Goal: Task Accomplishment & Management: Manage account settings

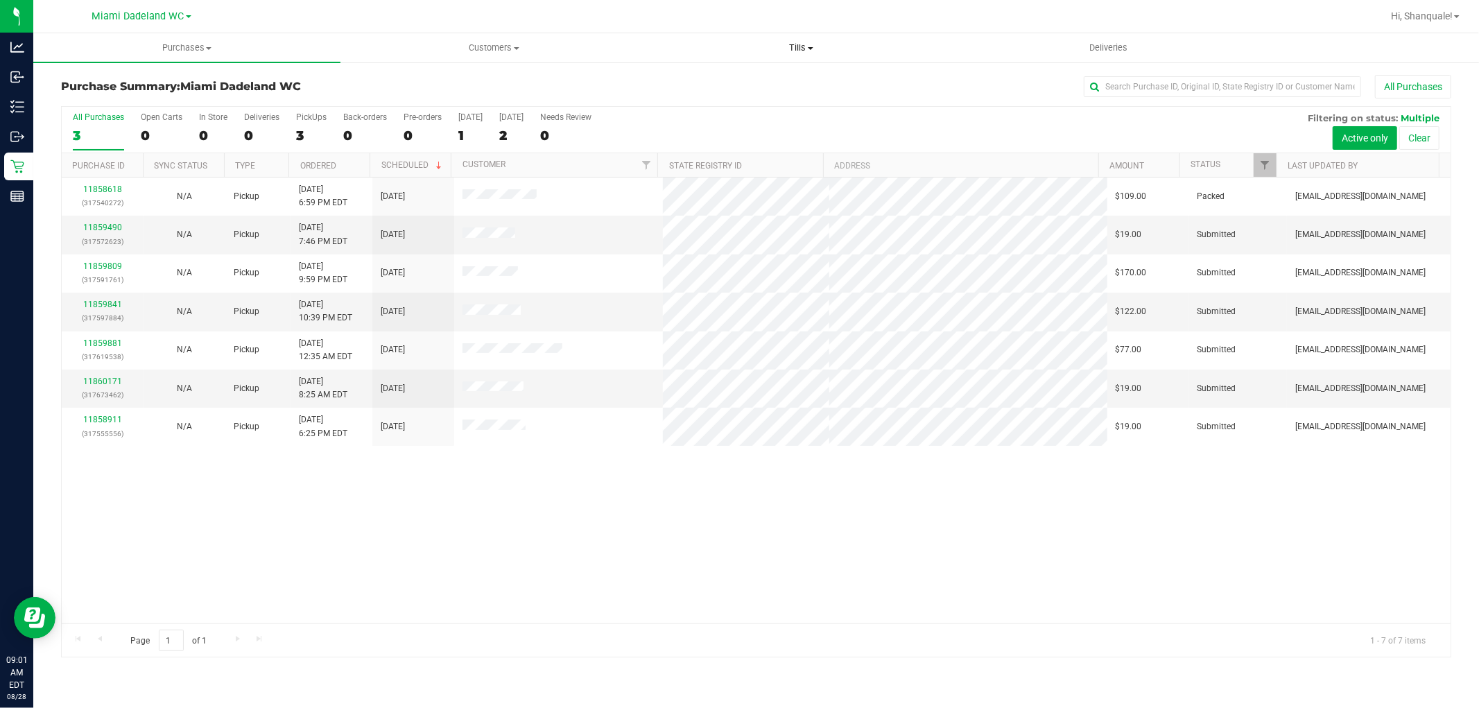
click at [793, 47] on span "Tills" at bounding box center [801, 48] width 306 height 12
click at [786, 93] on li "Reconcile e-payments" at bounding box center [801, 100] width 307 height 17
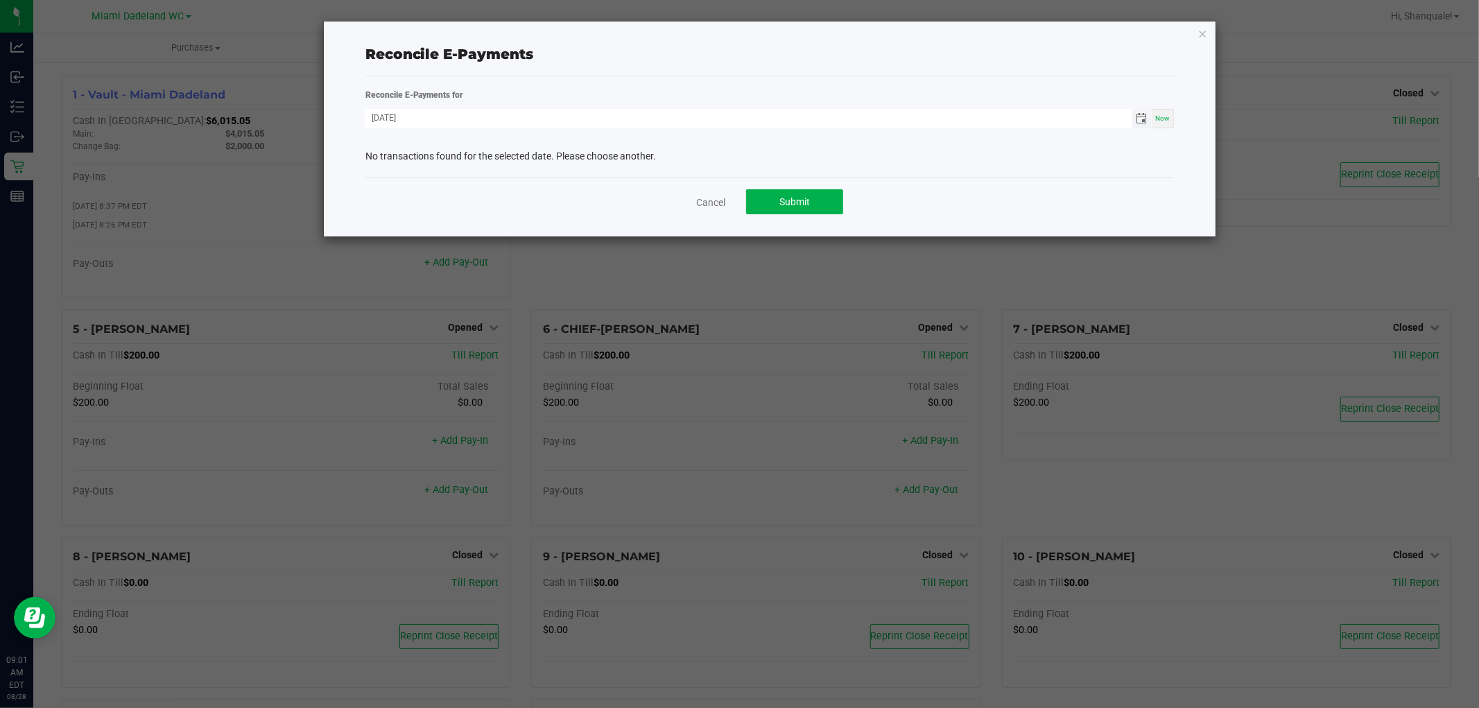
click at [1139, 121] on span "Toggle calendar" at bounding box center [1141, 118] width 11 height 11
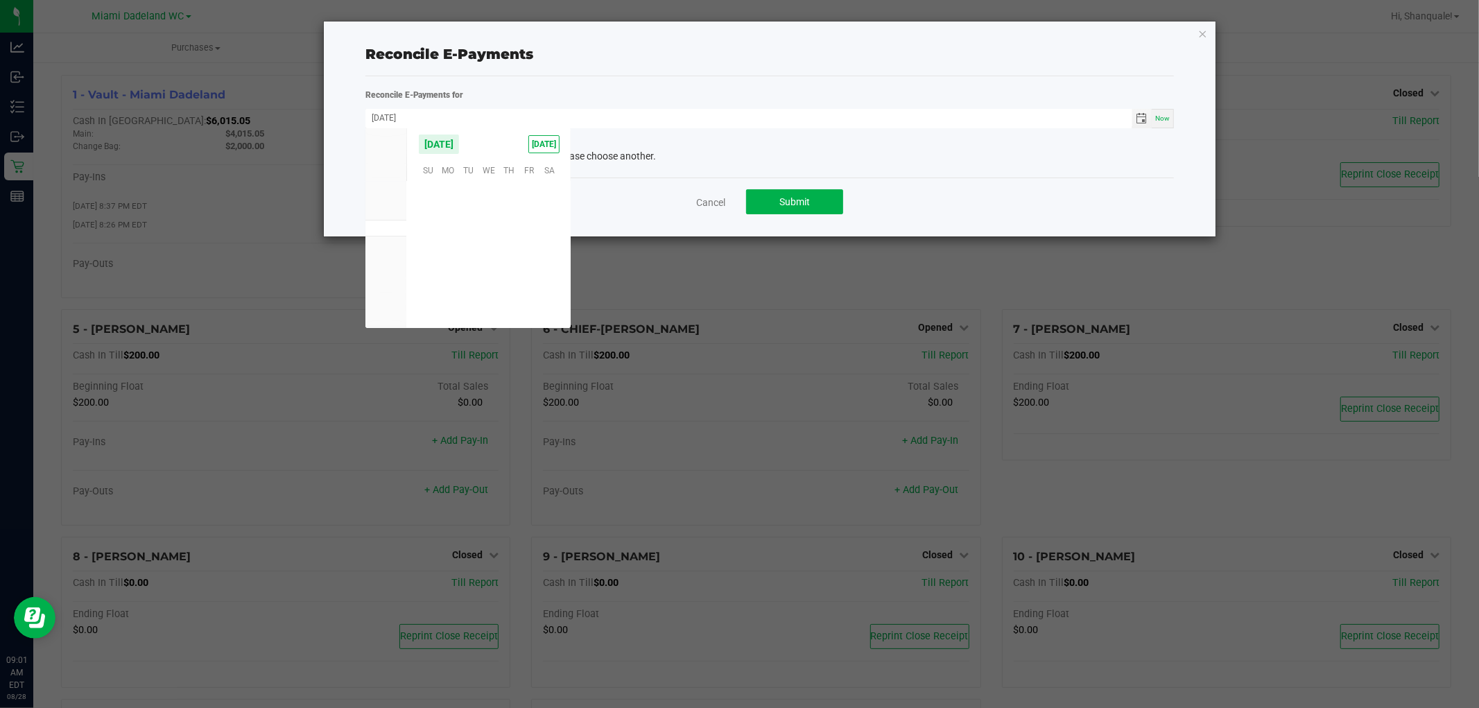
scroll to position [224774, 0]
click at [488, 275] on span "27" at bounding box center [489, 276] width 20 height 21
type input "[DATE]"
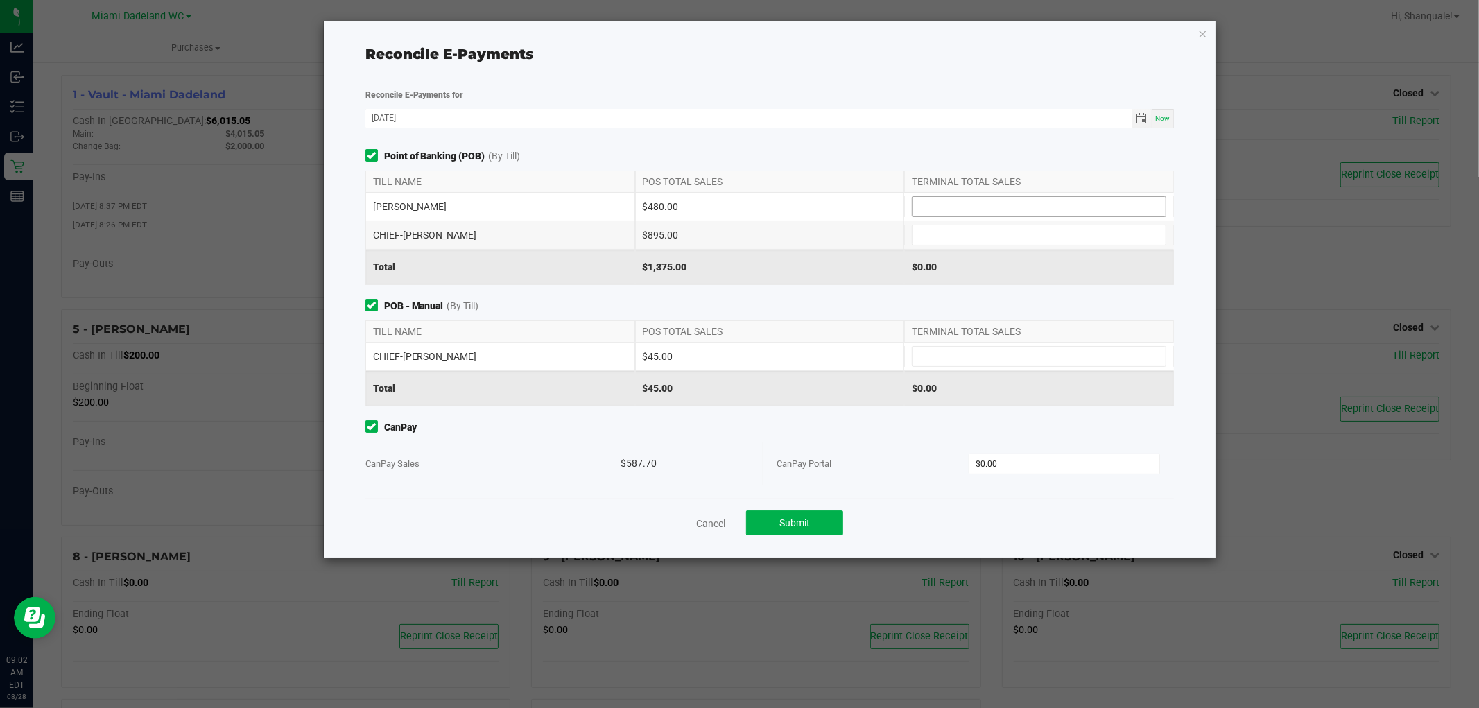
click at [1007, 207] on input at bounding box center [1039, 206] width 253 height 19
type input "$480.00"
click at [999, 232] on input at bounding box center [1039, 234] width 253 height 19
type input "$895.00"
click at [965, 352] on input at bounding box center [1039, 356] width 253 height 19
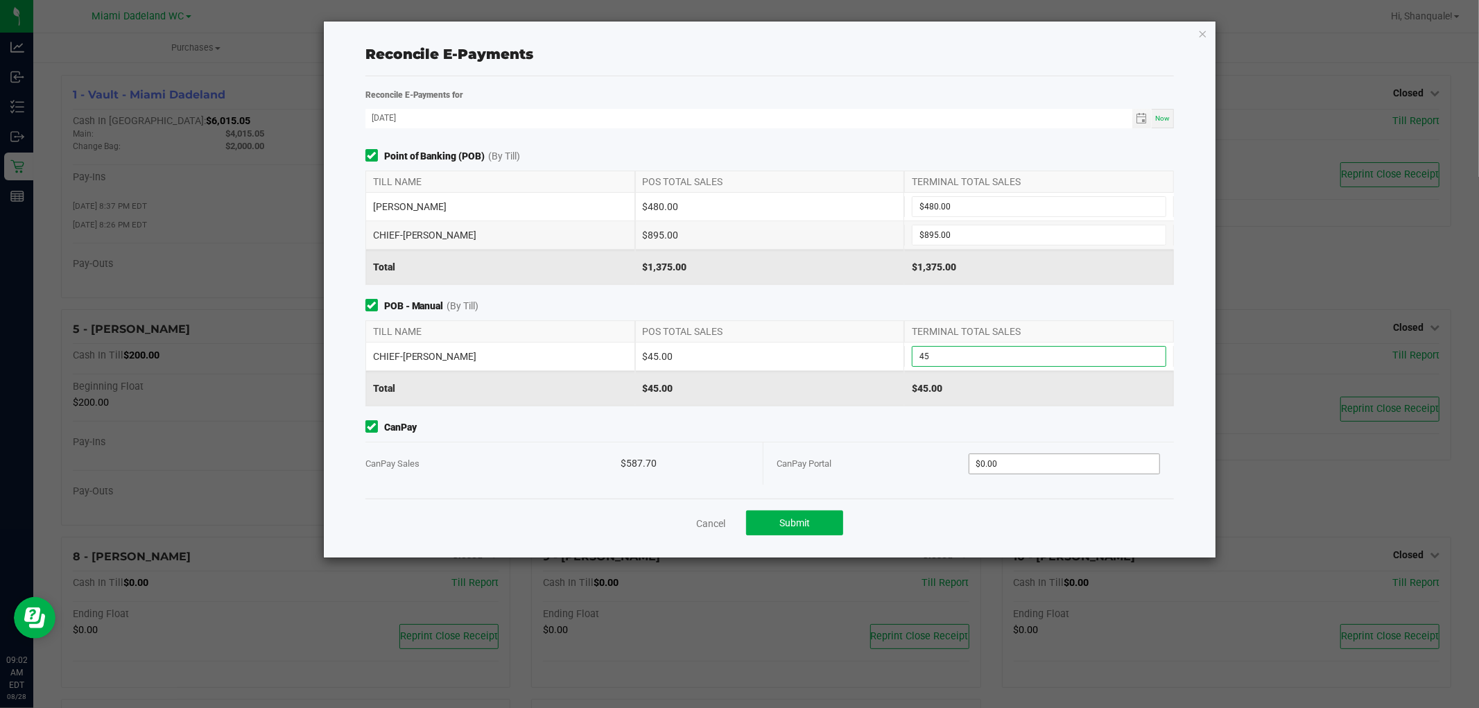
type input "$45.00"
click at [1042, 456] on input "0" at bounding box center [1065, 463] width 190 height 19
type input "$587.70"
click at [812, 517] on button "Submit" at bounding box center [794, 522] width 97 height 25
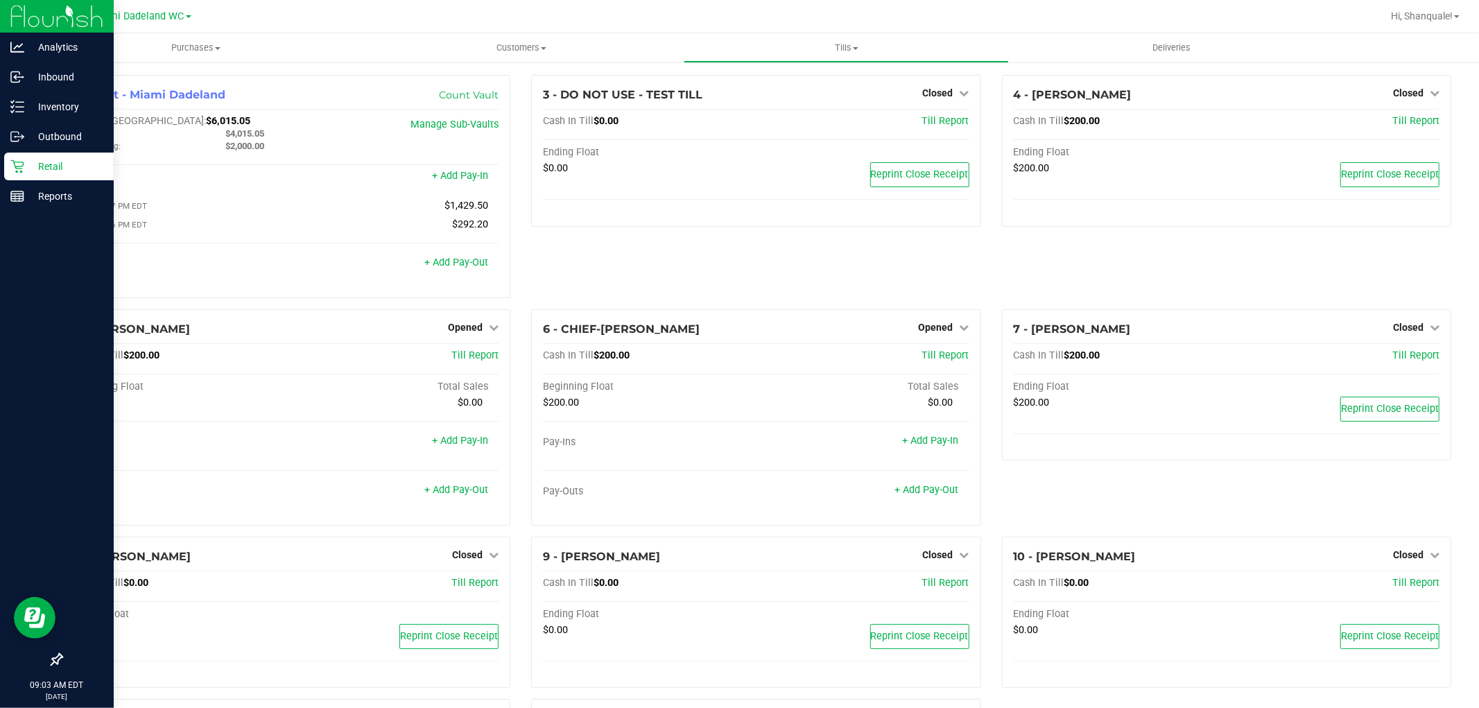
click at [37, 165] on p "Retail" at bounding box center [65, 166] width 83 height 17
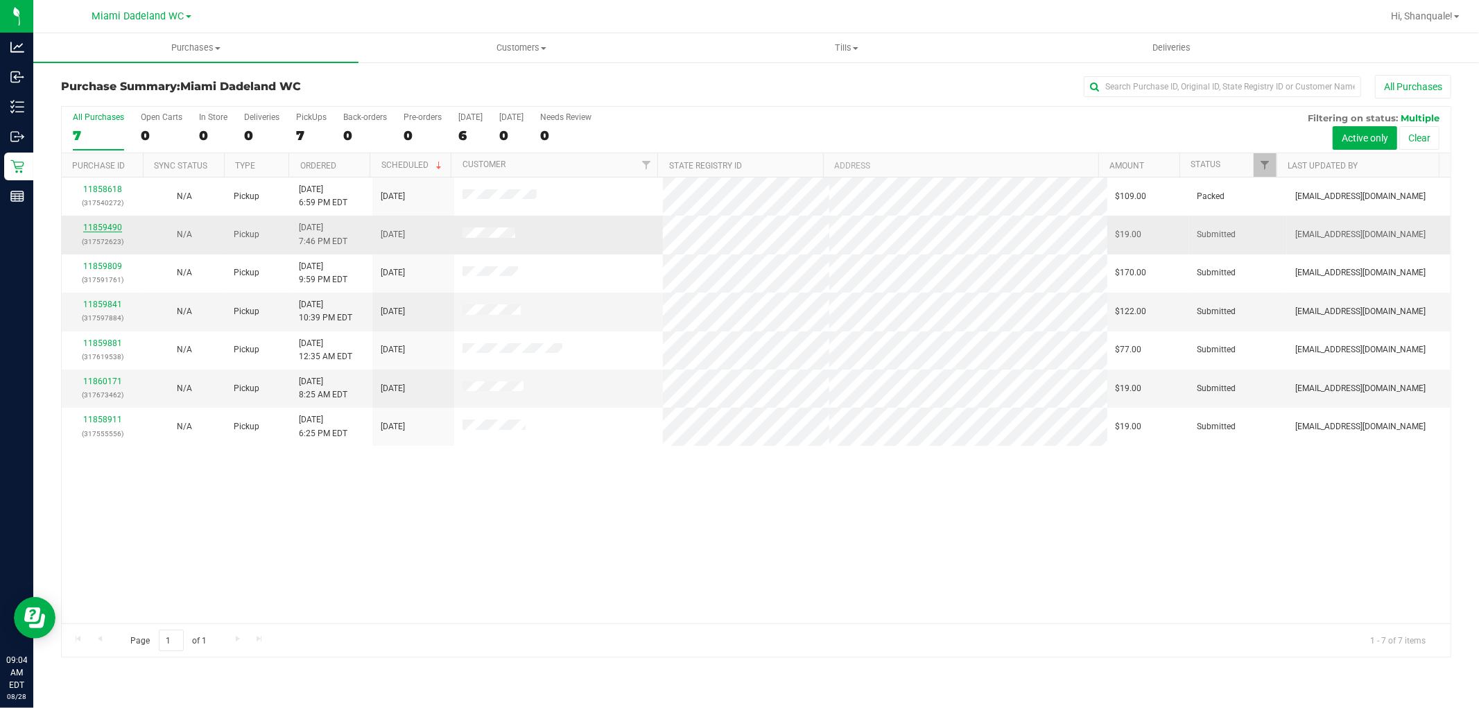
click at [114, 227] on link "11859490" at bounding box center [102, 228] width 39 height 10
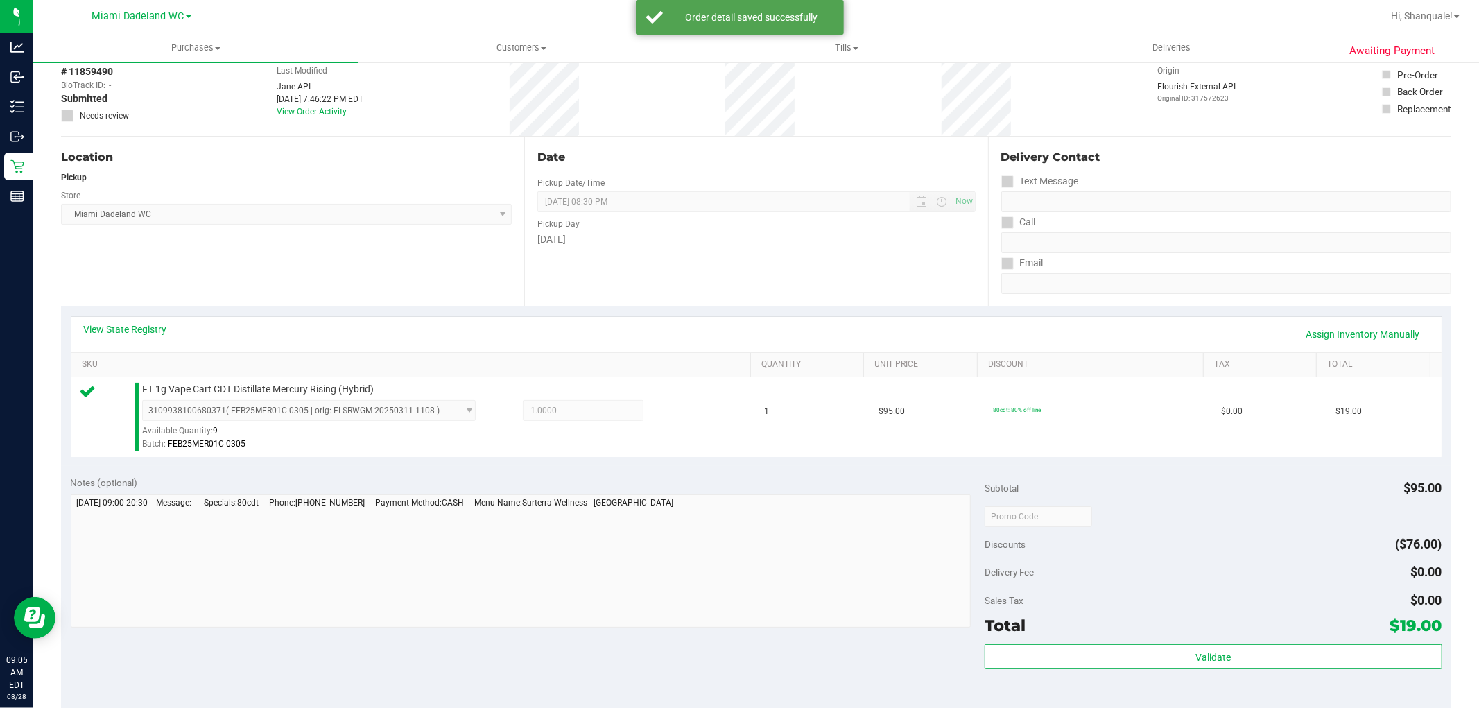
scroll to position [154, 0]
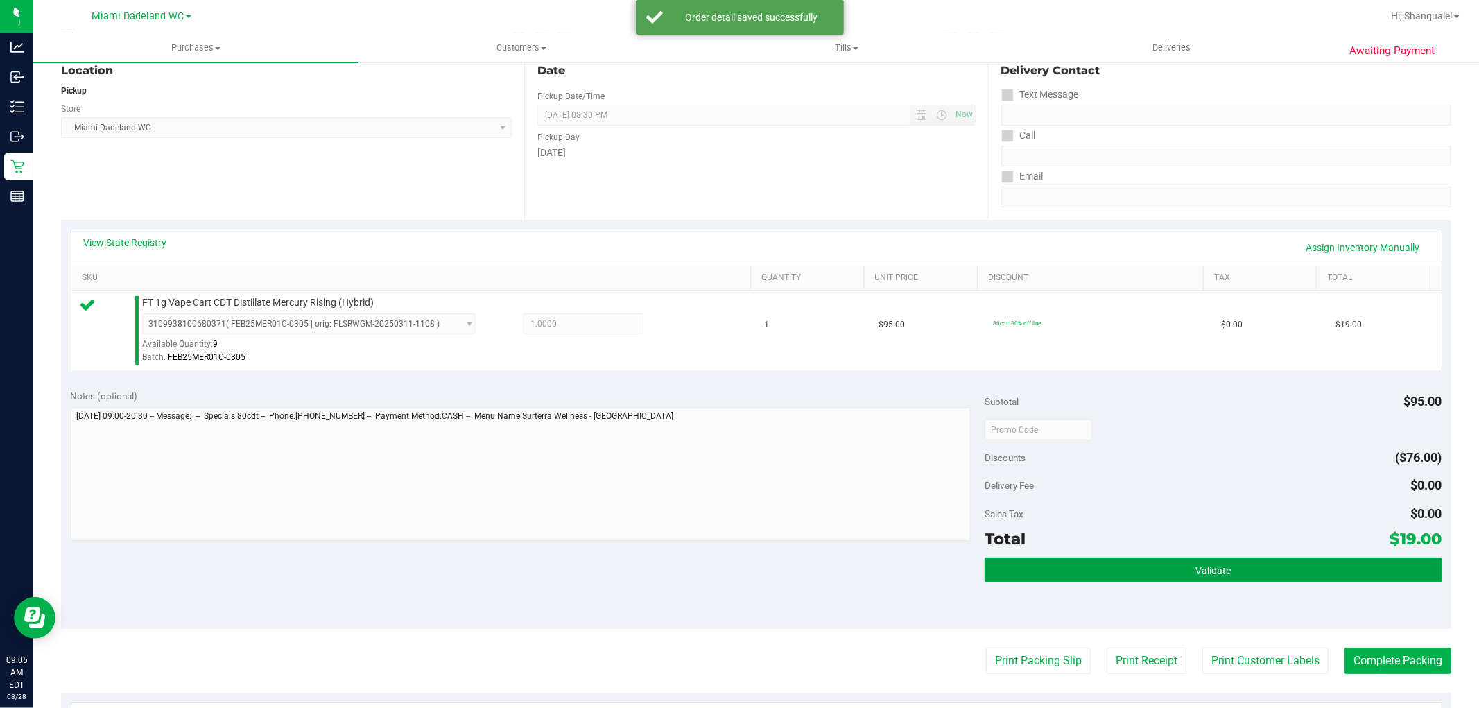
click at [1047, 574] on button "Validate" at bounding box center [1213, 570] width 457 height 25
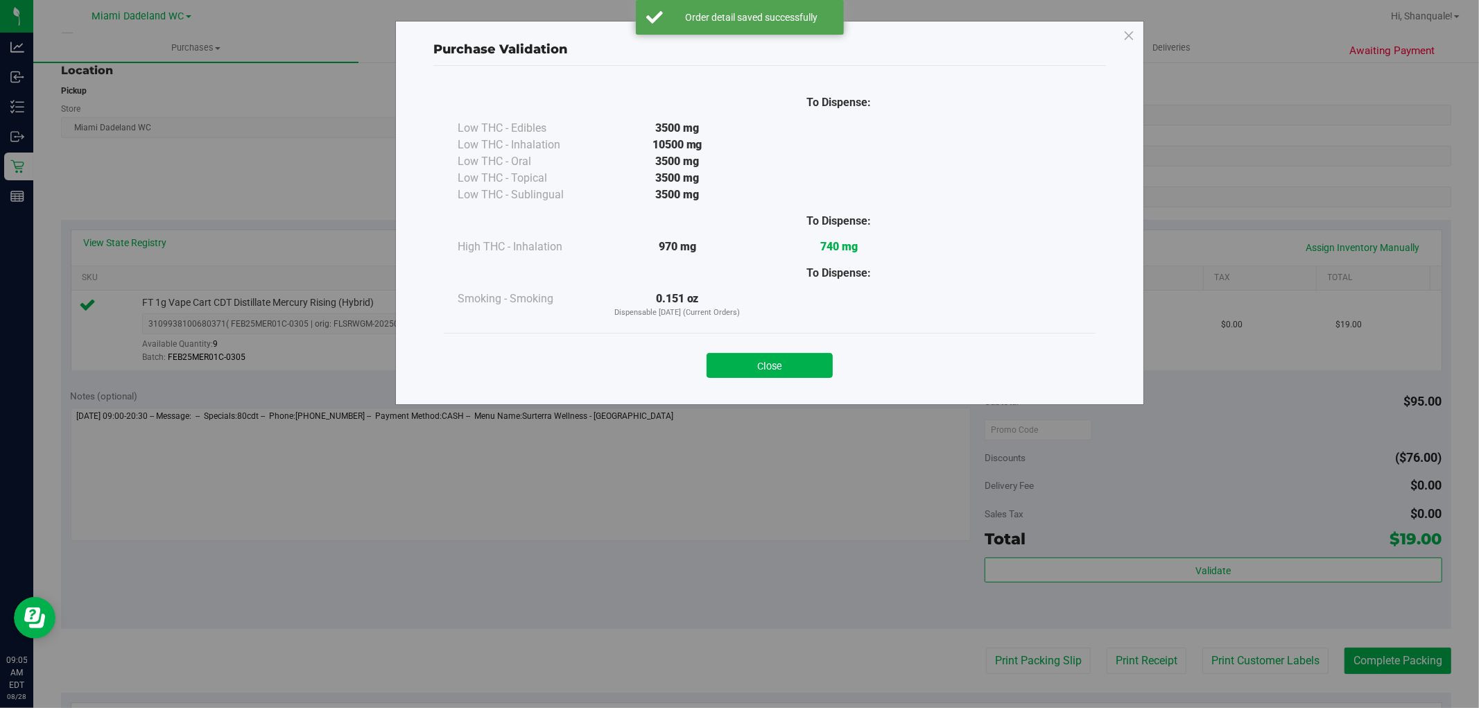
drag, startPoint x: 717, startPoint y: 364, endPoint x: 732, endPoint y: 381, distance: 22.6
click at [718, 364] on button "Close" at bounding box center [770, 365] width 126 height 25
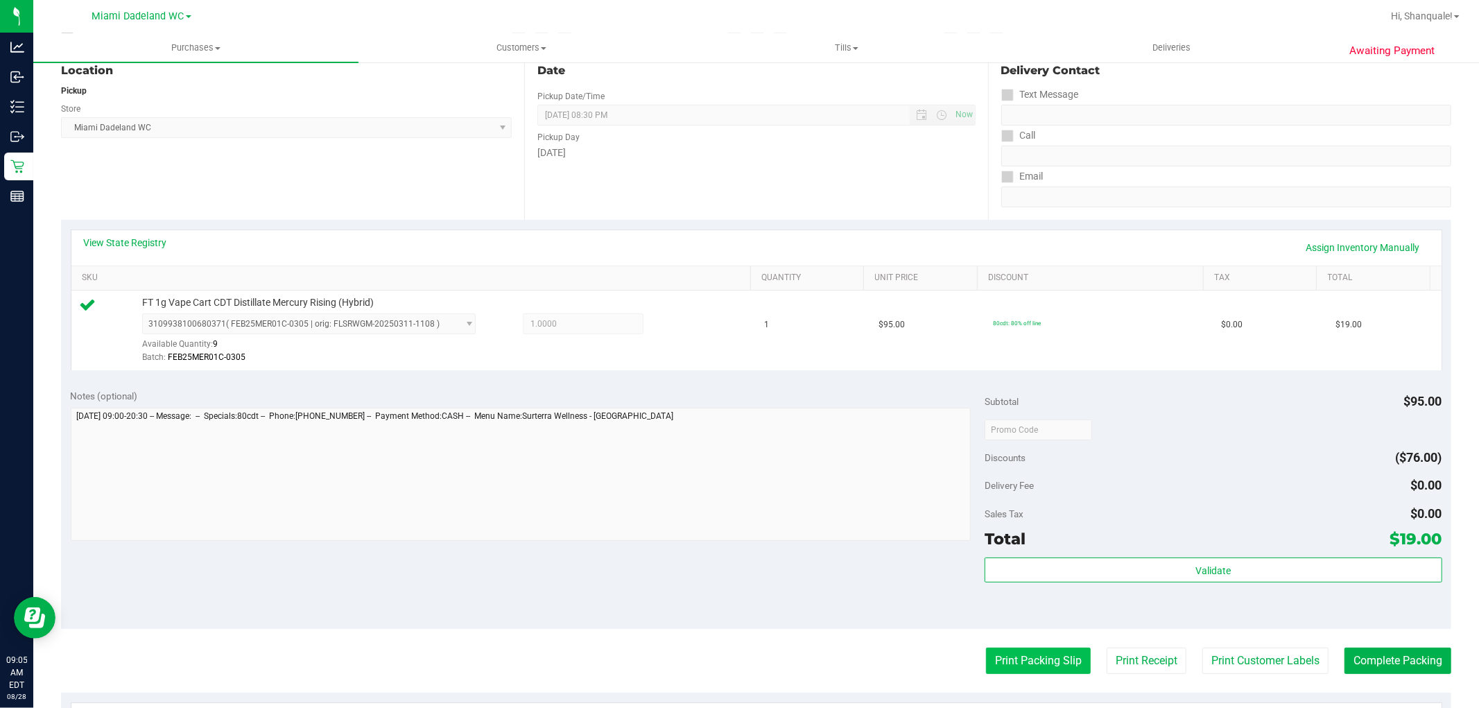
click at [1049, 660] on button "Print Packing Slip" at bounding box center [1038, 661] width 105 height 26
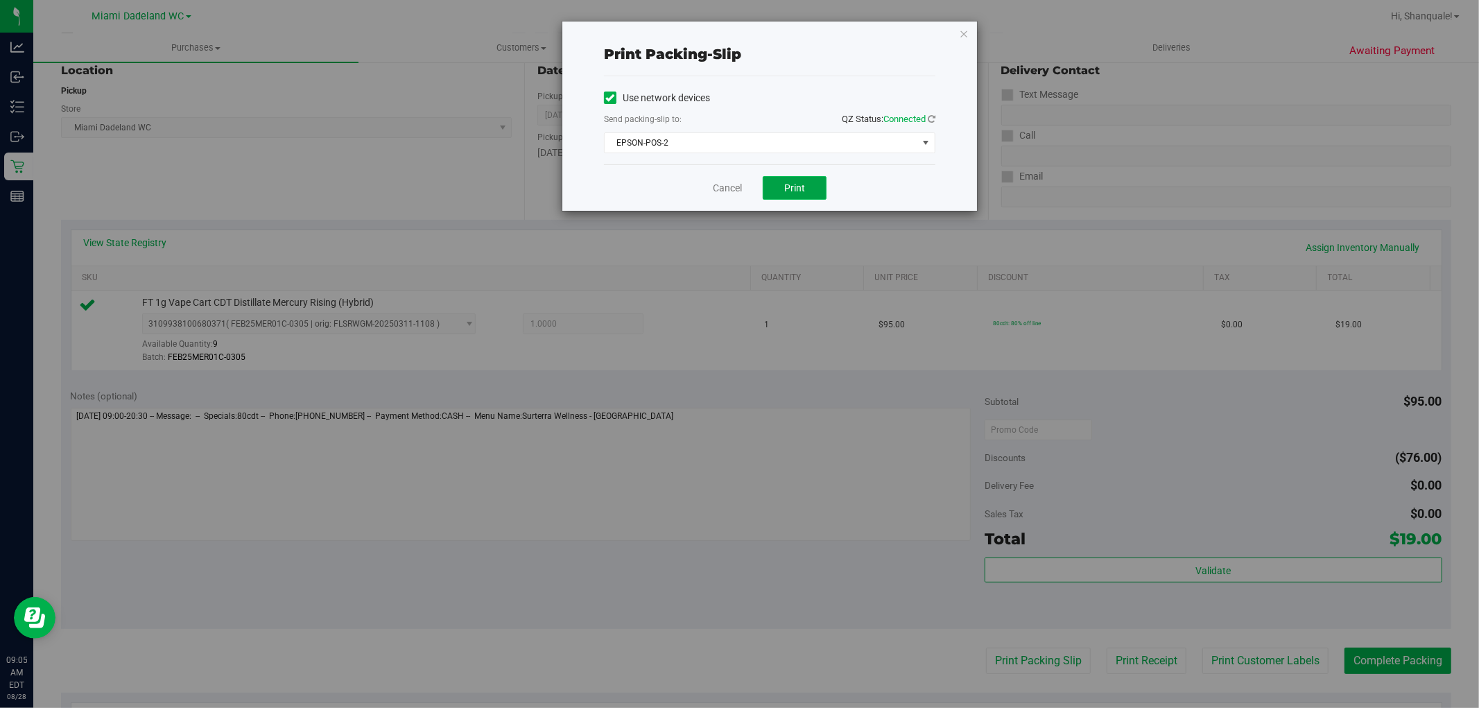
click at [785, 178] on button "Print" at bounding box center [795, 188] width 64 height 24
click at [732, 192] on link "Cancel" at bounding box center [727, 188] width 29 height 15
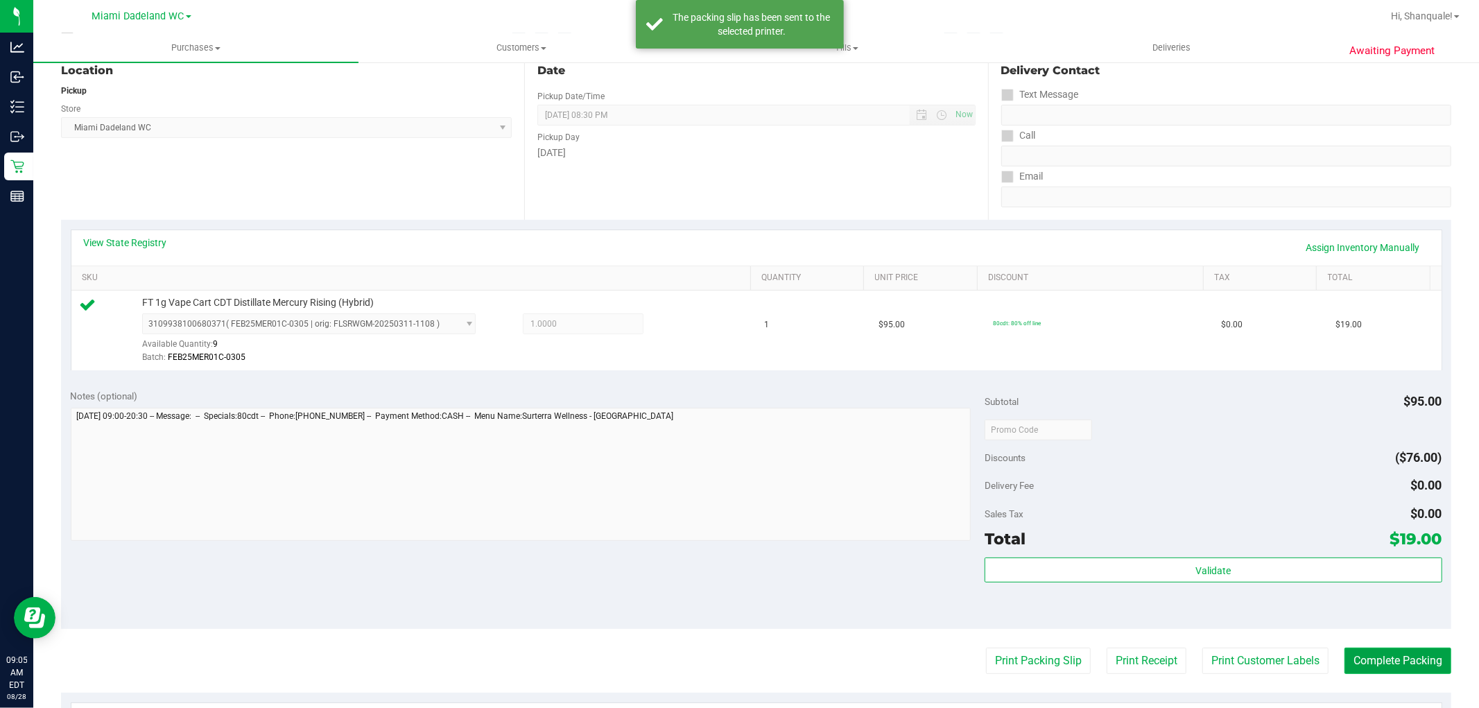
click at [1398, 664] on button "Complete Packing" at bounding box center [1398, 661] width 107 height 26
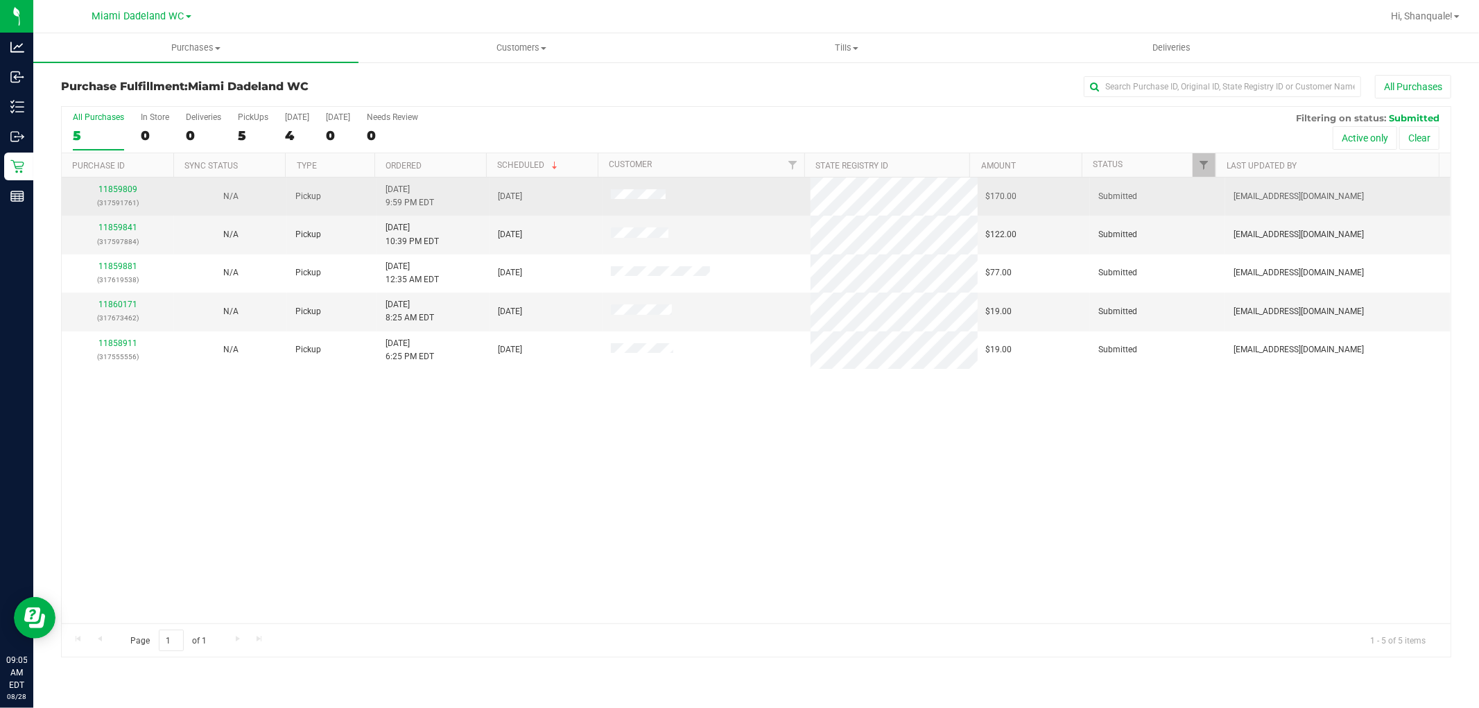
click at [137, 188] on div "11859809 (317591761)" at bounding box center [118, 196] width 96 height 26
click at [133, 190] on link "11859809" at bounding box center [117, 189] width 39 height 10
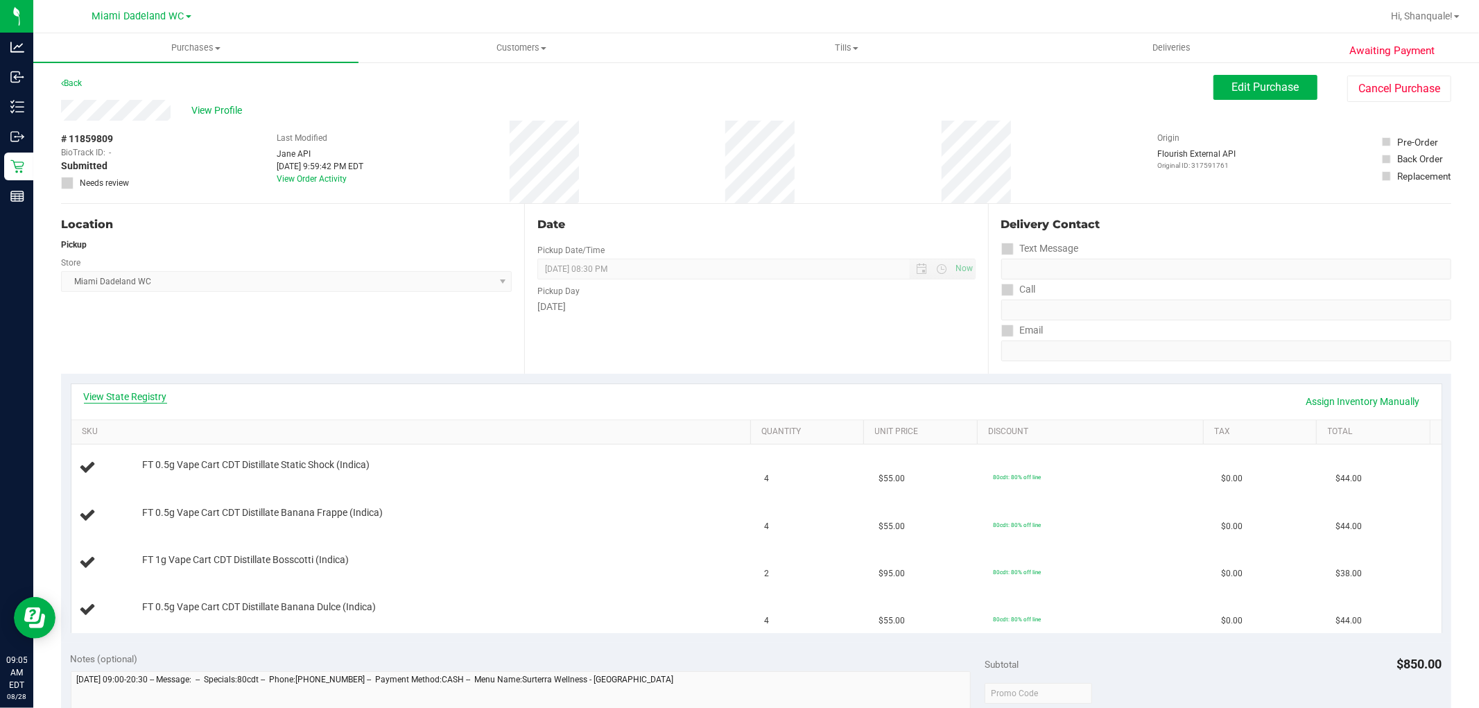
click at [109, 399] on link "View State Registry" at bounding box center [125, 397] width 83 height 14
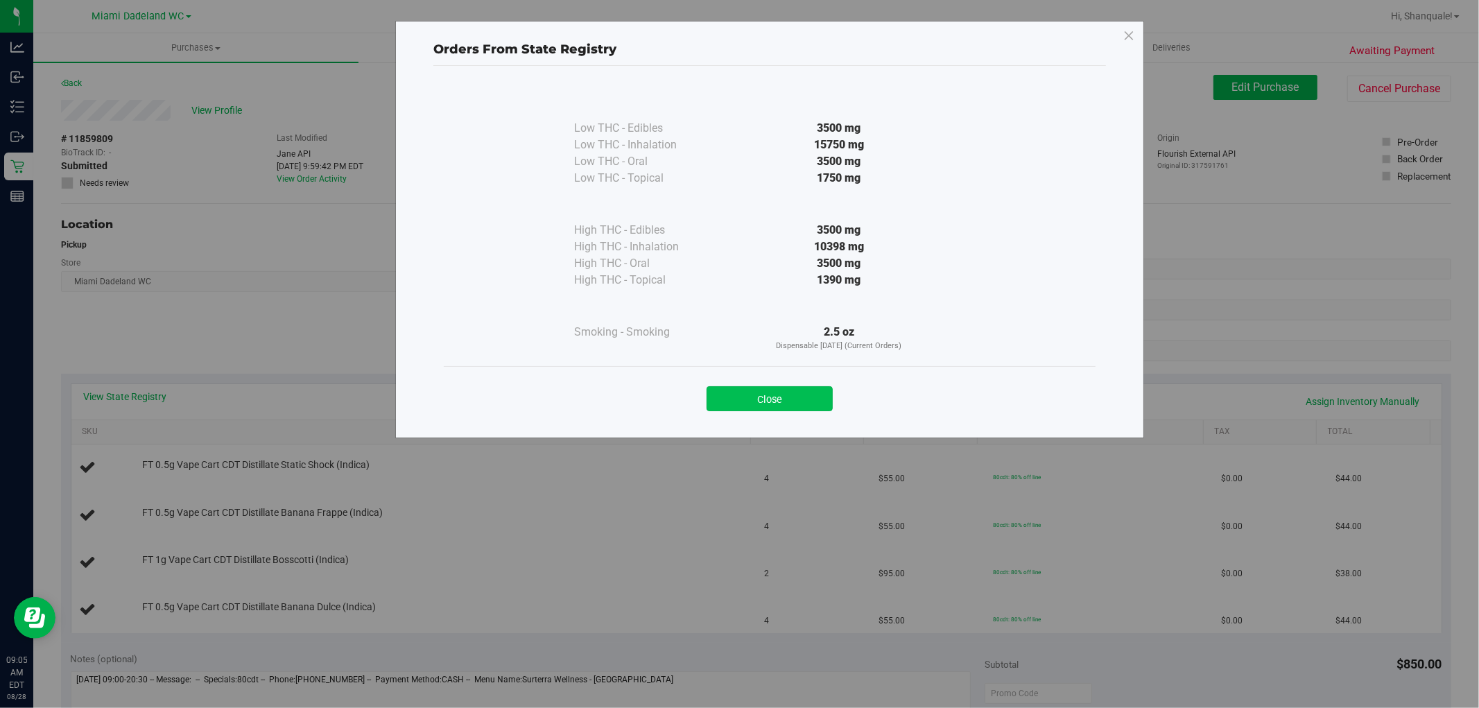
click at [782, 400] on button "Close" at bounding box center [770, 398] width 126 height 25
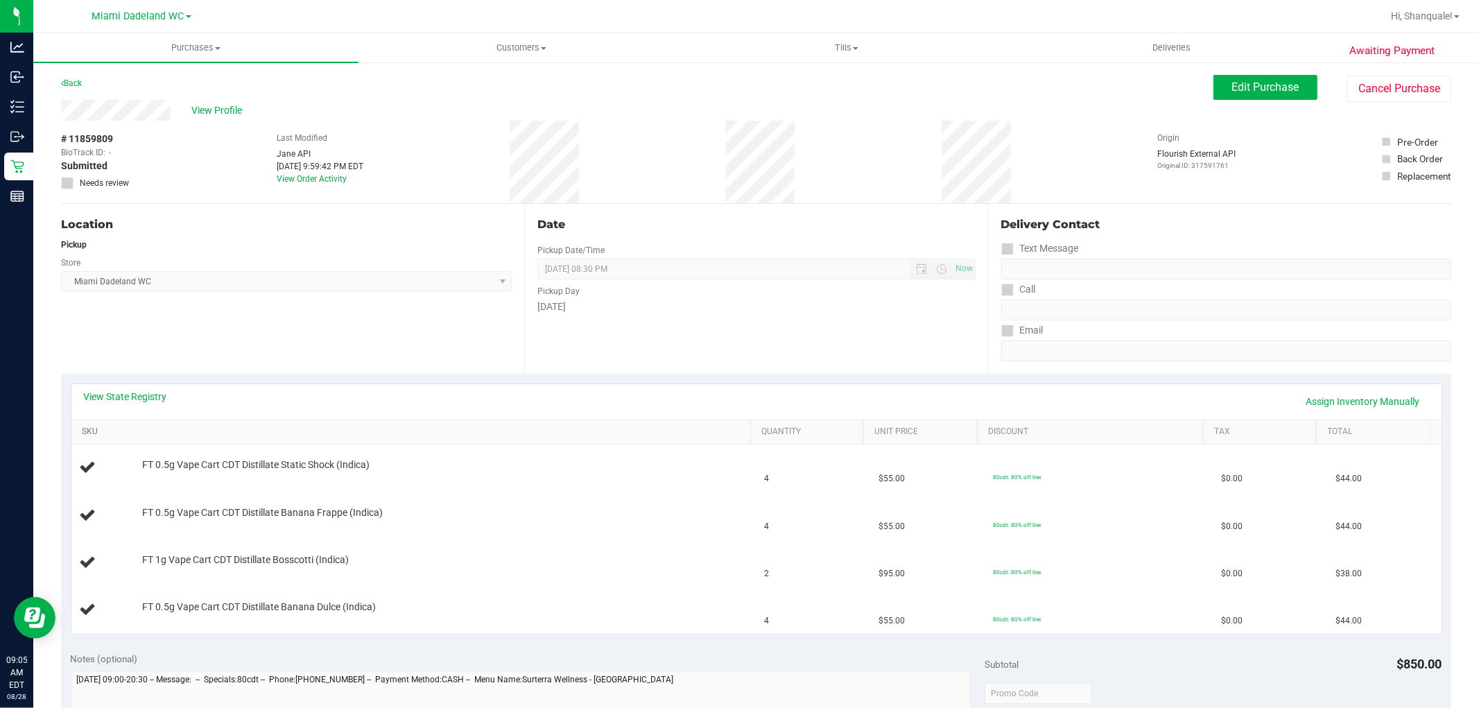
click at [91, 433] on link "SKU" at bounding box center [414, 432] width 664 height 11
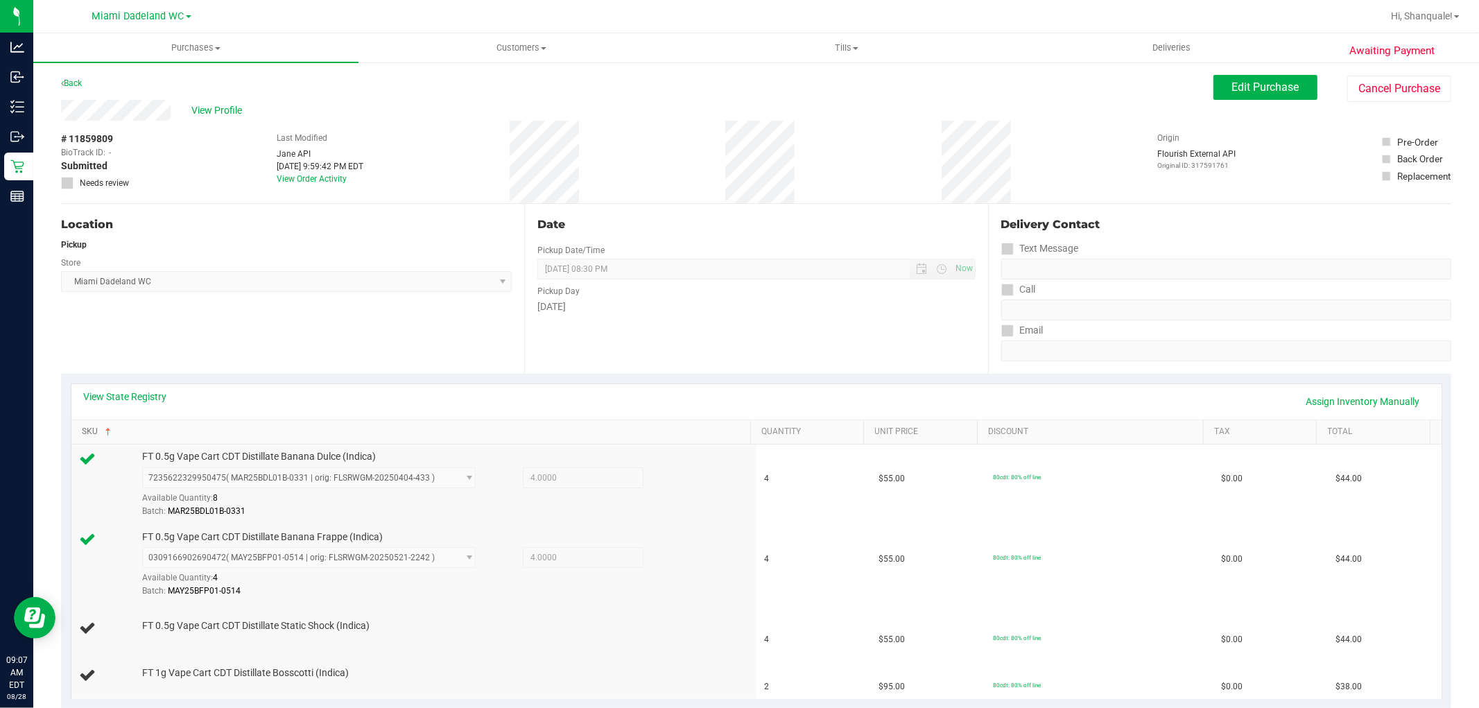
click at [653, 433] on link "SKU" at bounding box center [414, 432] width 664 height 11
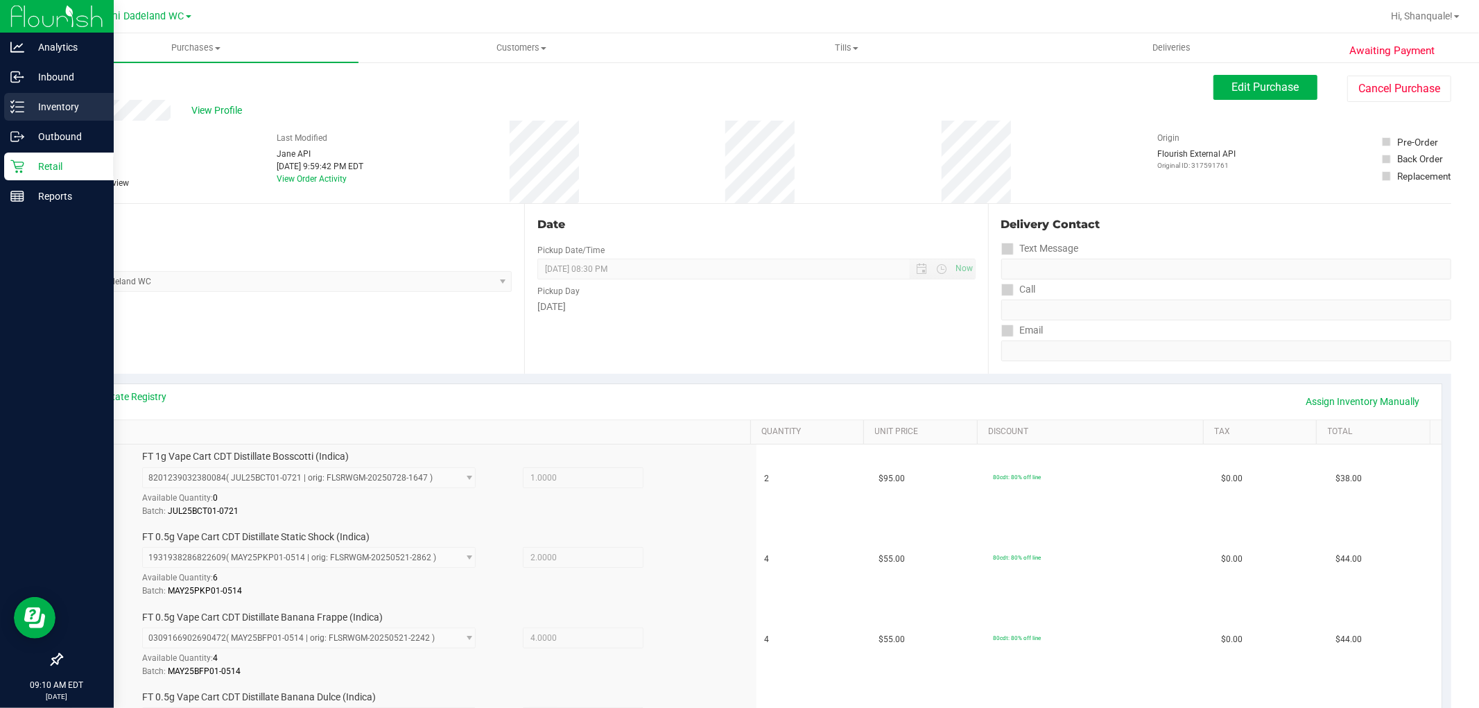
click at [33, 95] on div "Inventory" at bounding box center [59, 107] width 110 height 28
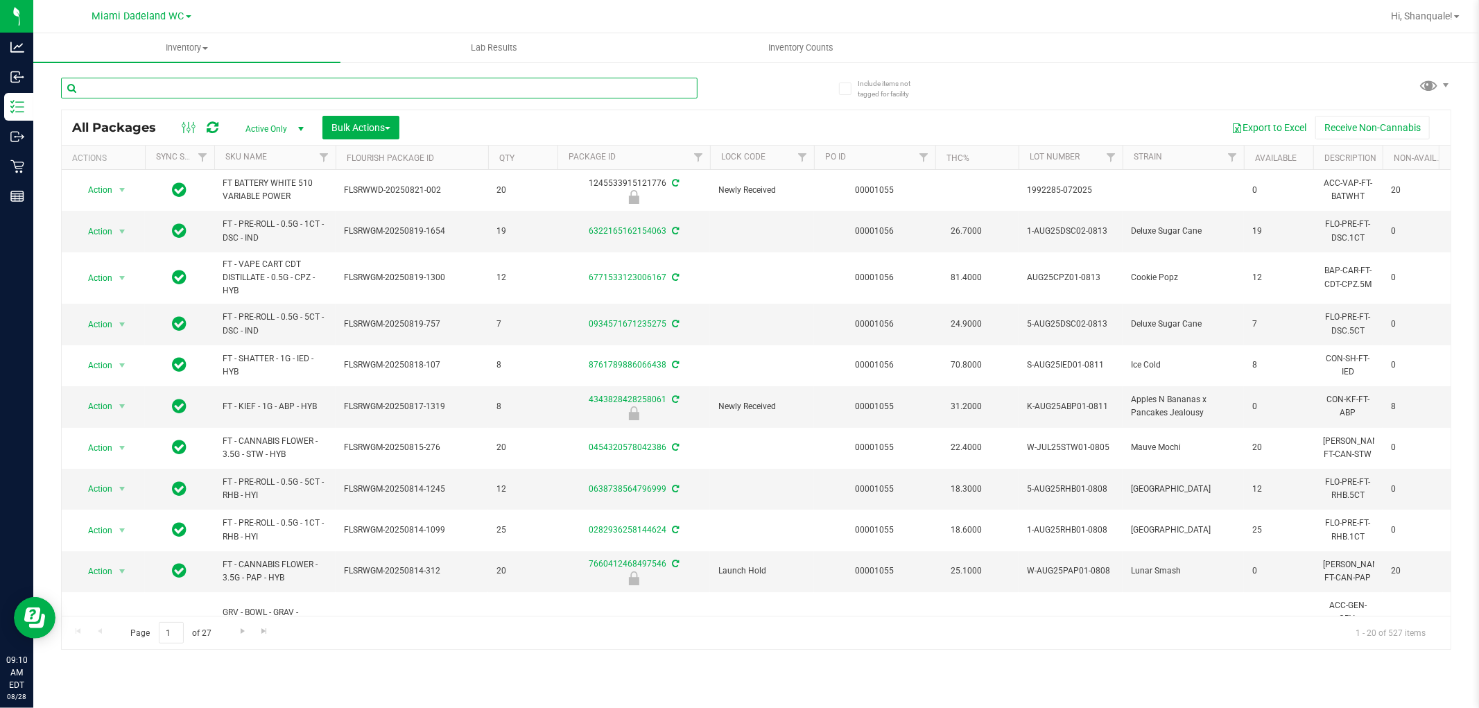
click at [232, 87] on input "text" at bounding box center [379, 88] width 637 height 21
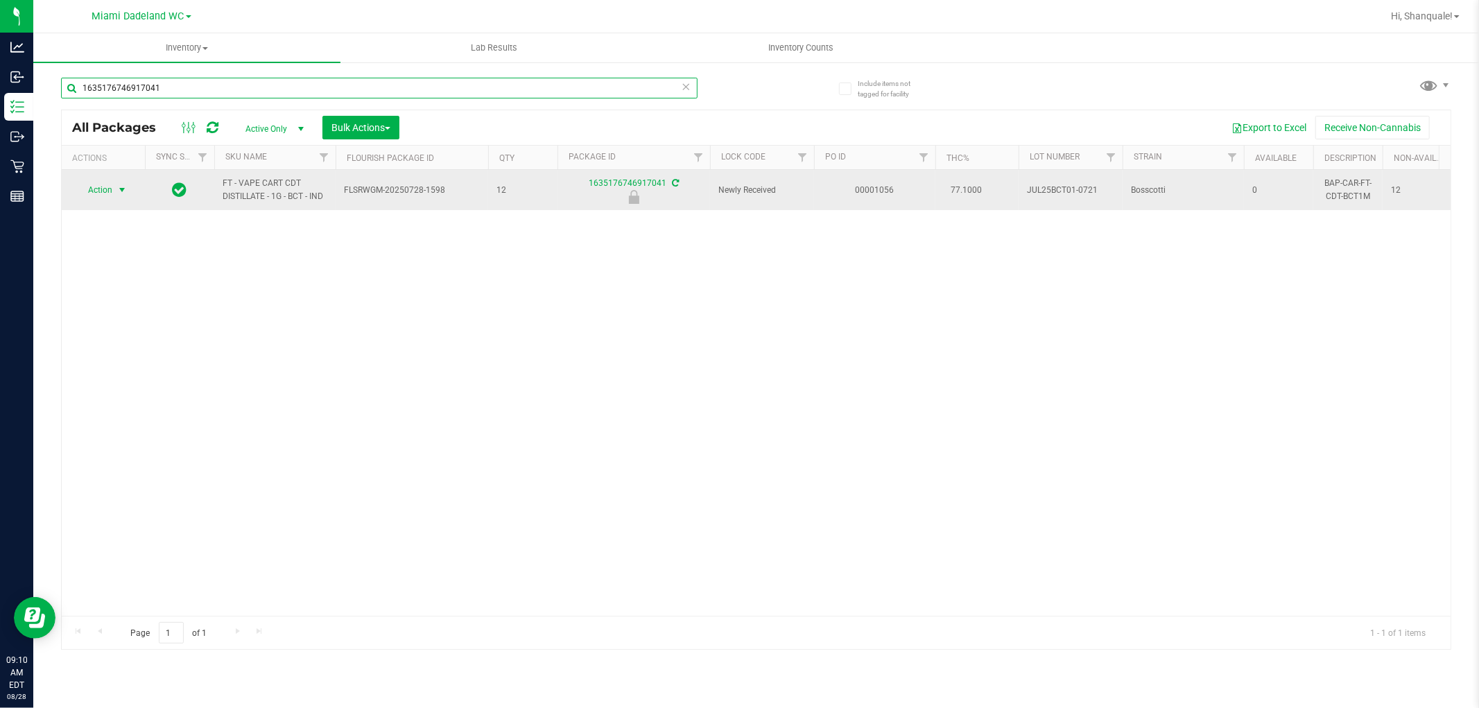
type input "1635176746917041"
drag, startPoint x: 114, startPoint y: 178, endPoint x: 119, endPoint y: 192, distance: 14.7
click at [119, 192] on span "select" at bounding box center [122, 189] width 17 height 19
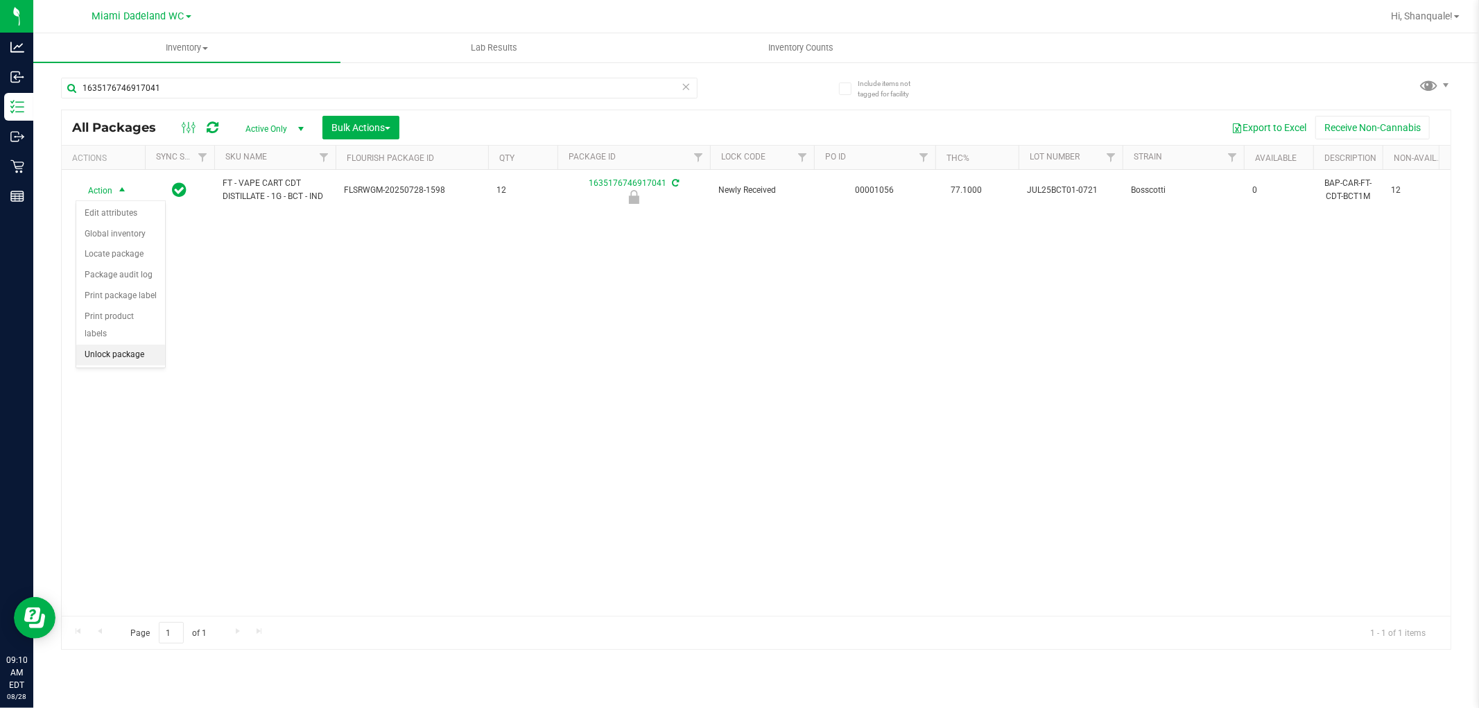
click at [132, 351] on li "Unlock package" at bounding box center [120, 355] width 89 height 21
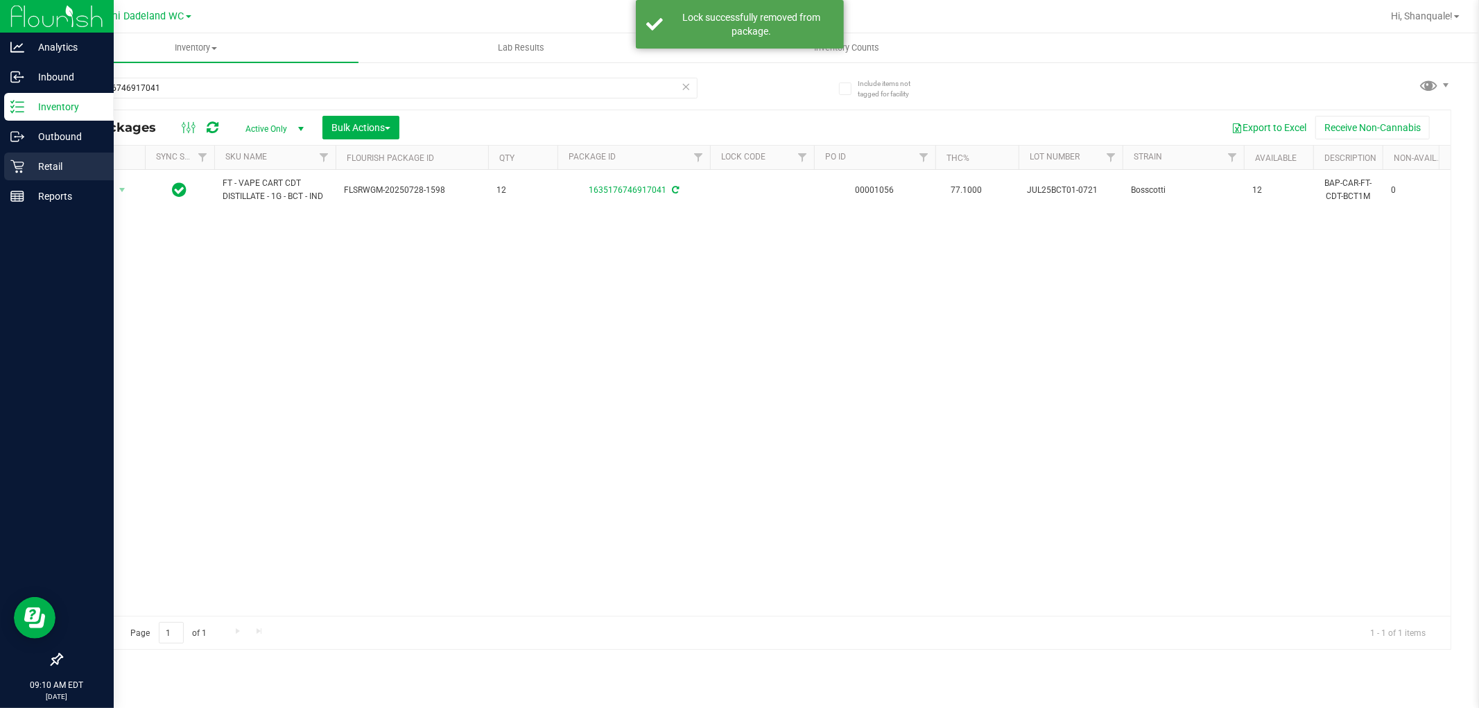
click at [26, 175] on div "Retail" at bounding box center [59, 167] width 110 height 28
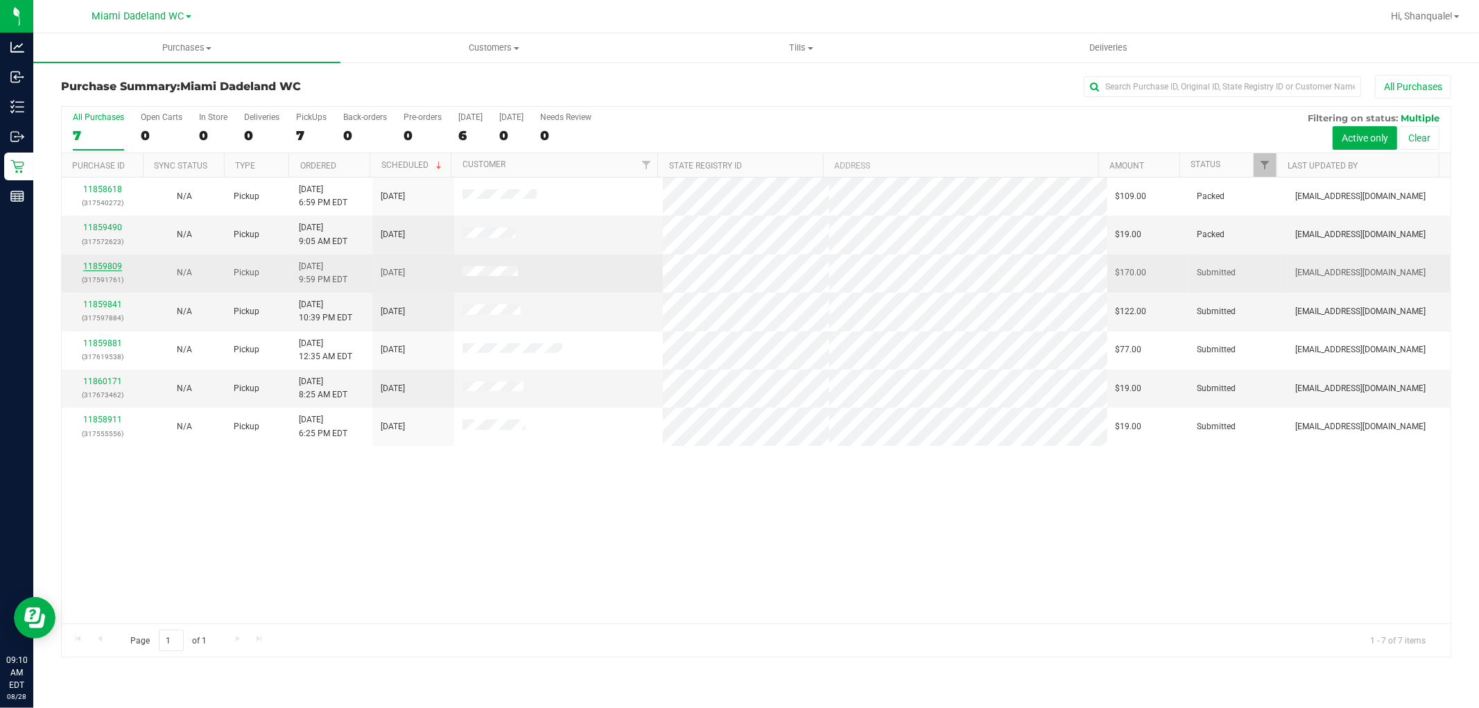
click at [97, 268] on link "11859809" at bounding box center [102, 266] width 39 height 10
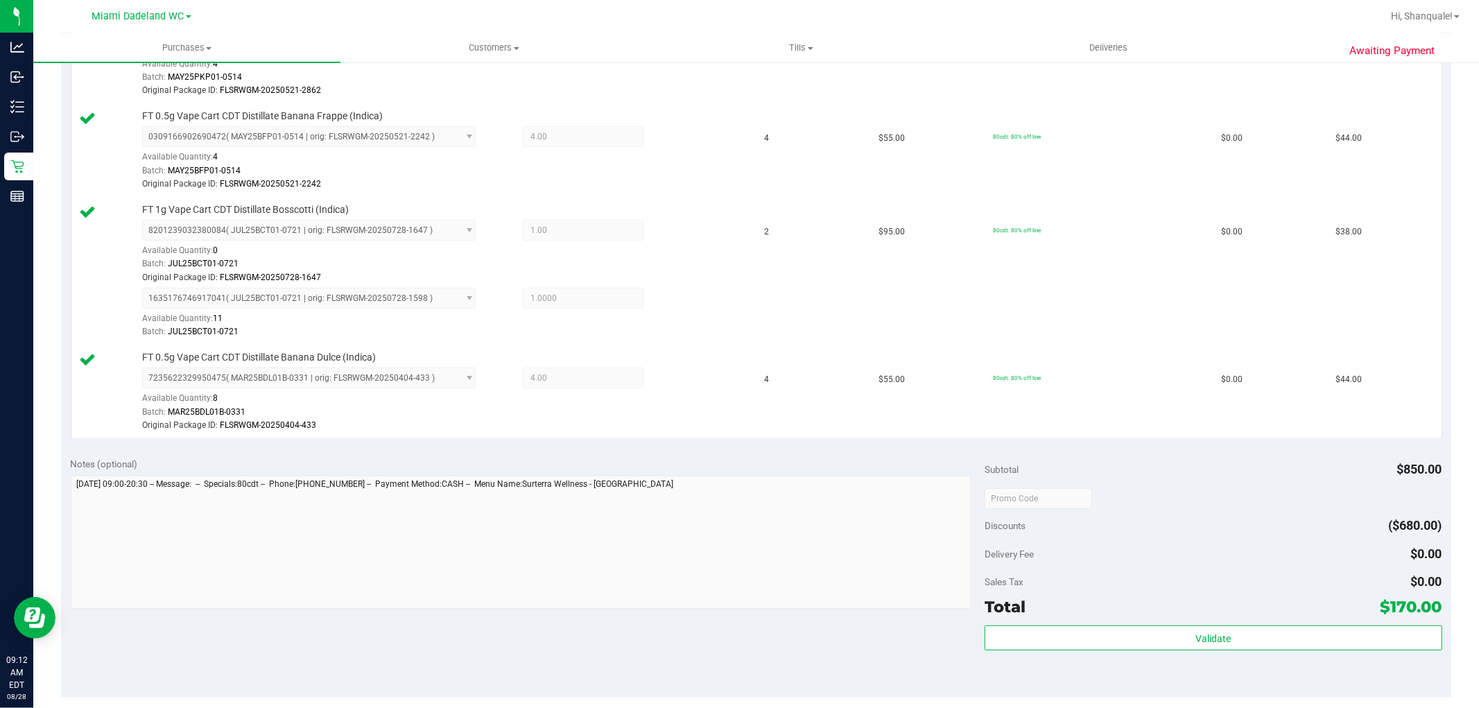
scroll to position [462, 0]
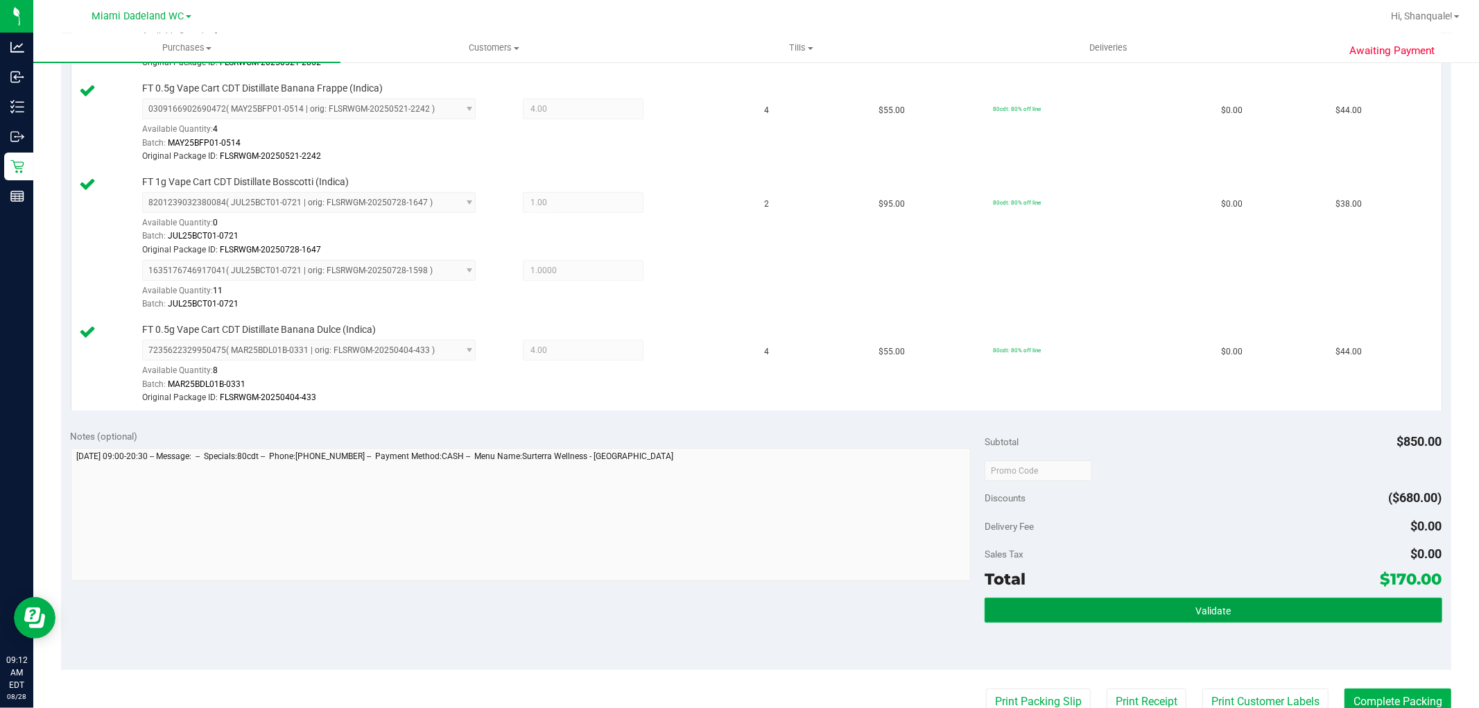
drag, startPoint x: 1196, startPoint y: 622, endPoint x: 1207, endPoint y: 618, distance: 12.5
click at [1207, 619] on button "Validate" at bounding box center [1213, 610] width 457 height 25
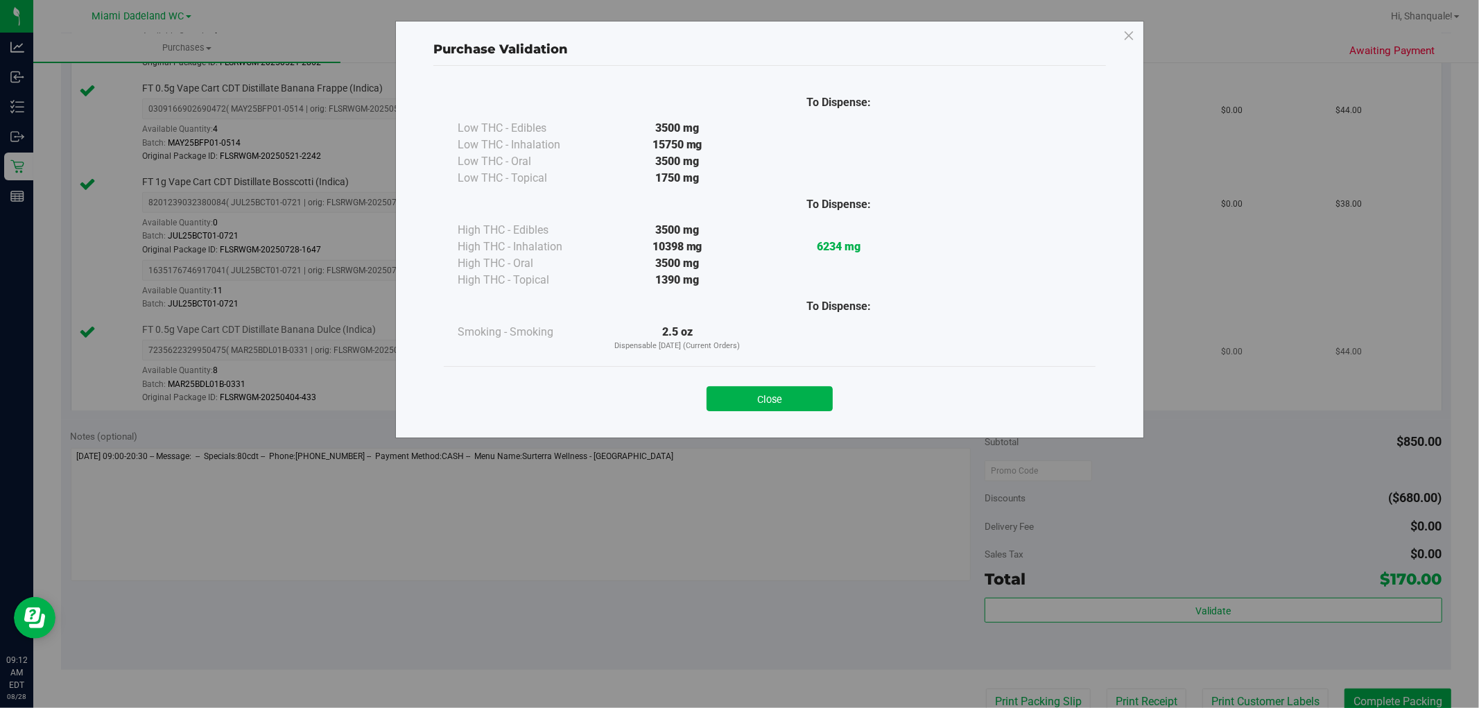
click at [775, 403] on button "Close" at bounding box center [770, 398] width 126 height 25
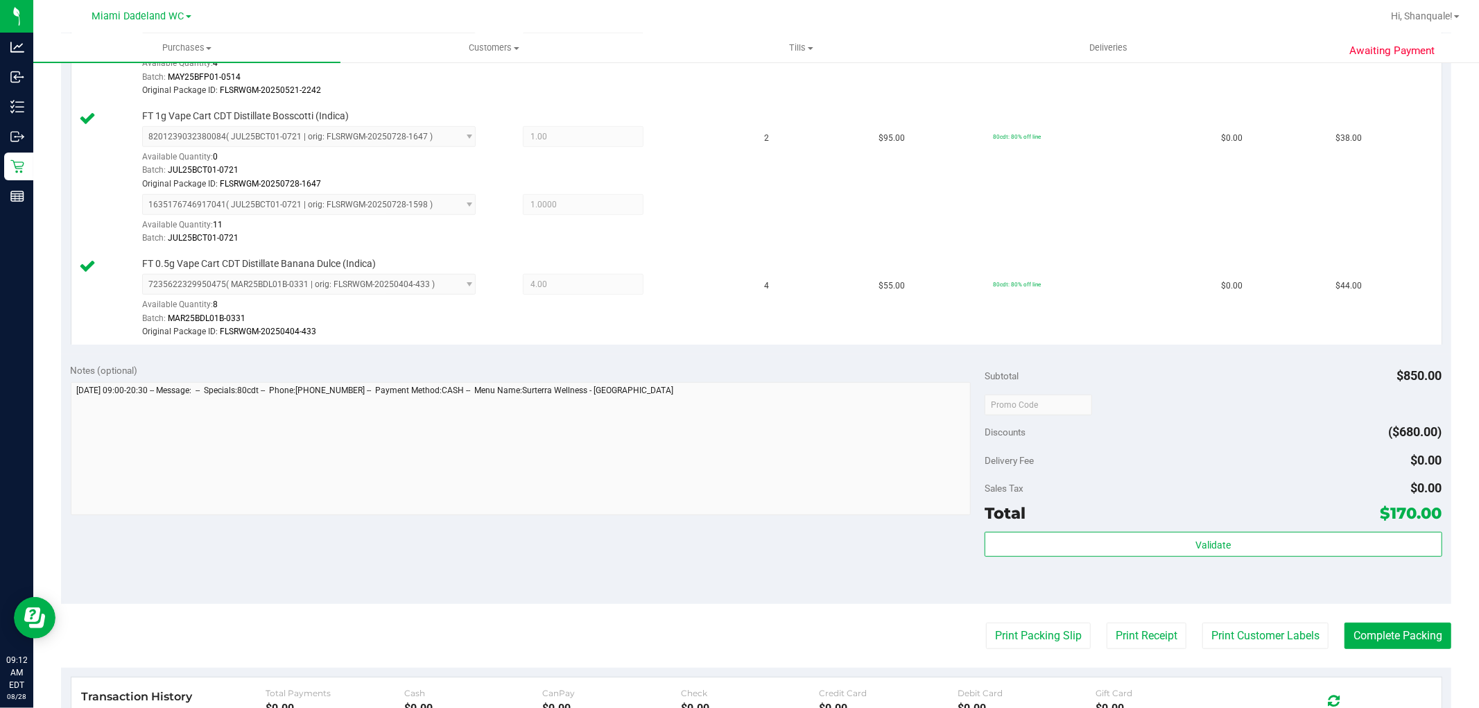
scroll to position [616, 0]
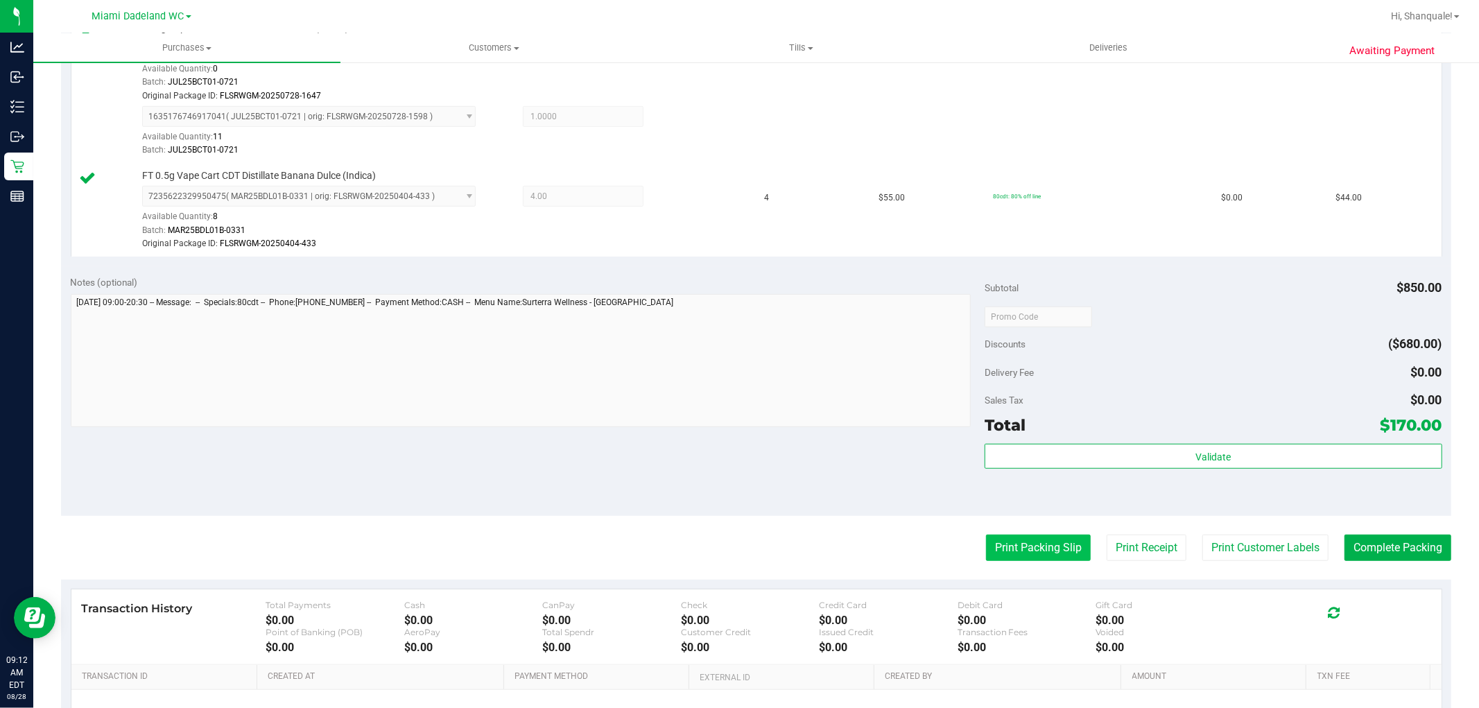
click at [1030, 550] on button "Print Packing Slip" at bounding box center [1038, 548] width 105 height 26
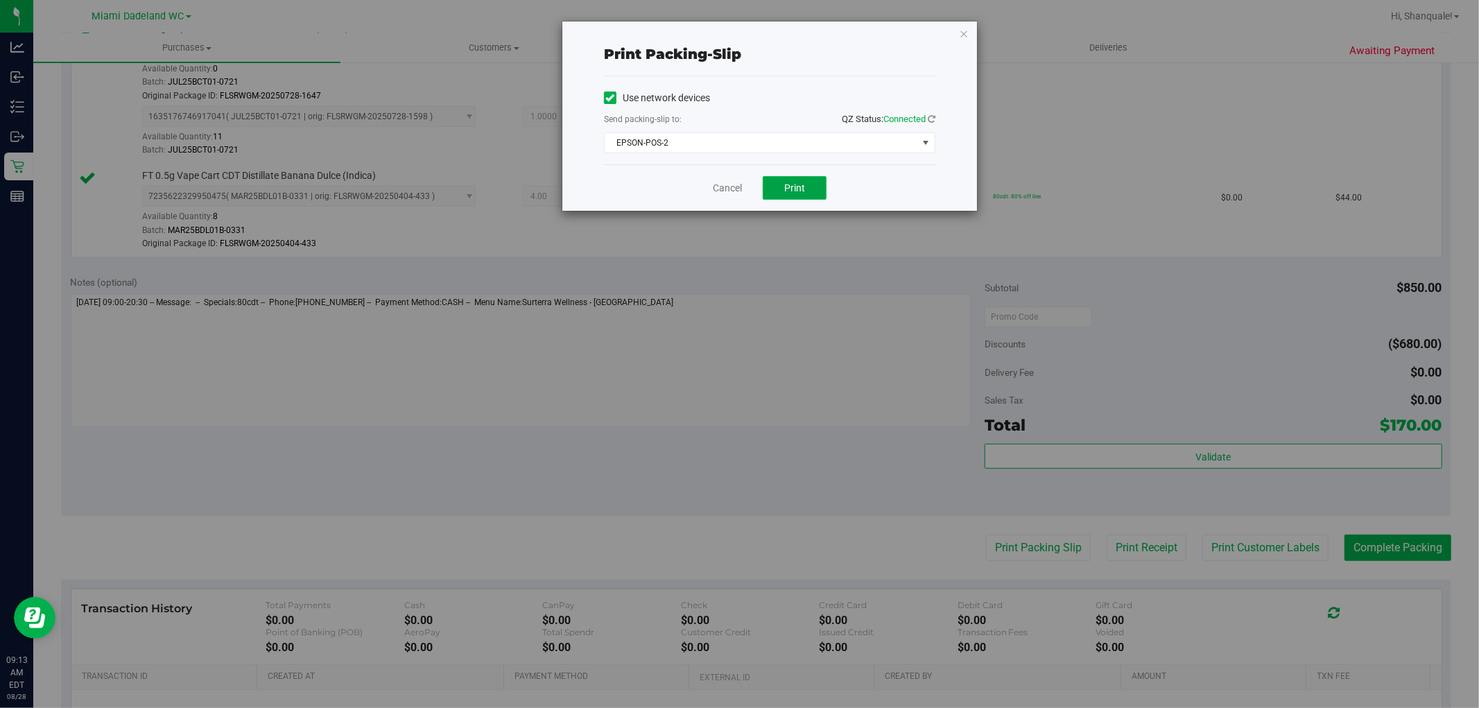
click at [788, 194] on button "Print" at bounding box center [795, 188] width 64 height 24
click at [722, 189] on link "Cancel" at bounding box center [727, 188] width 29 height 15
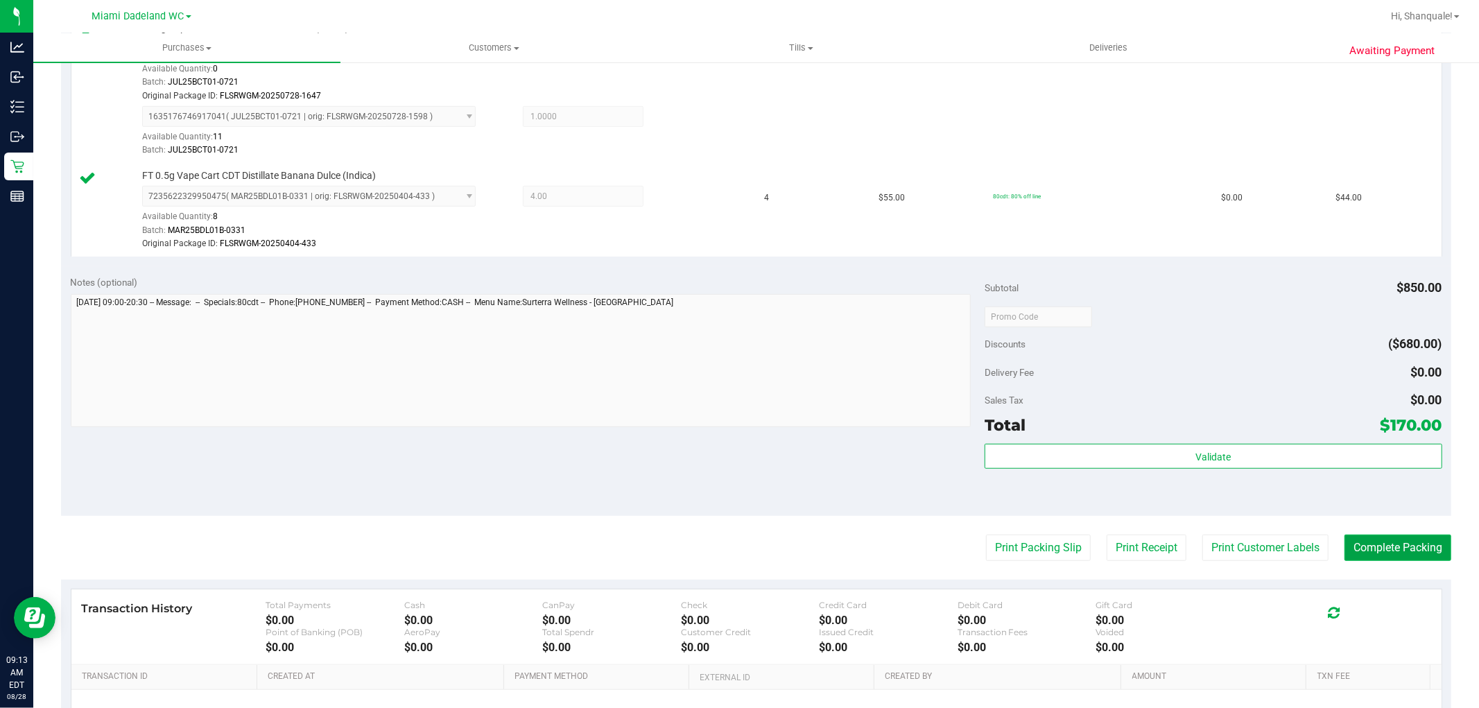
click at [1420, 549] on button "Complete Packing" at bounding box center [1398, 548] width 107 height 26
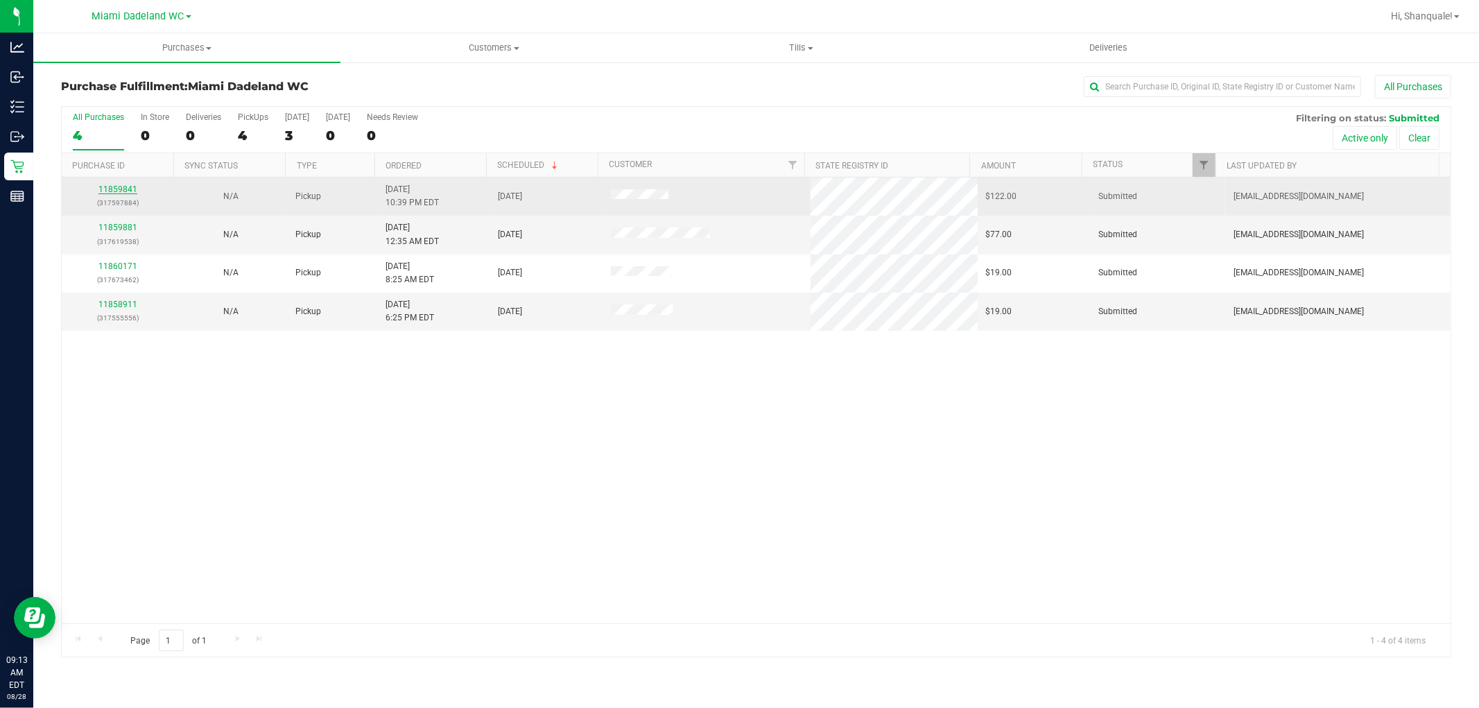
click at [107, 189] on link "11859841" at bounding box center [117, 189] width 39 height 10
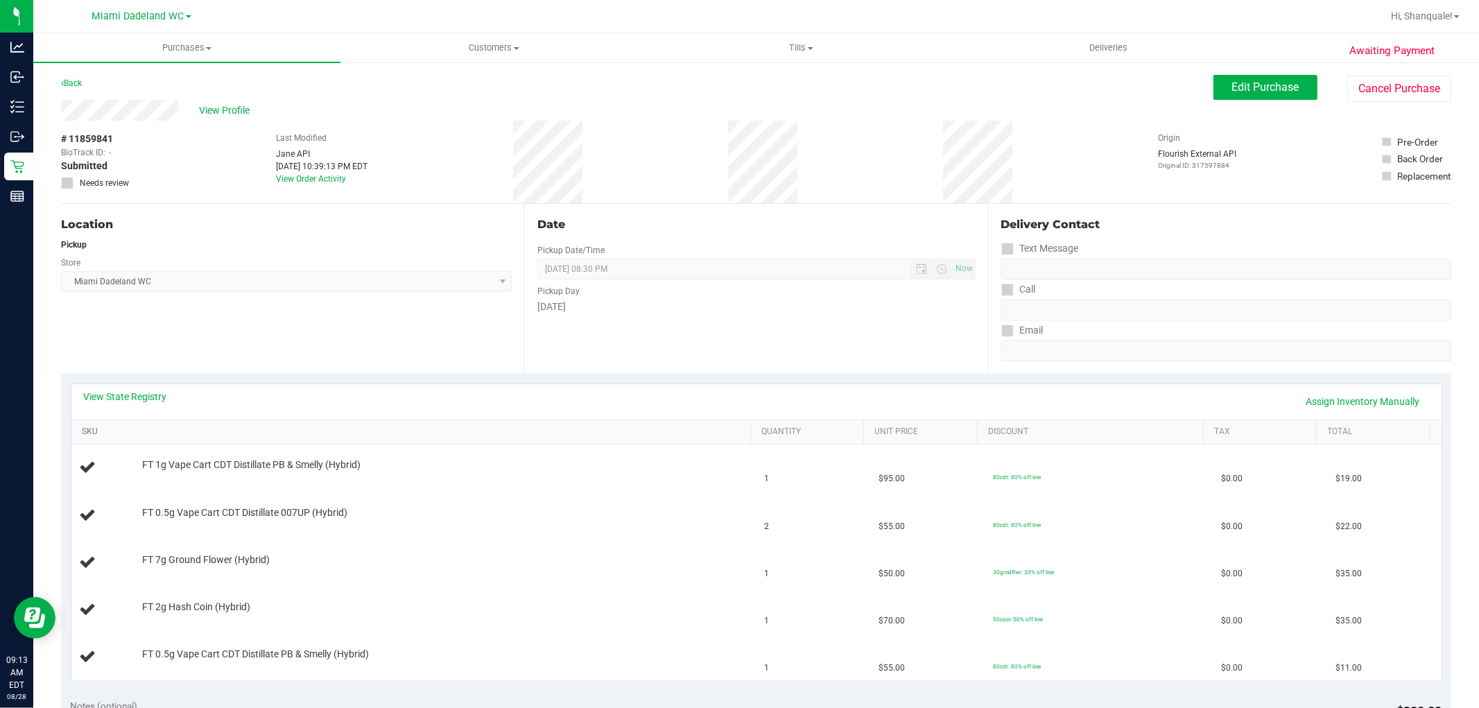
click at [91, 437] on link "SKU" at bounding box center [414, 432] width 664 height 11
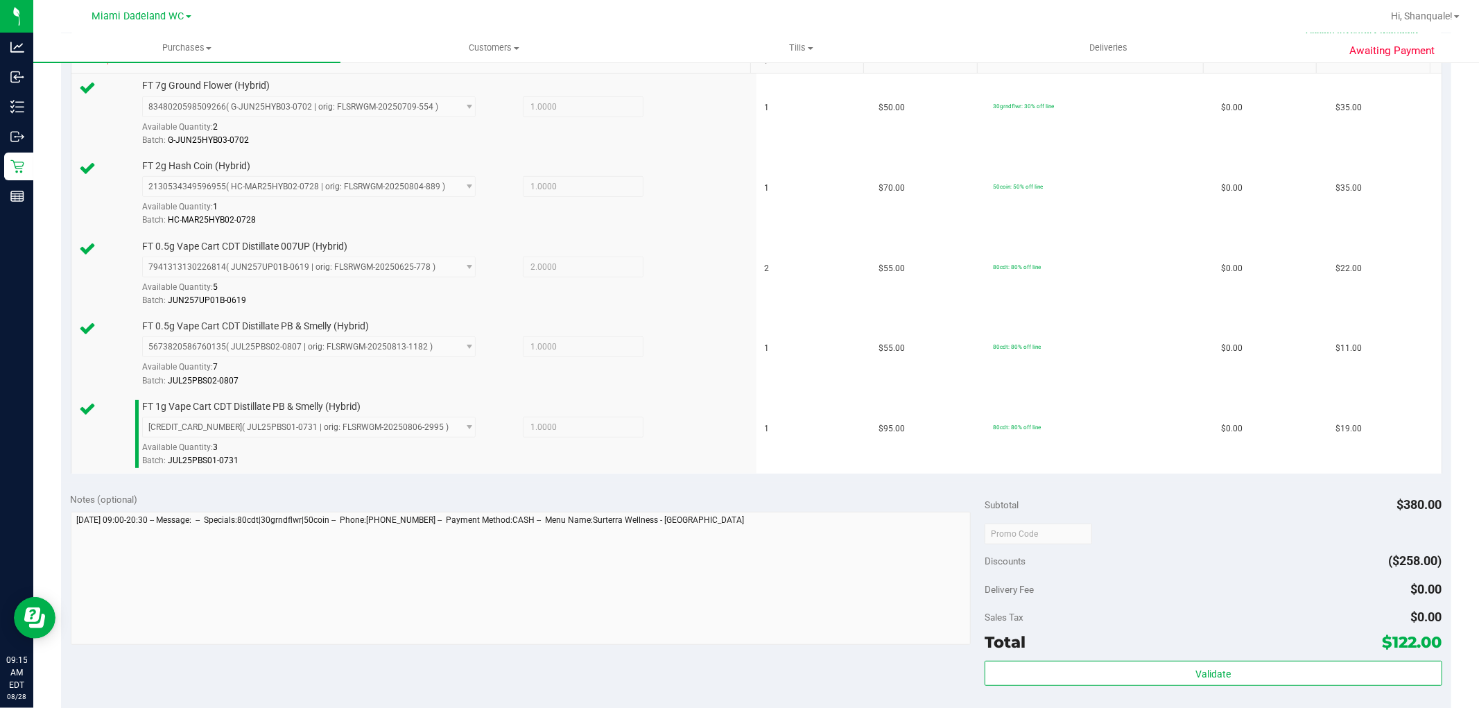
scroll to position [385, 0]
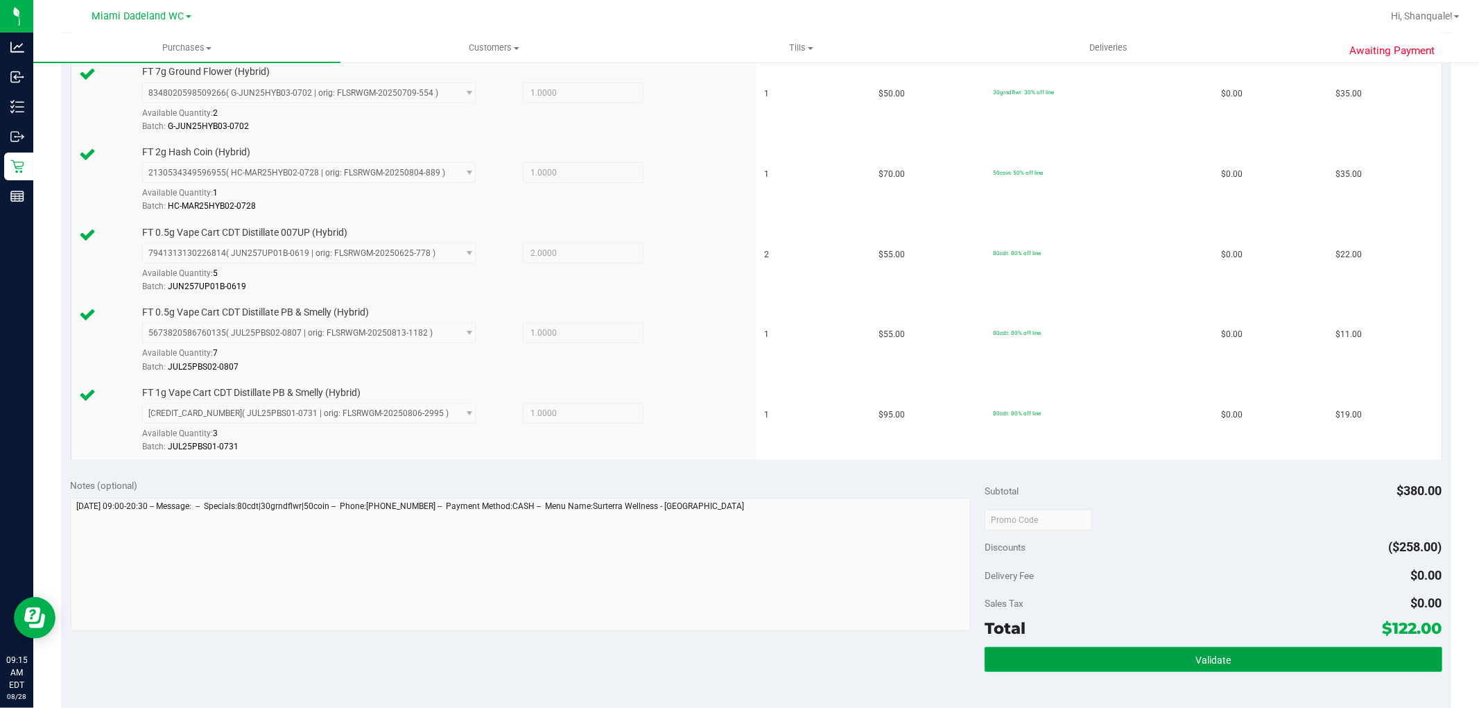
click at [1080, 657] on button "Validate" at bounding box center [1213, 659] width 457 height 25
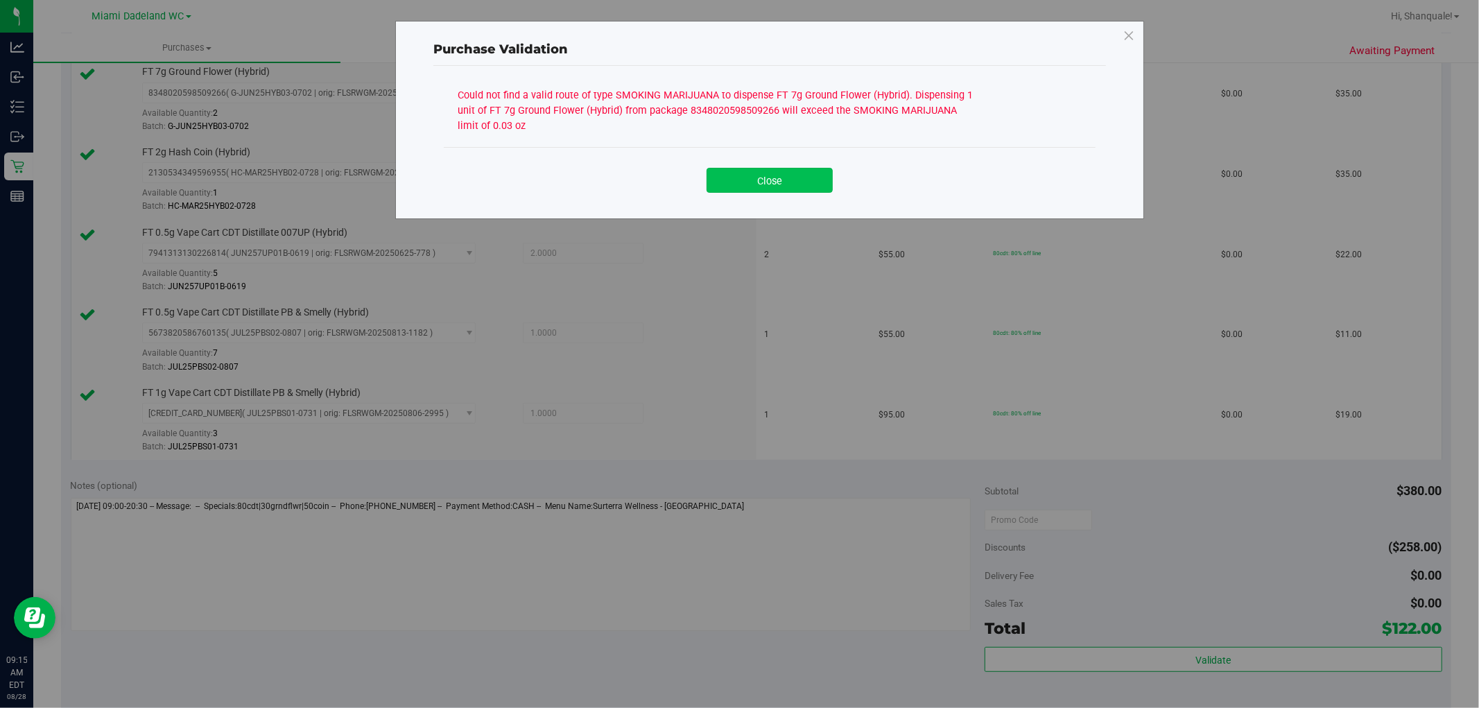
click at [760, 183] on button "Close" at bounding box center [770, 180] width 126 height 25
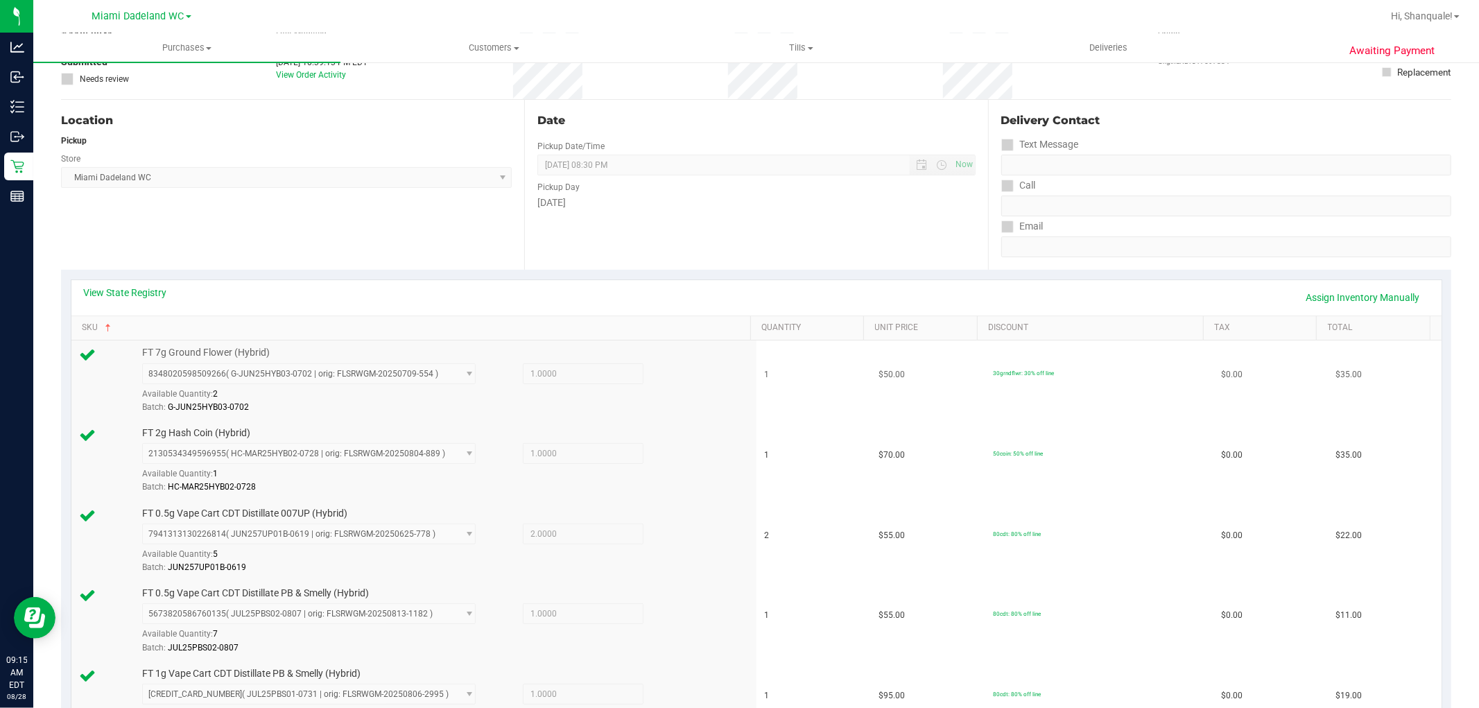
scroll to position [0, 0]
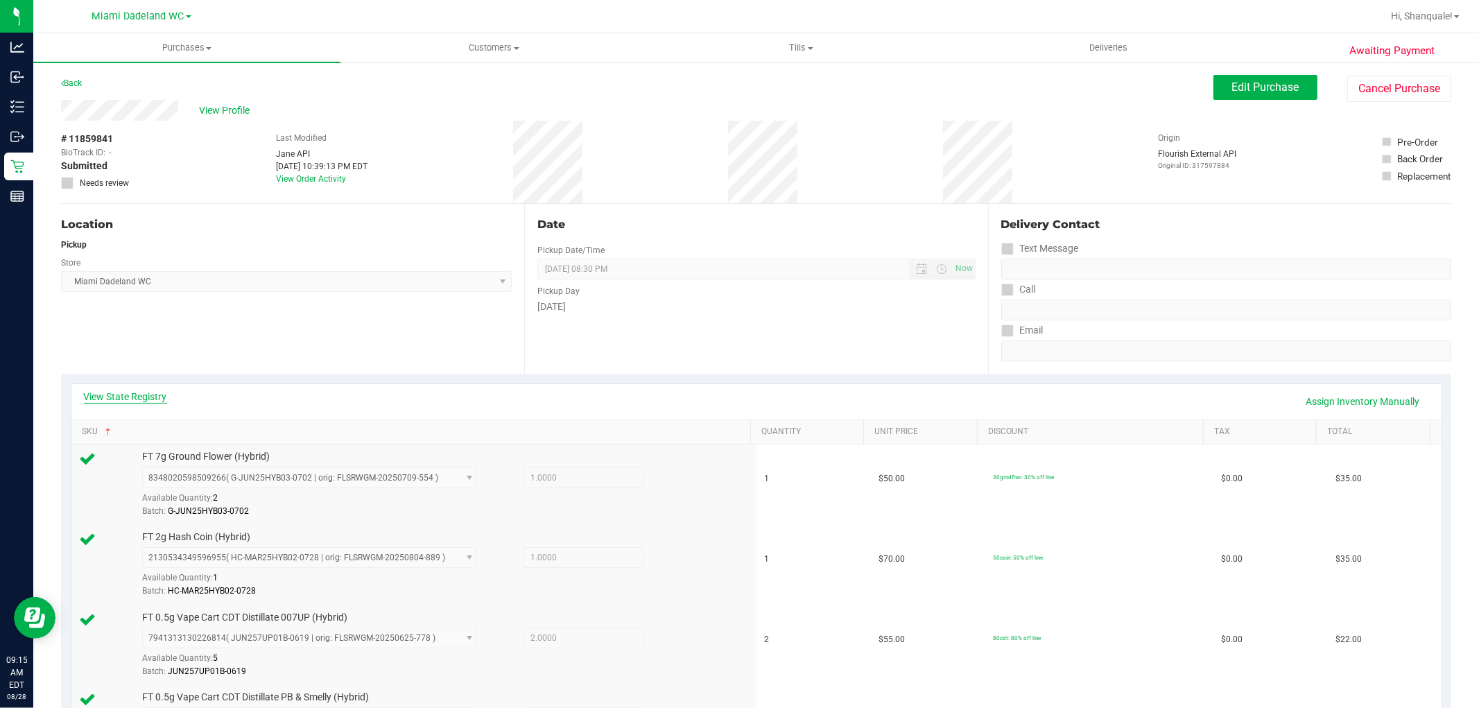
click at [148, 395] on link "View State Registry" at bounding box center [125, 397] width 83 height 14
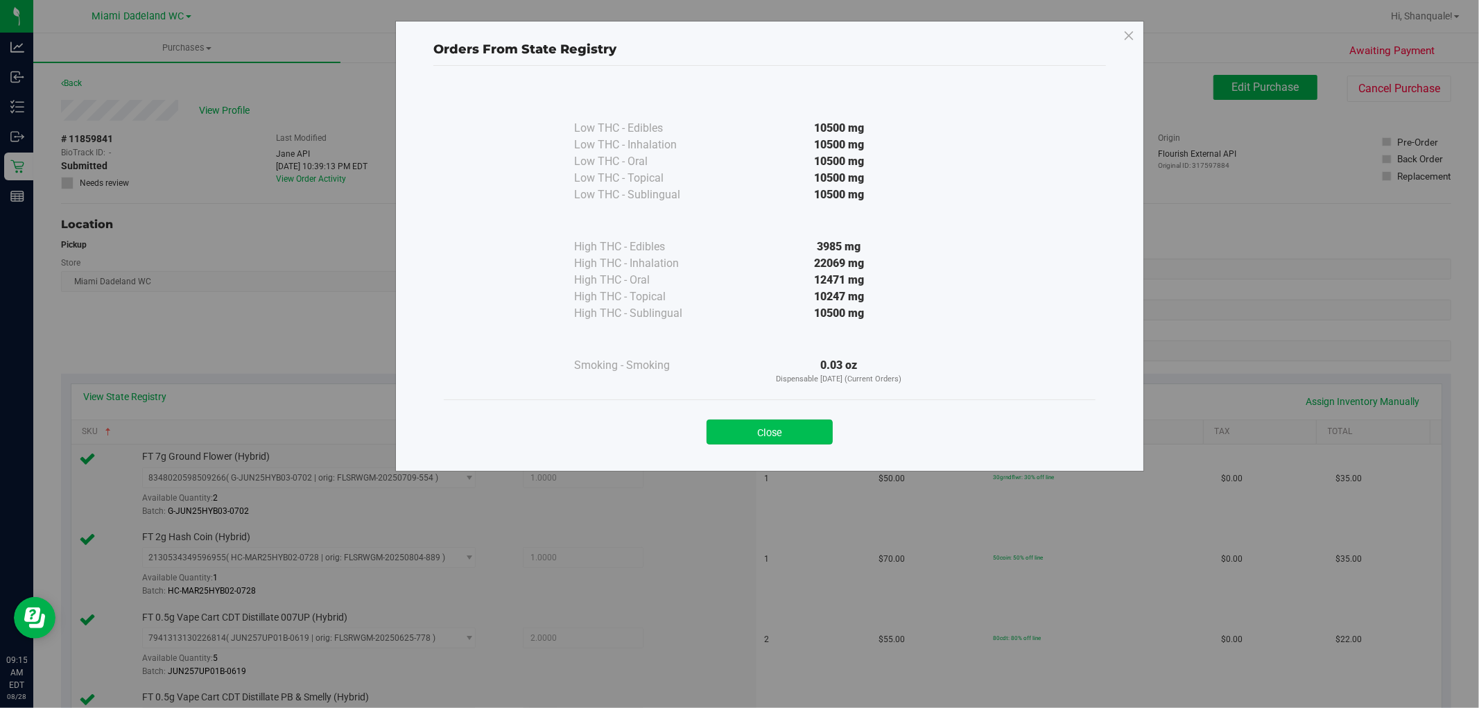
click at [787, 433] on button "Close" at bounding box center [770, 432] width 126 height 25
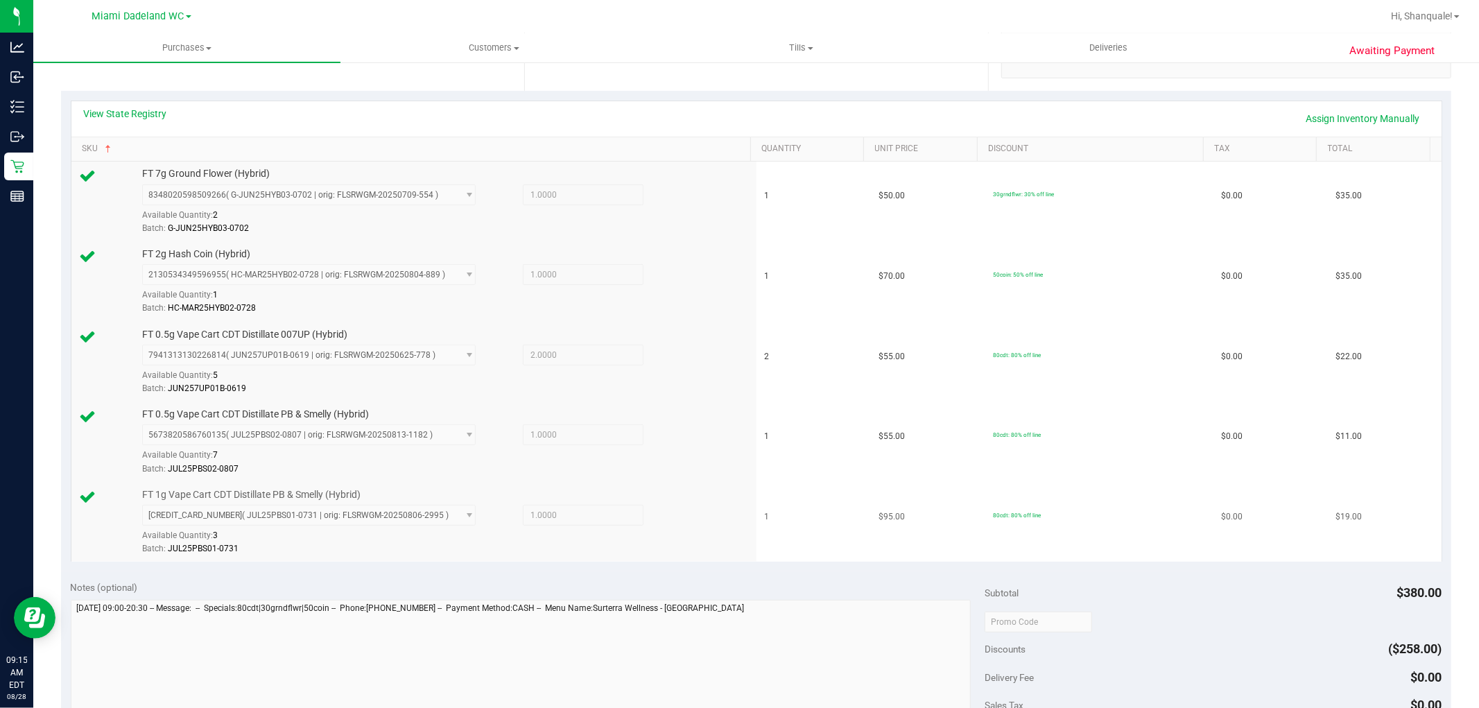
scroll to position [385, 0]
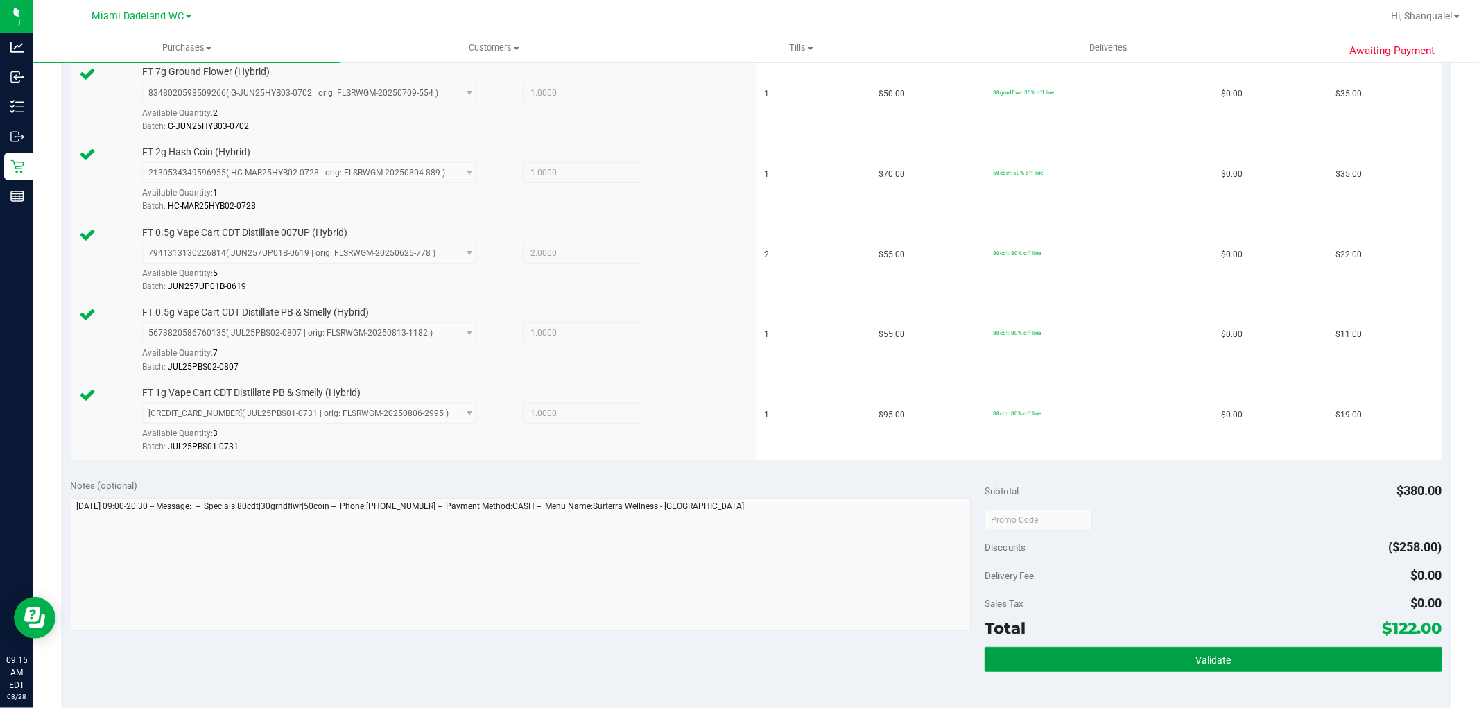
click at [1121, 659] on button "Validate" at bounding box center [1213, 659] width 457 height 25
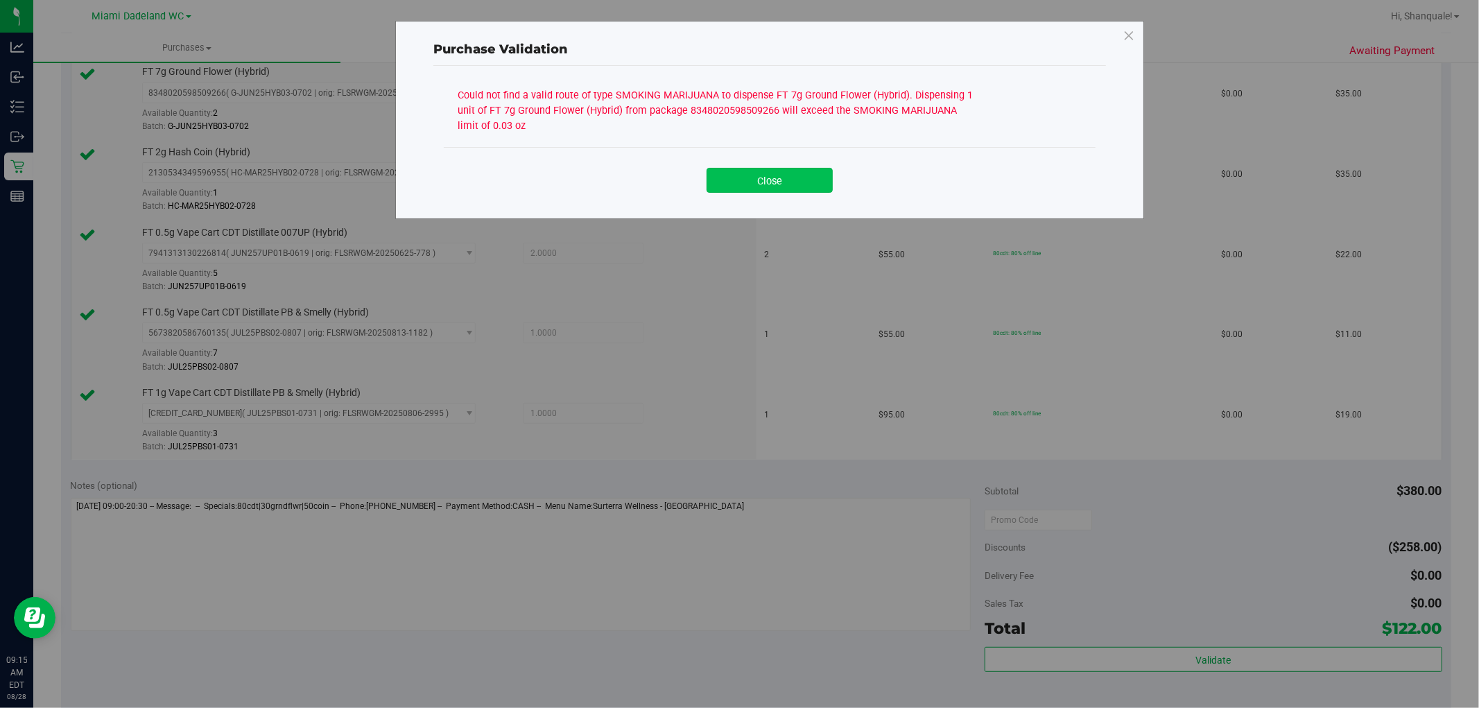
click at [764, 189] on button "Close" at bounding box center [770, 180] width 126 height 25
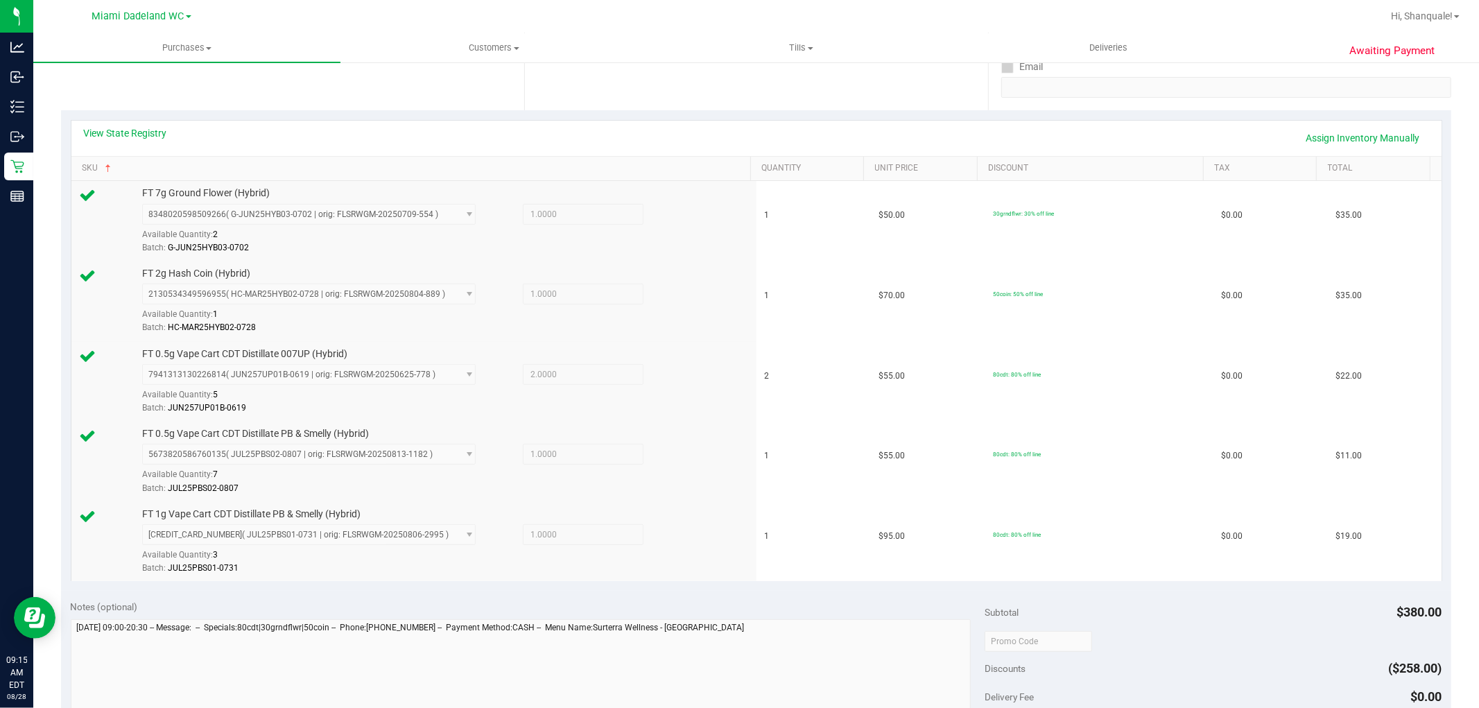
scroll to position [77, 0]
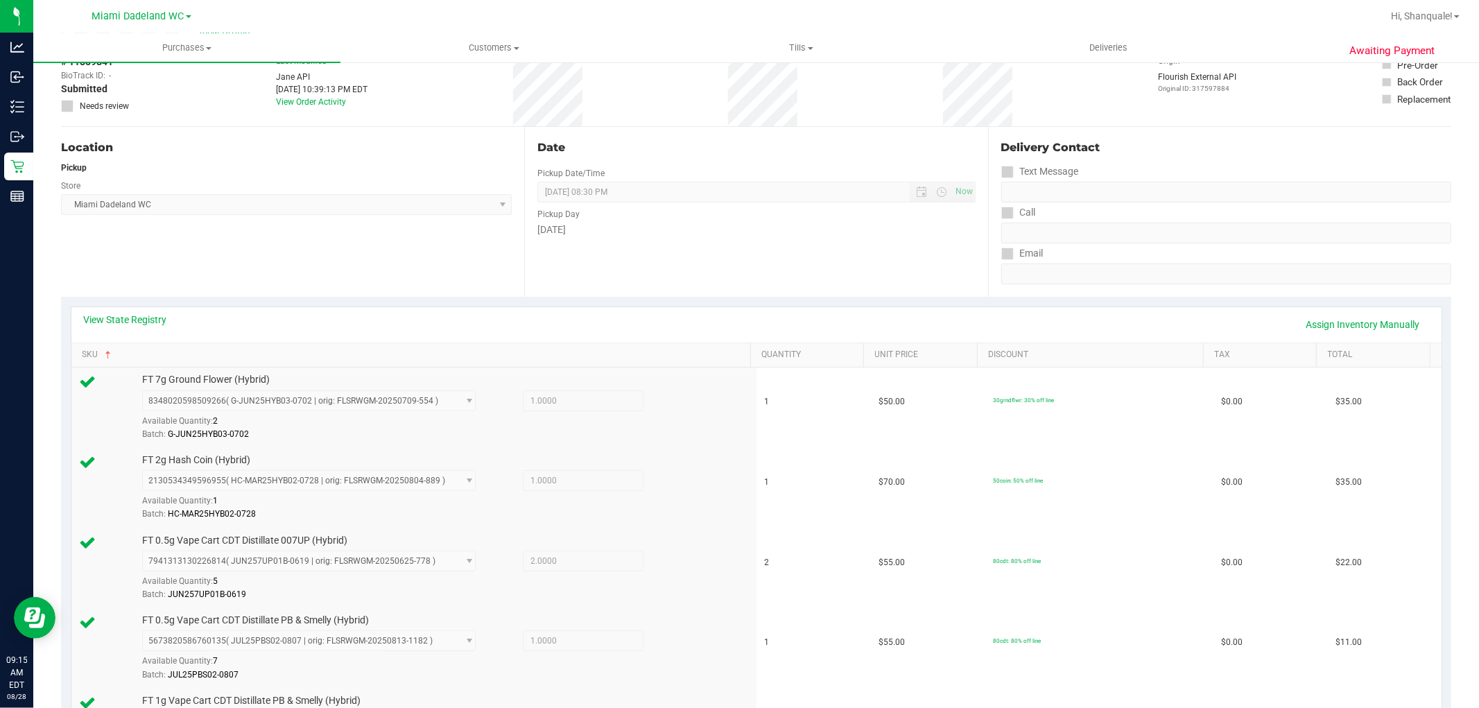
click at [125, 309] on div "View State Registry Assign Inventory Manually" at bounding box center [756, 324] width 1370 height 35
click at [125, 313] on link "View State Registry" at bounding box center [125, 320] width 83 height 14
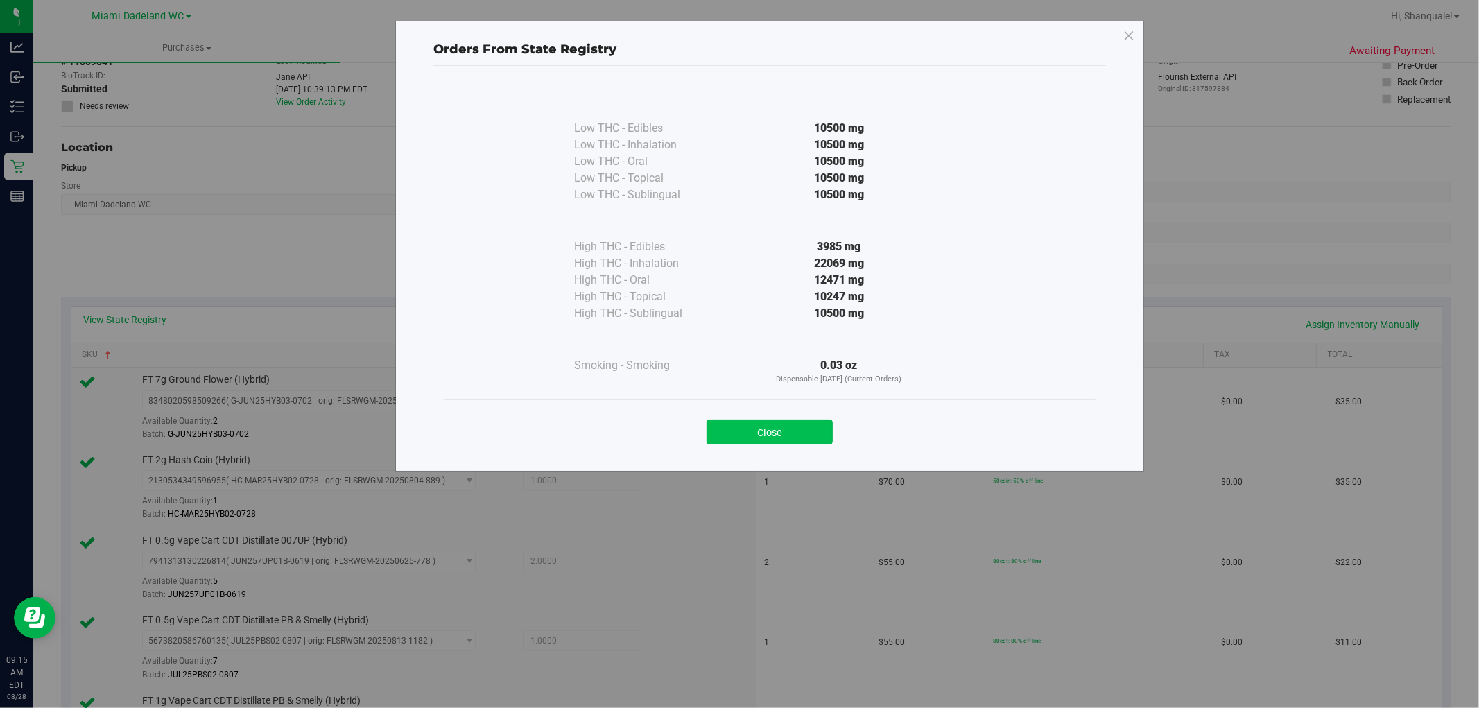
click at [813, 433] on button "Close" at bounding box center [770, 432] width 126 height 25
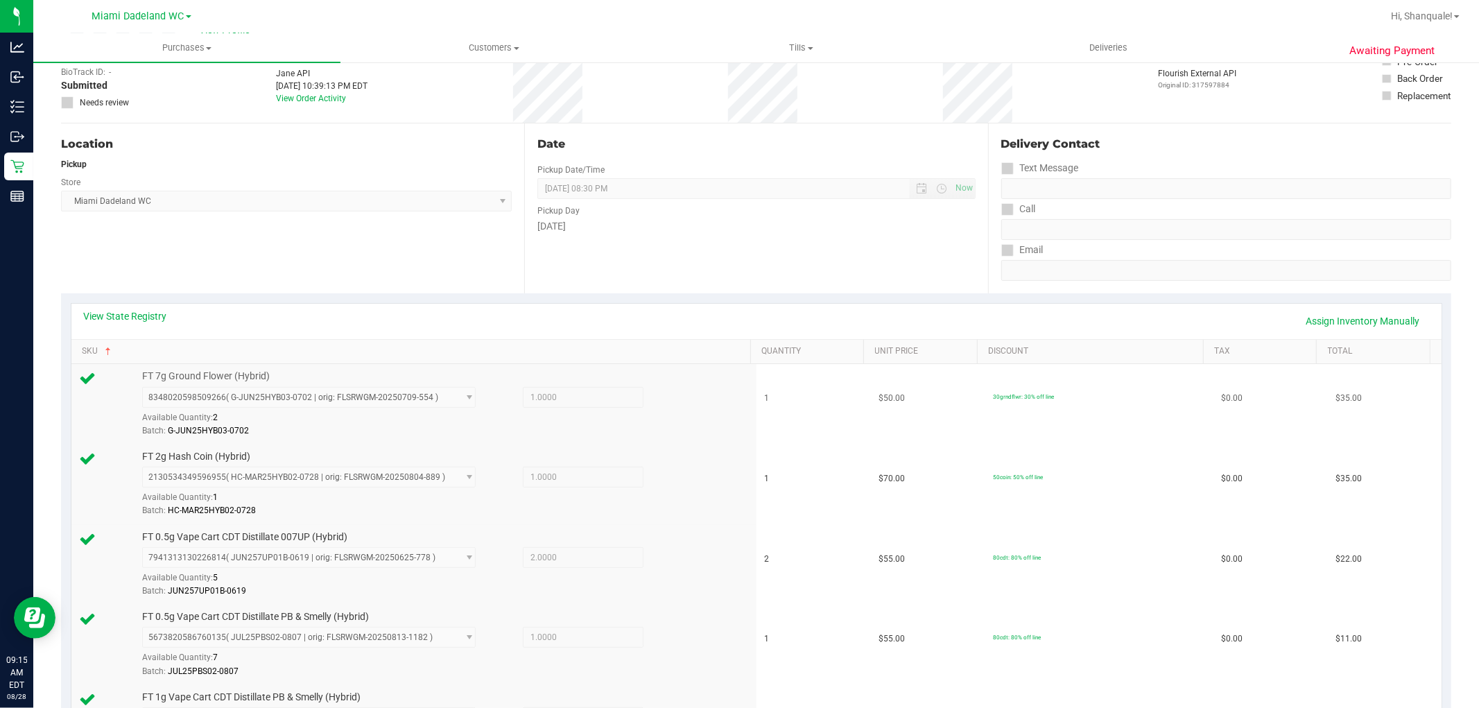
scroll to position [0, 0]
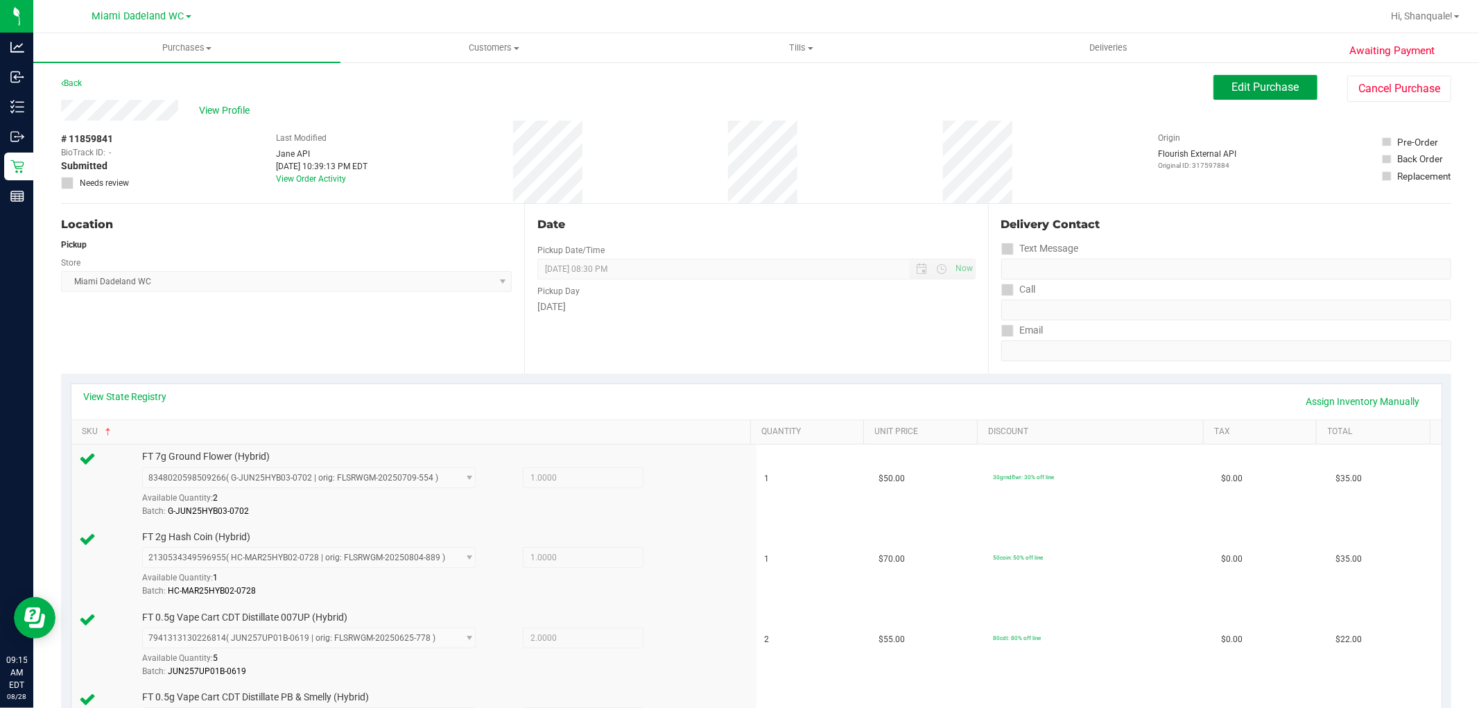
click at [1238, 87] on span "Edit Purchase" at bounding box center [1265, 86] width 67 height 13
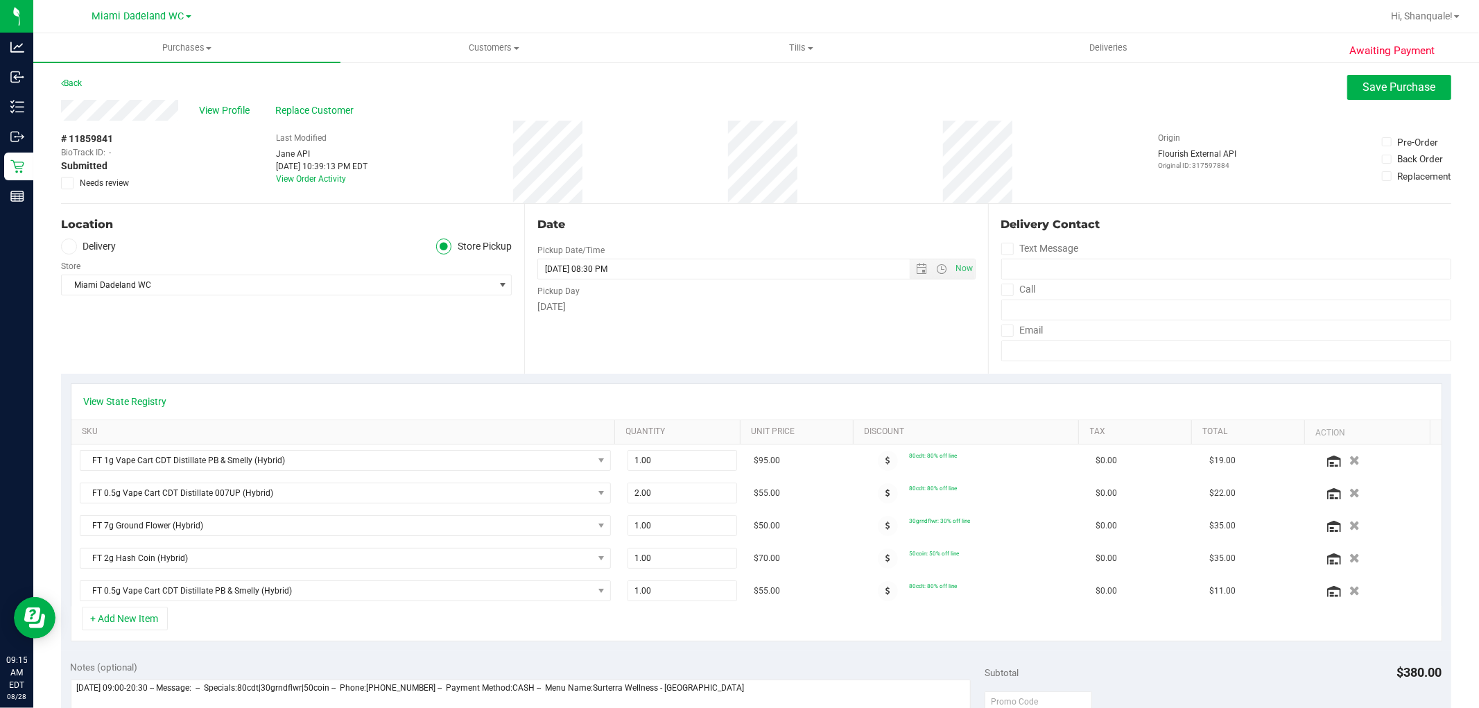
click at [67, 183] on icon at bounding box center [67, 183] width 9 height 0
click at [0, 0] on input "Needs review" at bounding box center [0, 0] width 0 height 0
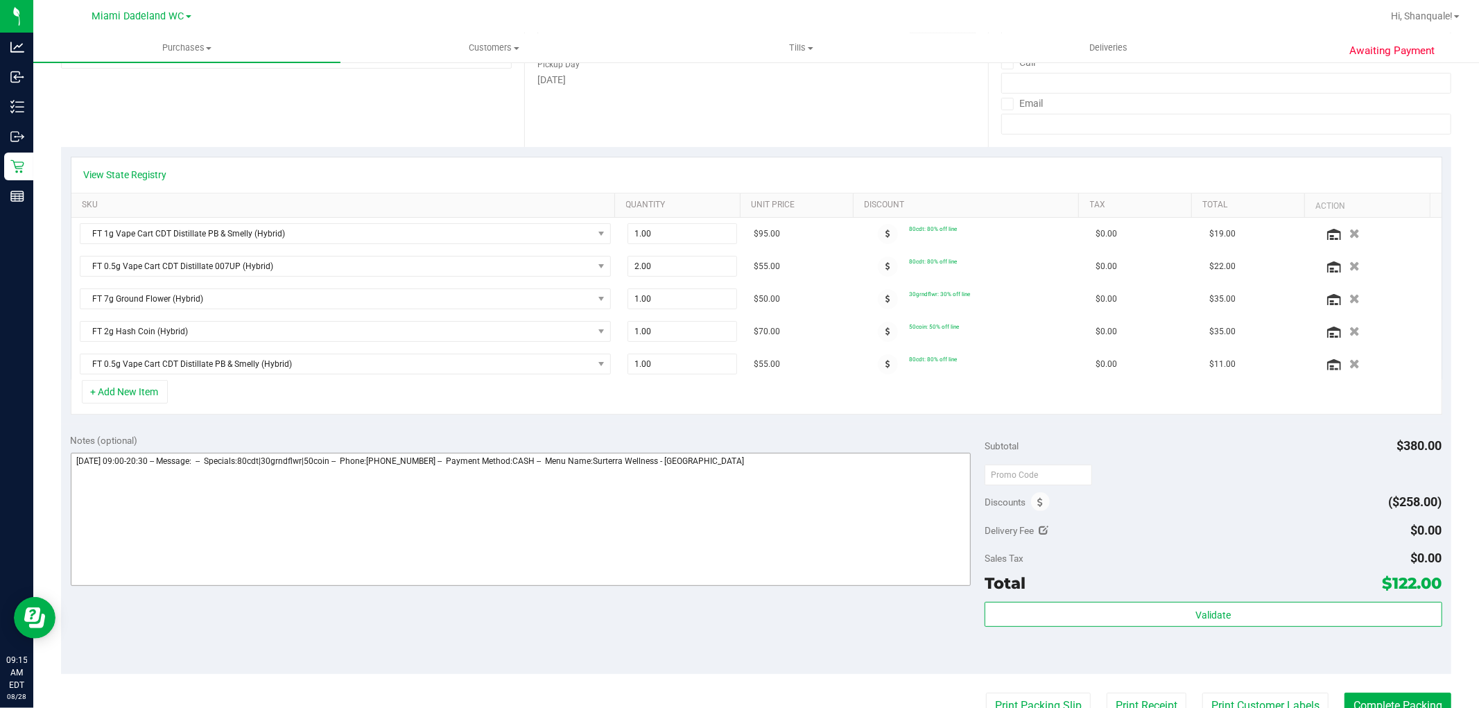
scroll to position [308, 0]
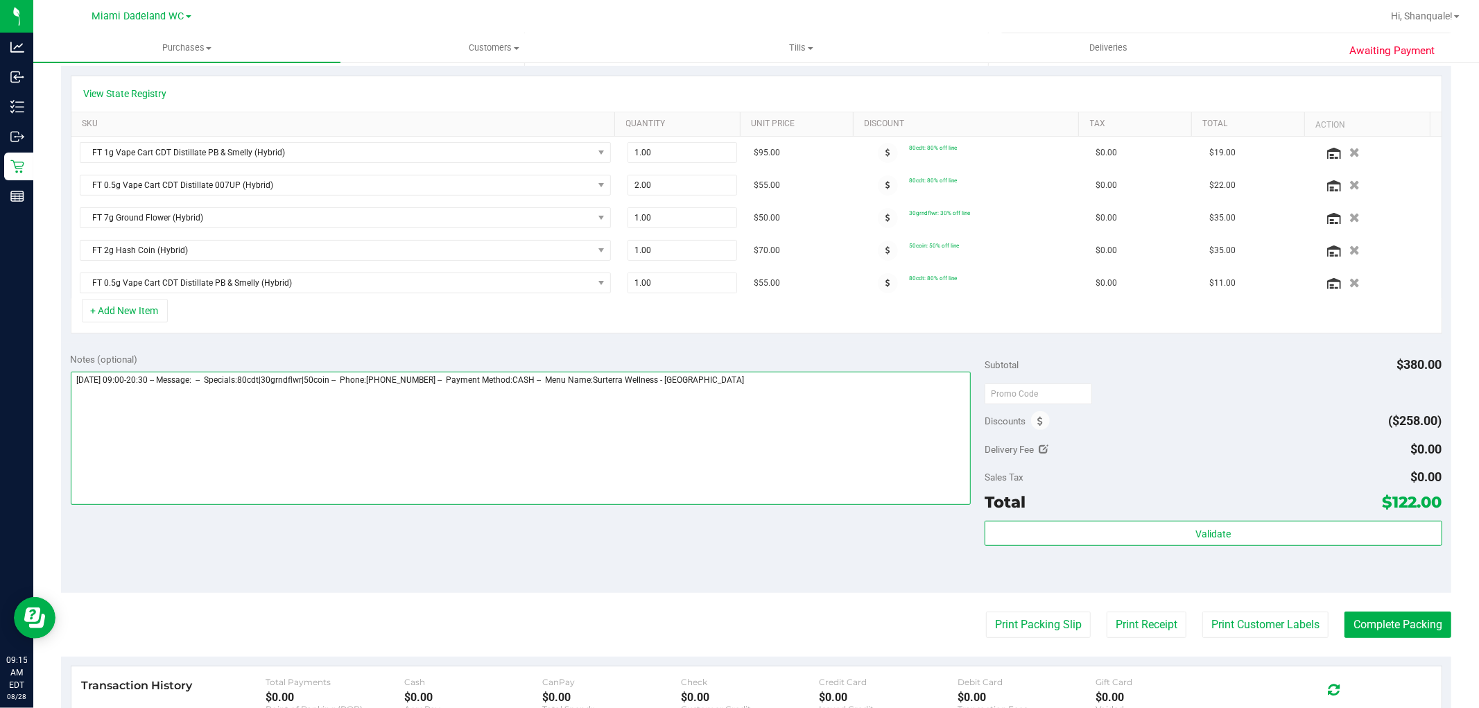
click at [773, 387] on textarea at bounding box center [521, 438] width 901 height 133
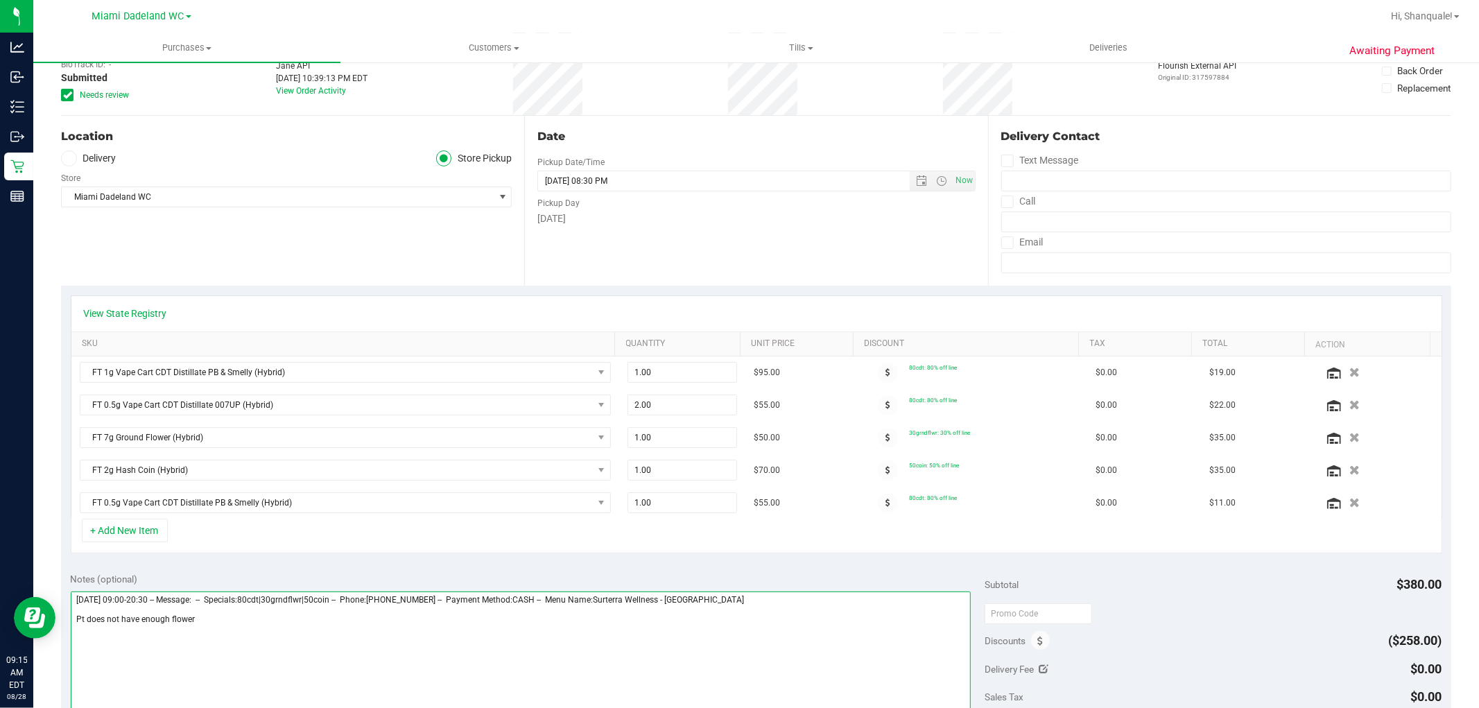
scroll to position [0, 0]
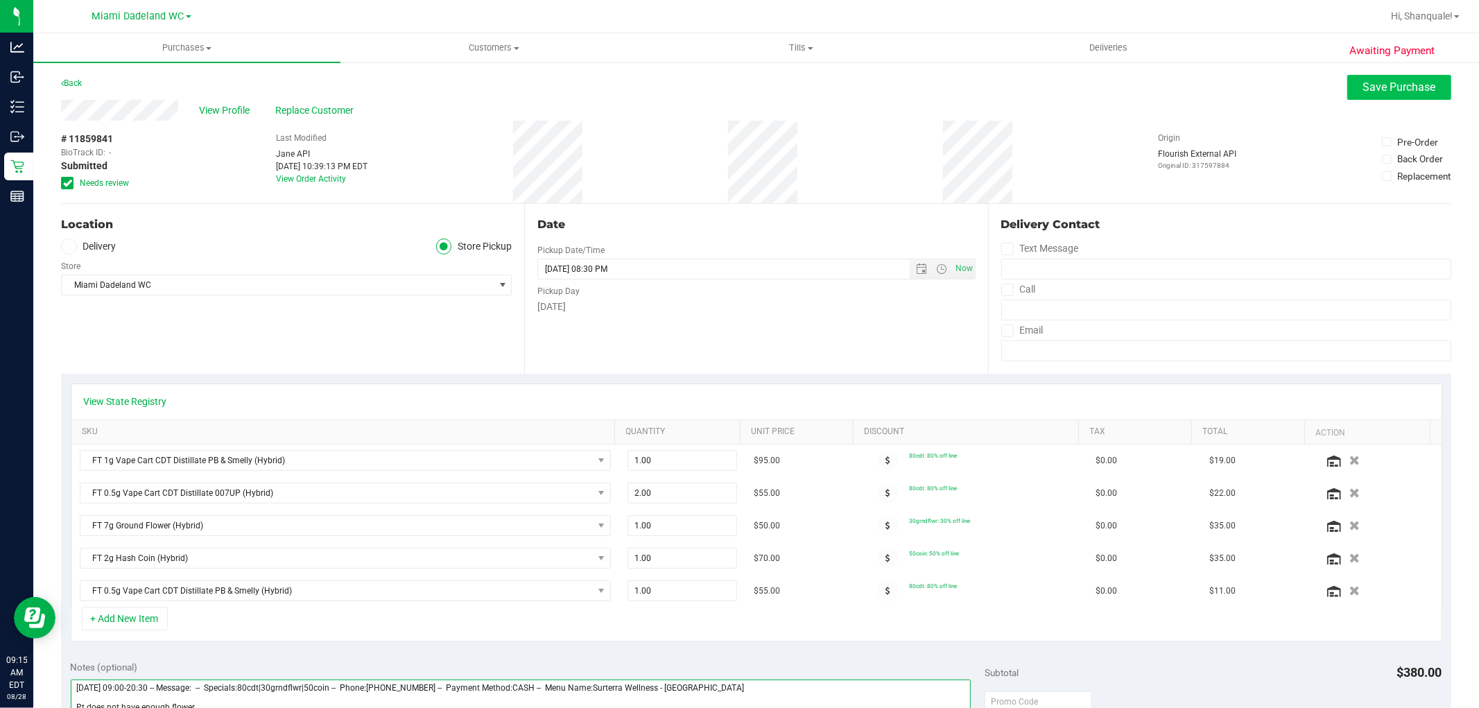
type textarea "[DATE] 09:00-20:30 -- Message: -- Specials:80cdt|30grndflwr|50coin -- Phone:[PH…"
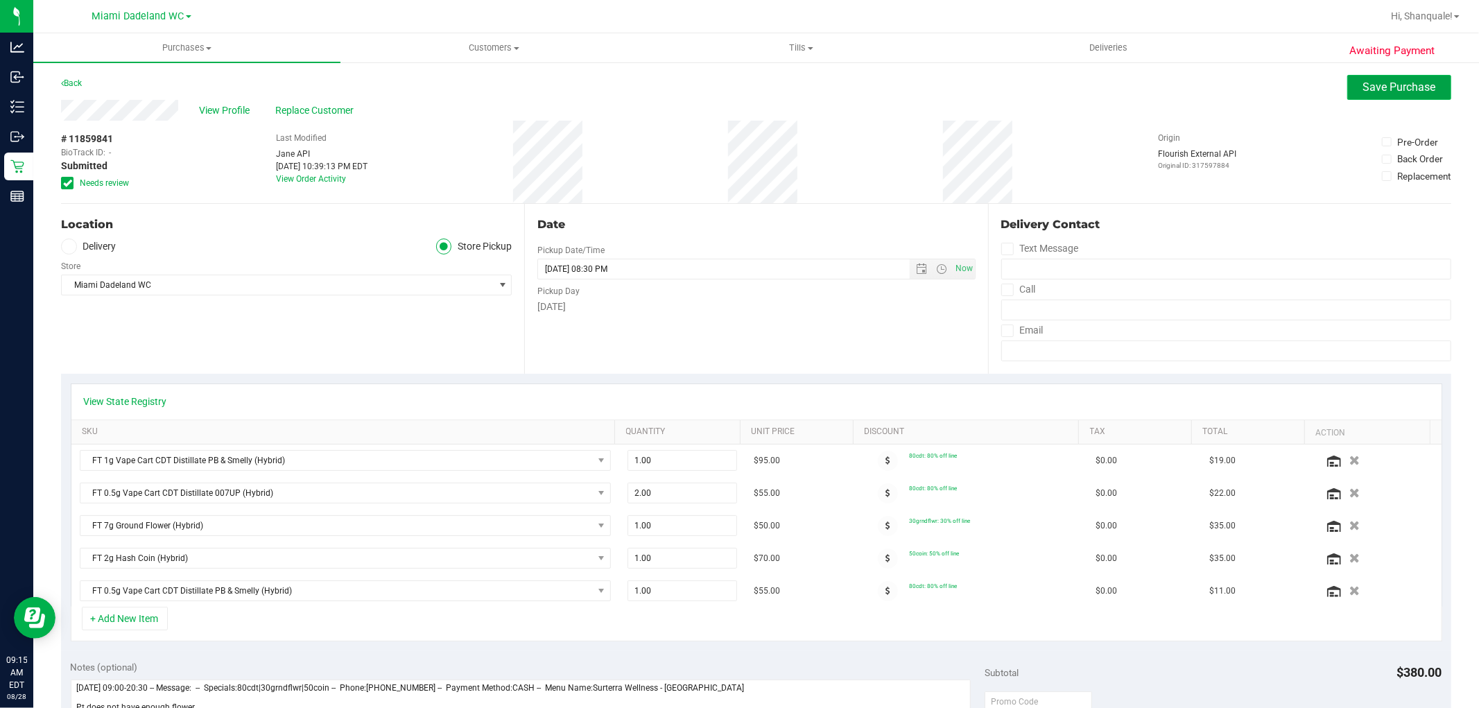
click at [1374, 79] on button "Save Purchase" at bounding box center [1399, 87] width 104 height 25
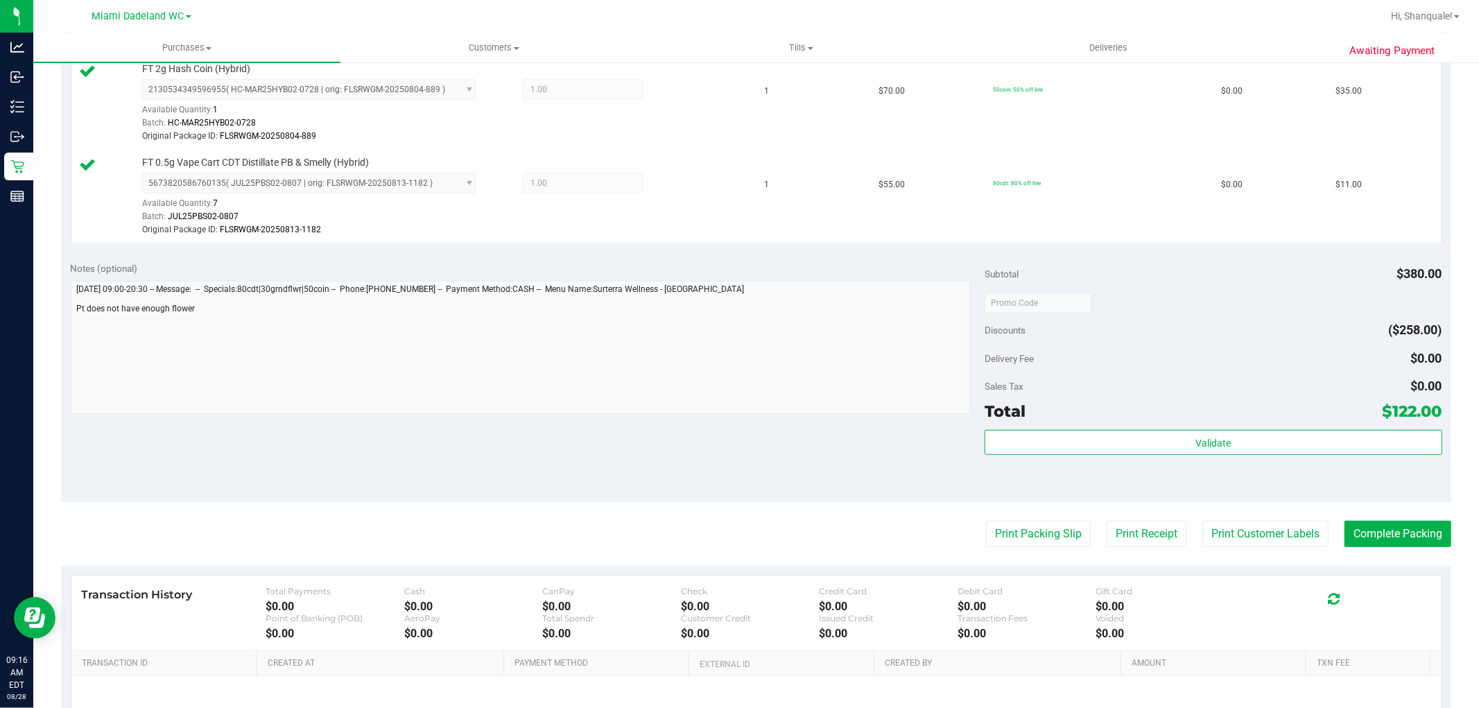
scroll to position [694, 0]
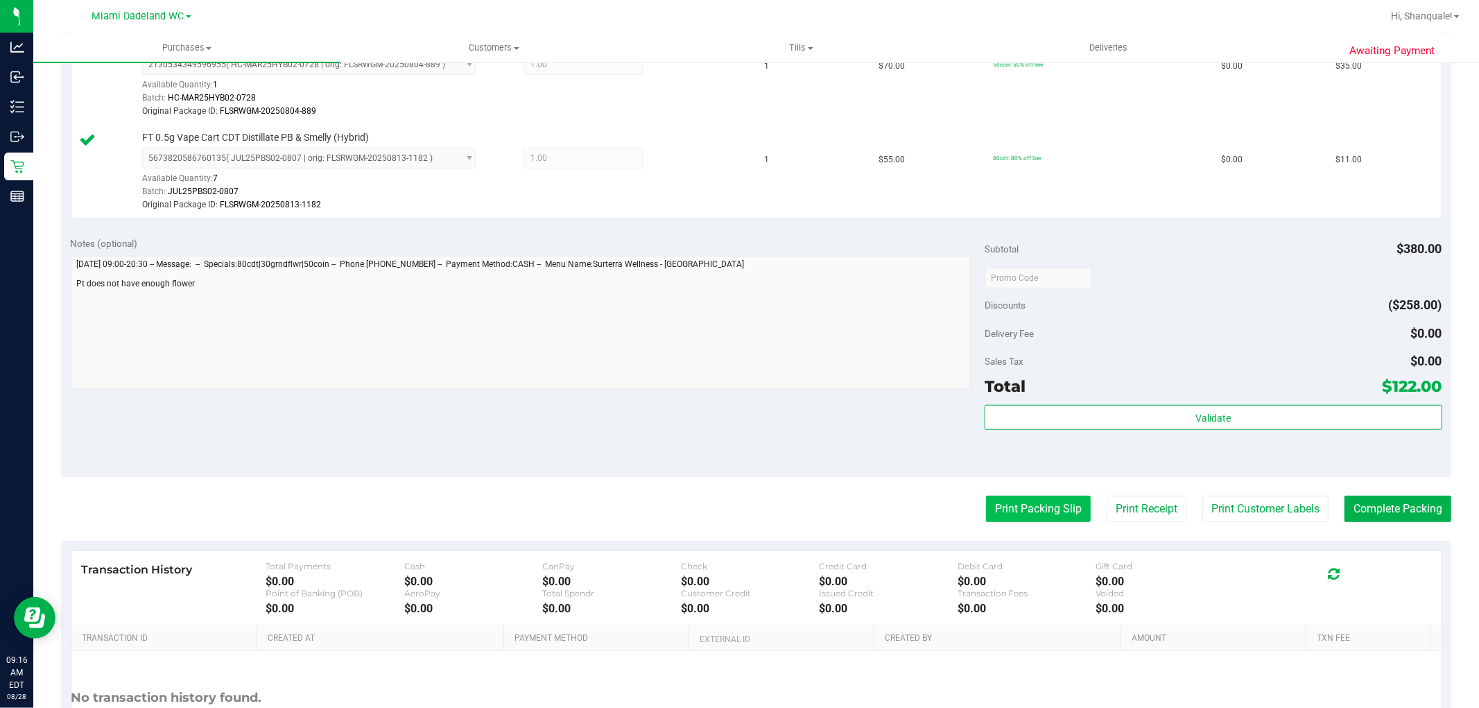
click at [1039, 522] on button "Print Packing Slip" at bounding box center [1038, 509] width 105 height 26
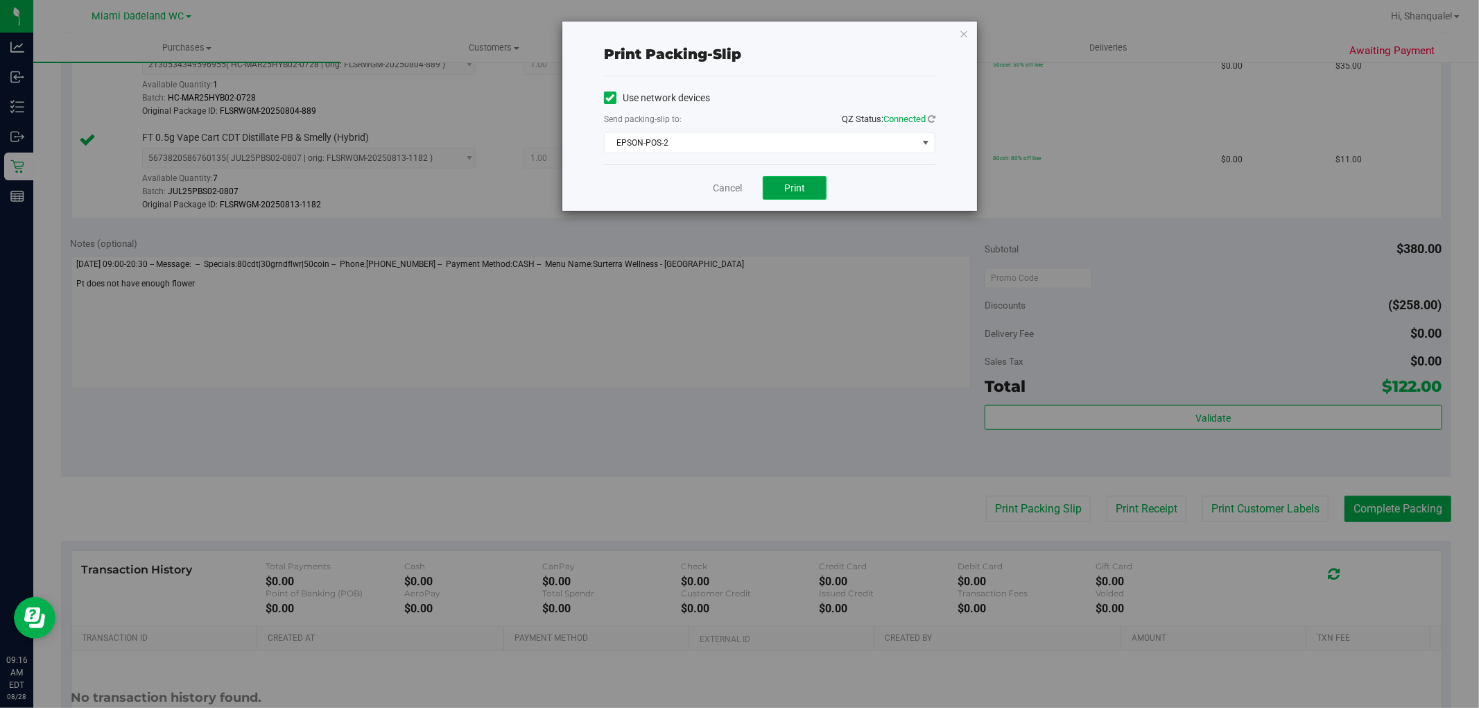
click at [800, 178] on button "Print" at bounding box center [795, 188] width 64 height 24
click at [730, 193] on link "Cancel" at bounding box center [727, 188] width 29 height 15
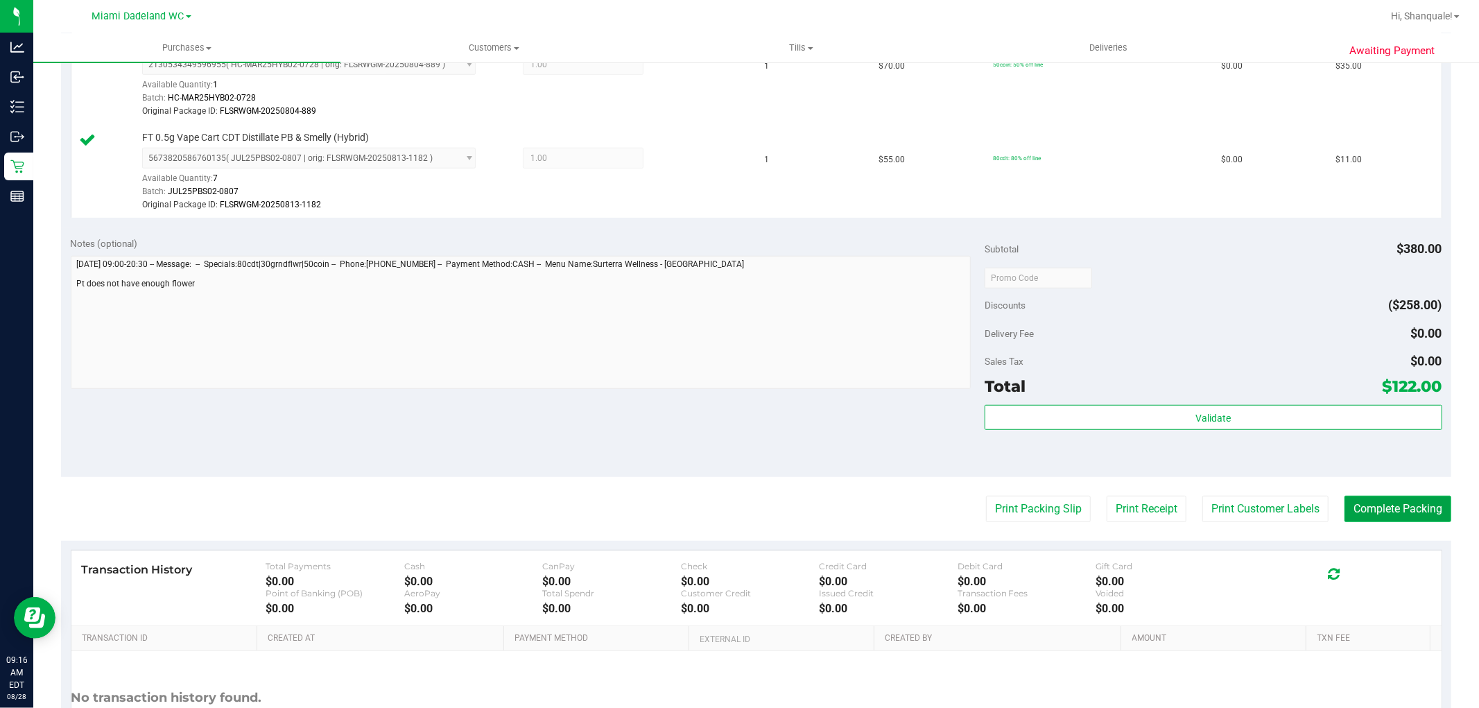
click at [1401, 510] on button "Complete Packing" at bounding box center [1398, 509] width 107 height 26
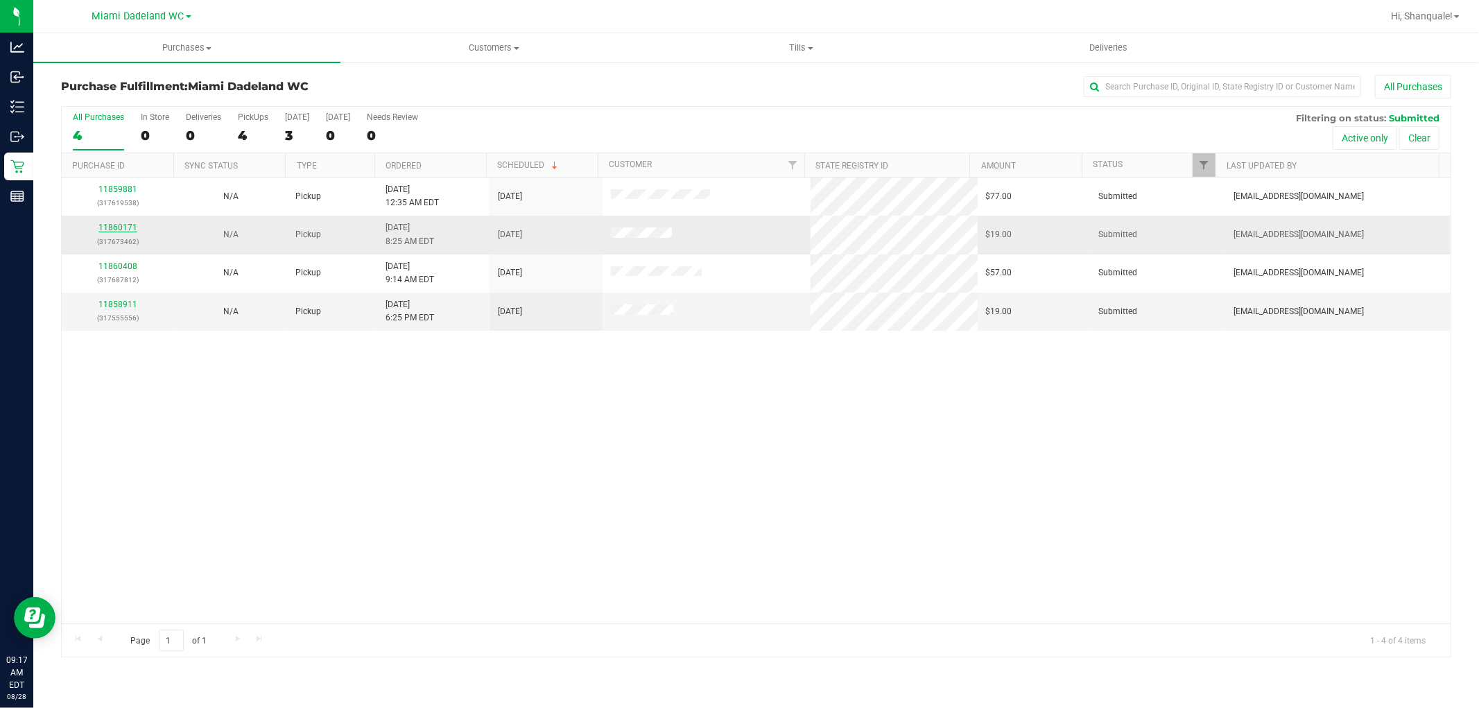
click at [126, 224] on link "11860171" at bounding box center [117, 228] width 39 height 10
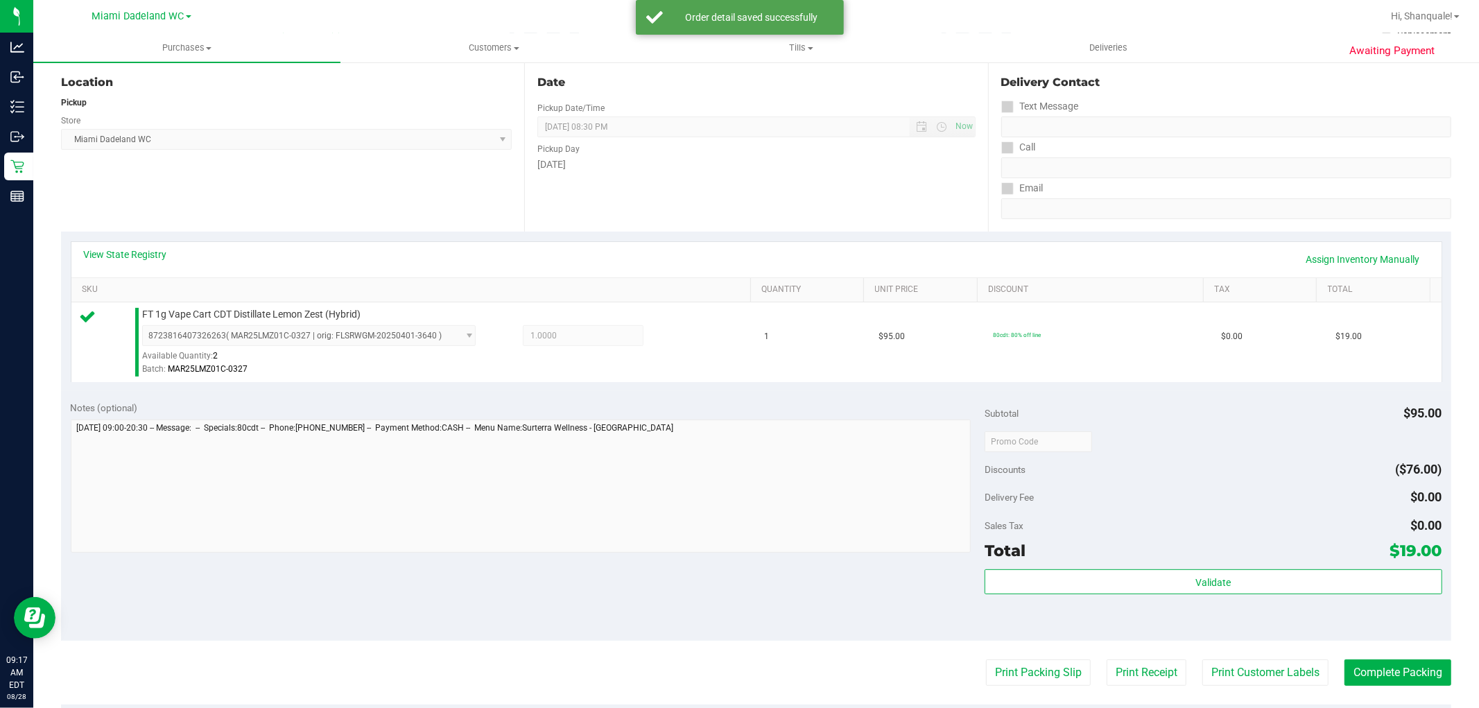
scroll to position [308, 0]
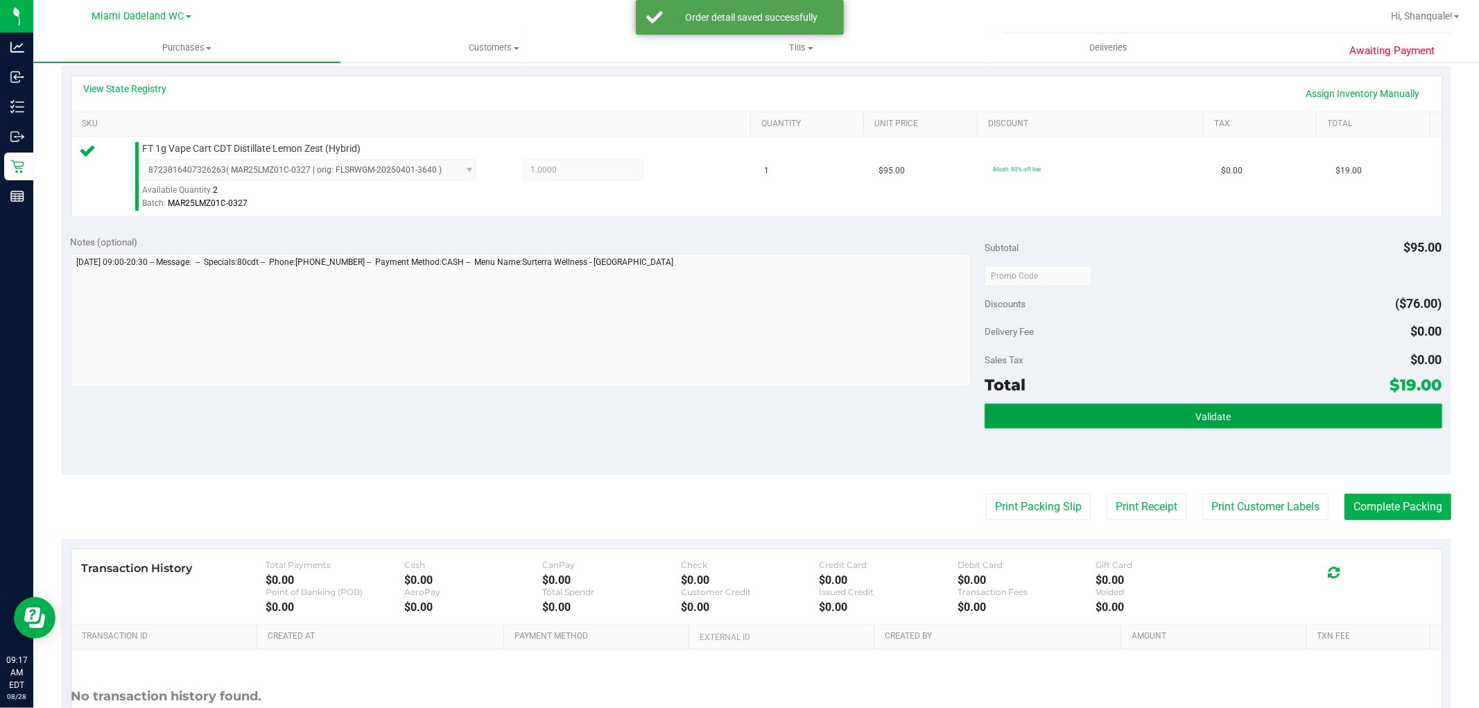
click at [1225, 419] on button "Validate" at bounding box center [1213, 416] width 457 height 25
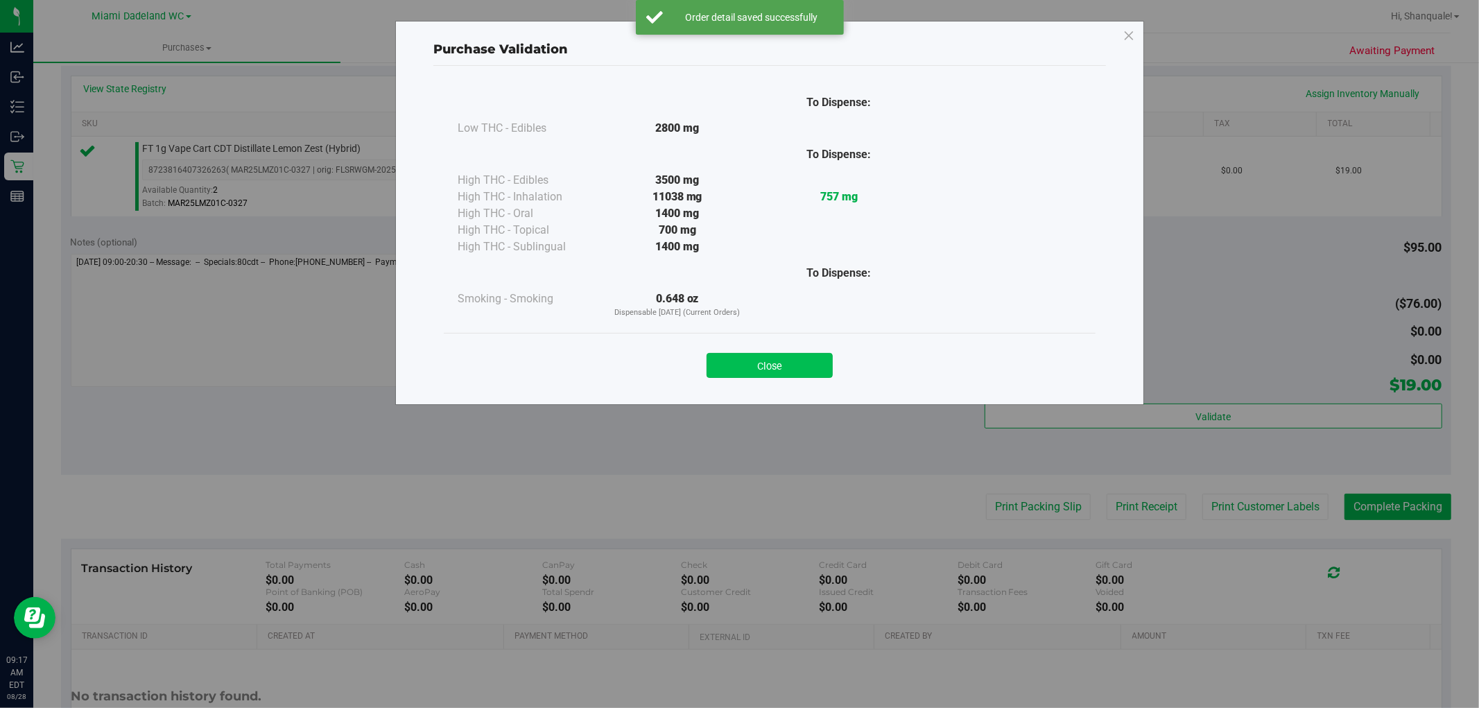
click at [761, 377] on button "Close" at bounding box center [770, 365] width 126 height 25
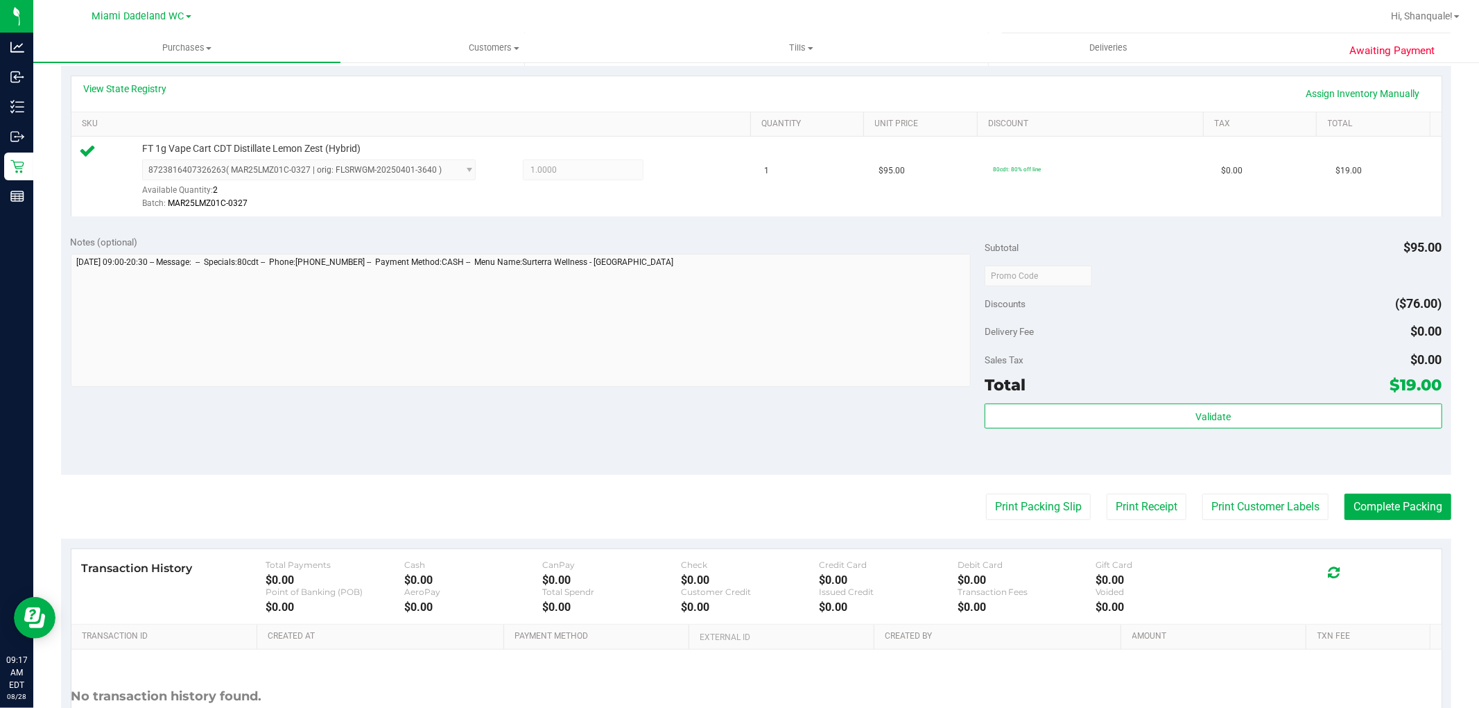
click at [1006, 492] on purchase-details "Back Edit Purchase Cancel Purchase View Profile # 11860171 BioTrack ID: - Submi…" at bounding box center [756, 282] width 1390 height 1031
click at [990, 522] on purchase-details "Back Edit Purchase Cancel Purchase View Profile # 11860171 BioTrack ID: - Submi…" at bounding box center [756, 282] width 1390 height 1031
click at [986, 496] on button "Print Packing Slip" at bounding box center [1038, 507] width 105 height 26
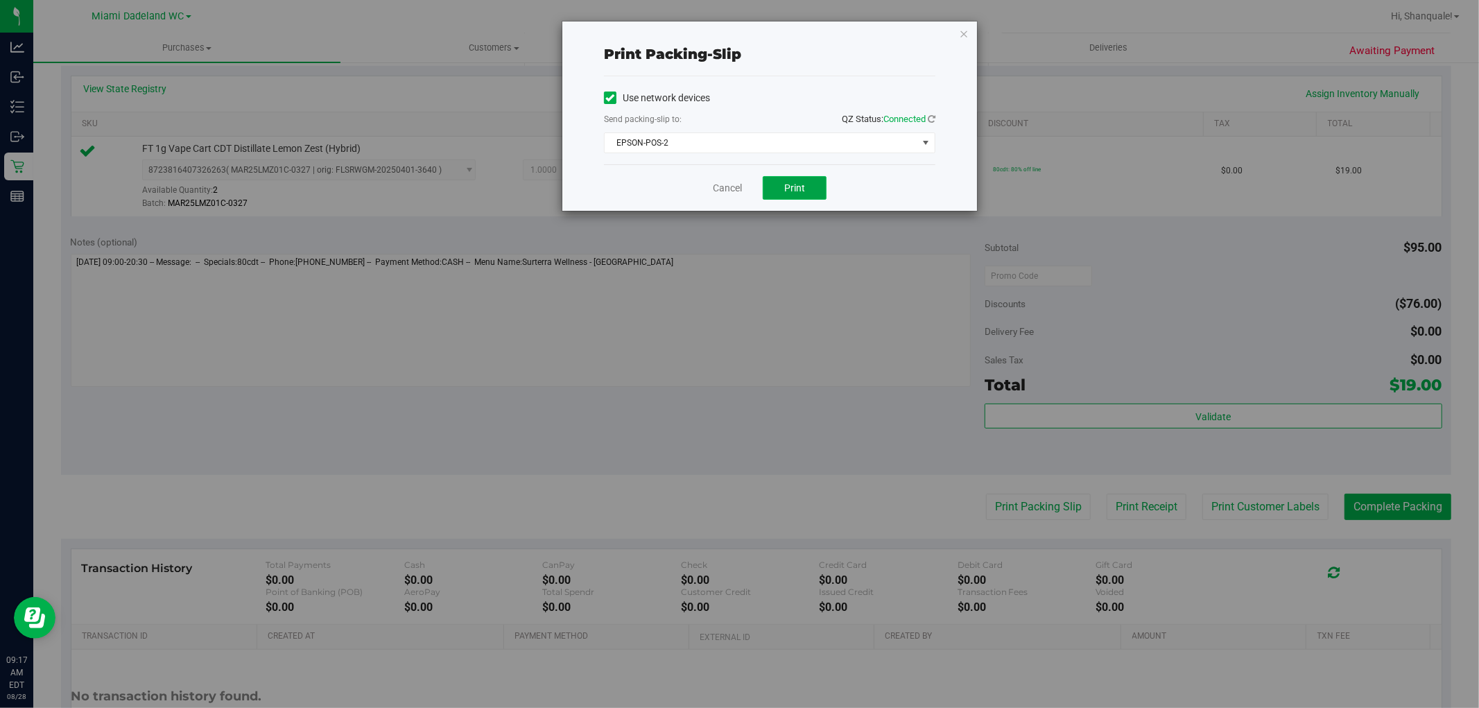
click at [811, 190] on button "Print" at bounding box center [795, 188] width 64 height 24
click at [726, 192] on link "Cancel" at bounding box center [727, 188] width 29 height 15
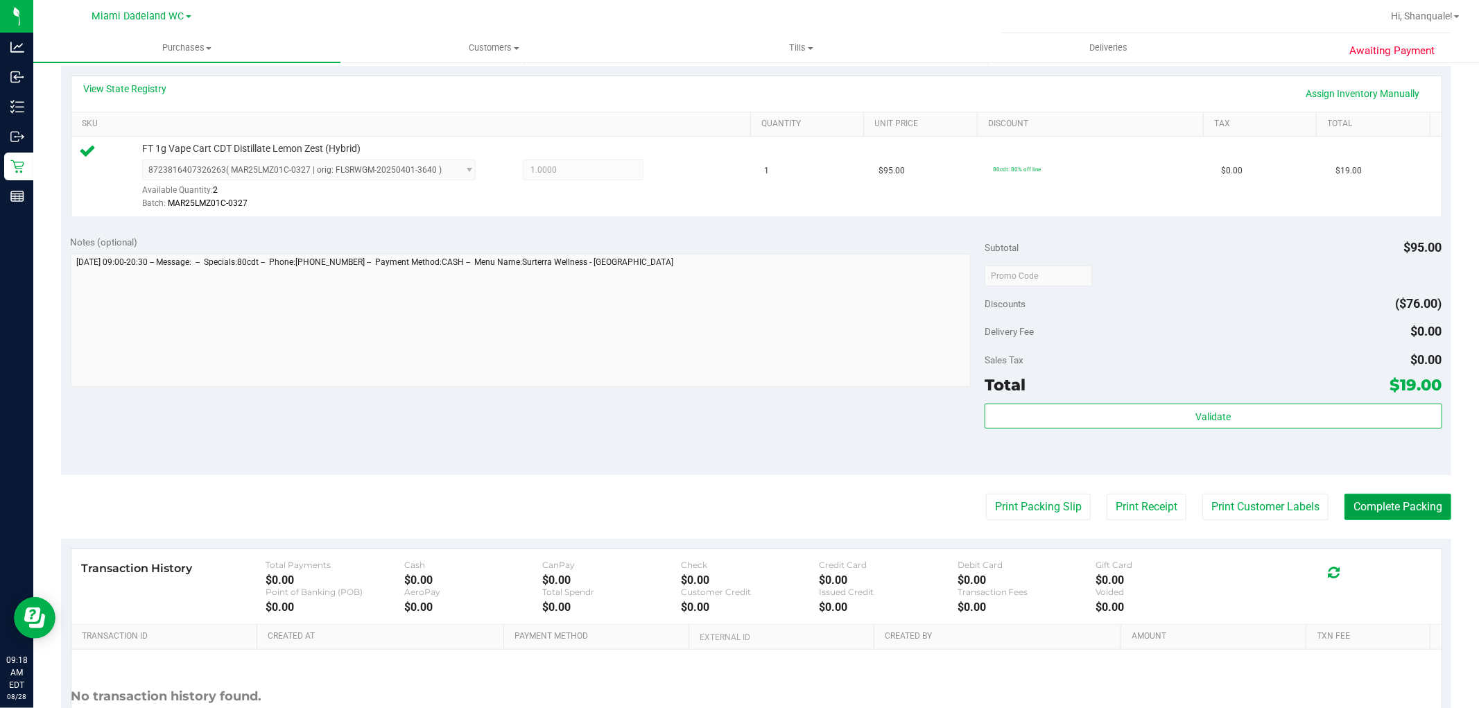
drag, startPoint x: 1380, startPoint y: 508, endPoint x: 1359, endPoint y: 512, distance: 21.2
click at [1383, 508] on button "Complete Packing" at bounding box center [1398, 507] width 107 height 26
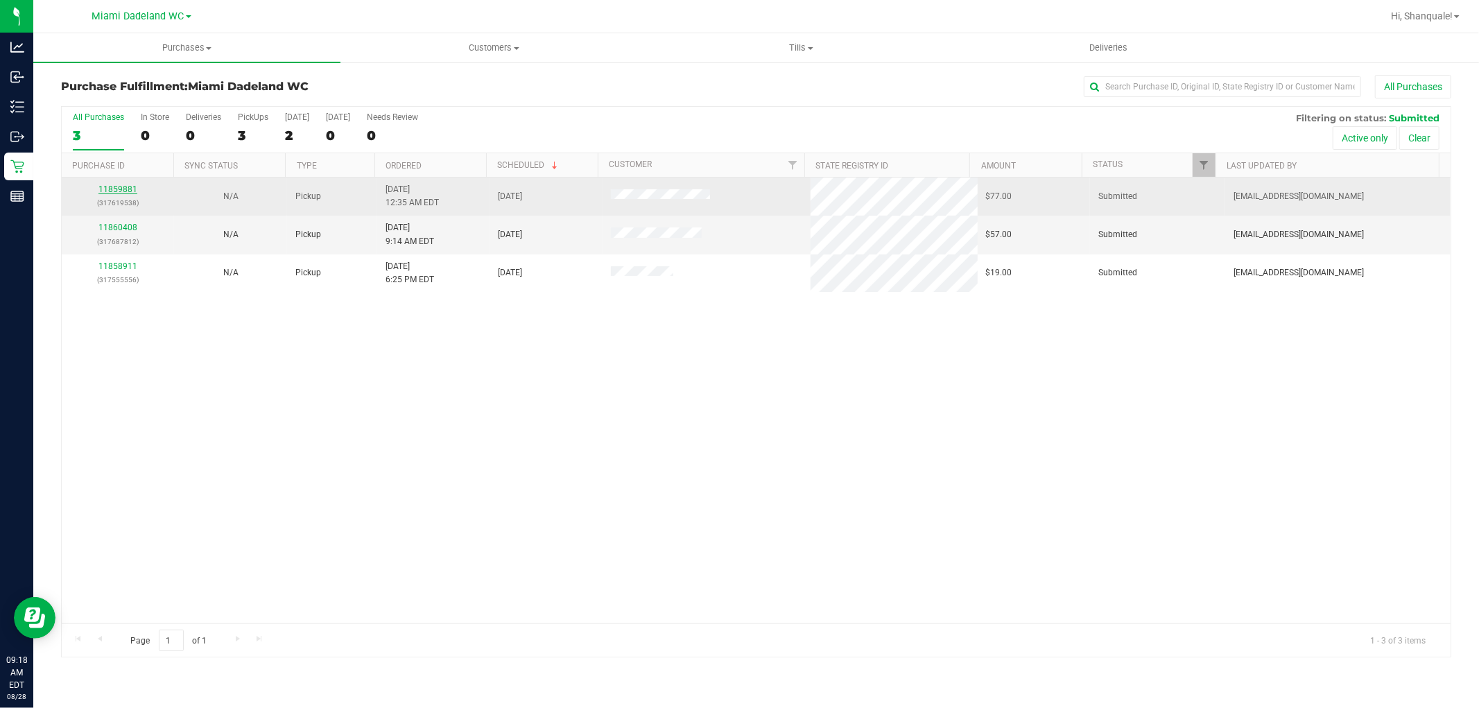
click at [129, 187] on link "11859881" at bounding box center [117, 189] width 39 height 10
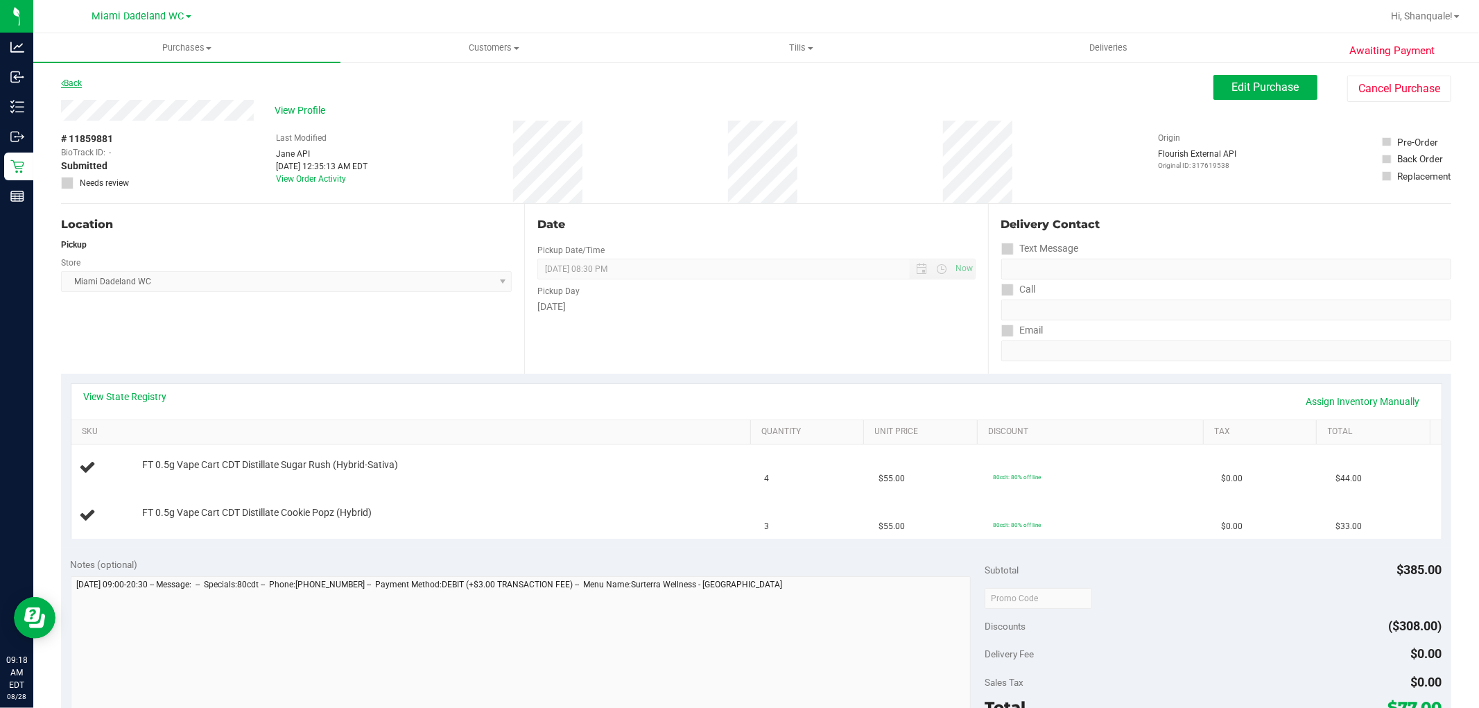
click at [67, 78] on link "Back" at bounding box center [71, 83] width 21 height 10
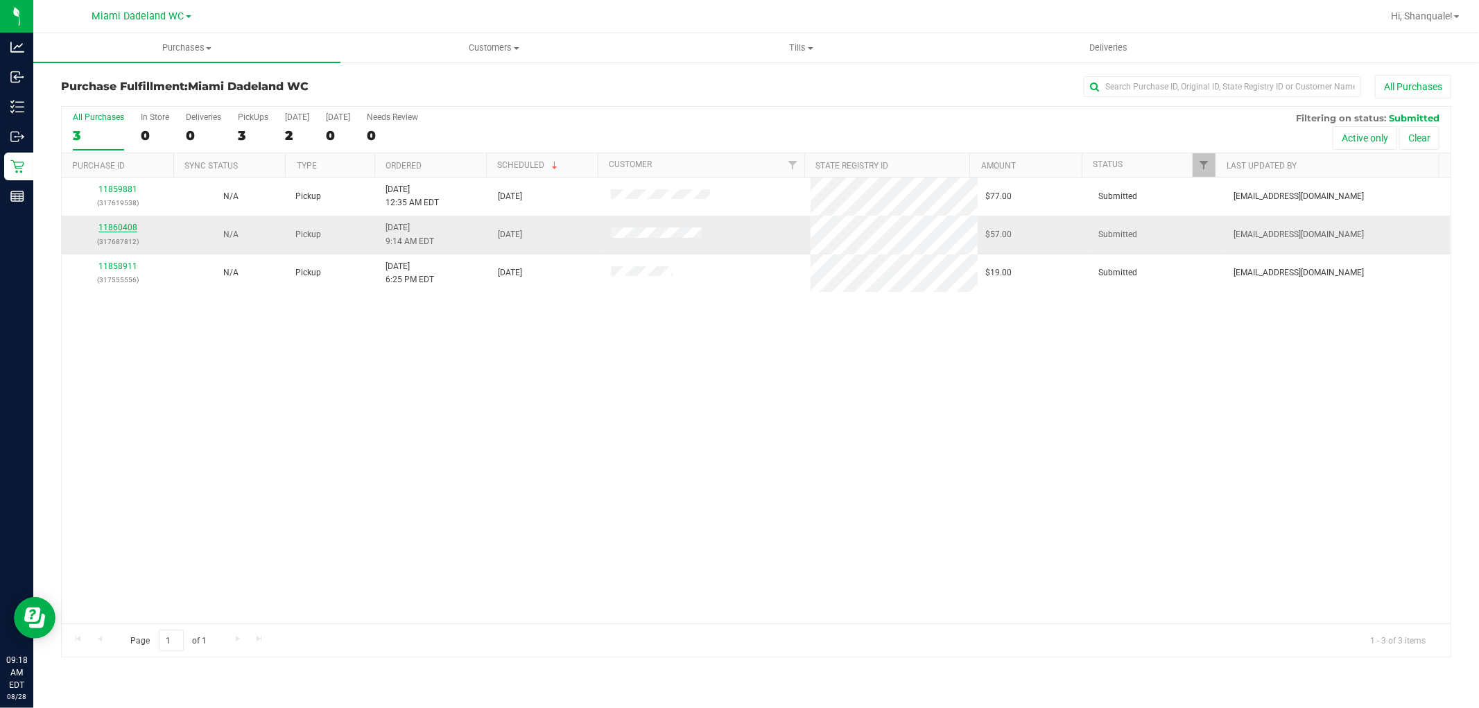
click at [121, 232] on link "11860408" at bounding box center [117, 228] width 39 height 10
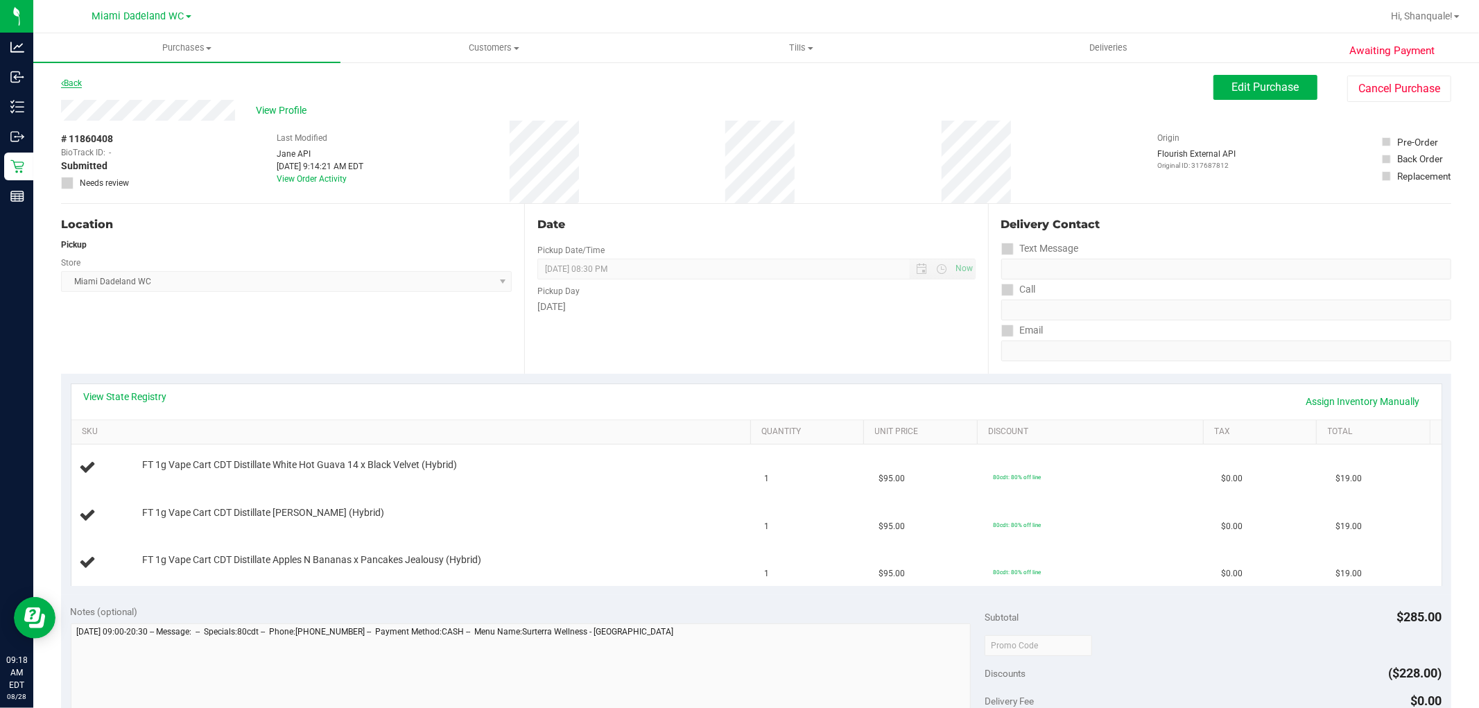
click at [69, 85] on link "Back" at bounding box center [71, 83] width 21 height 10
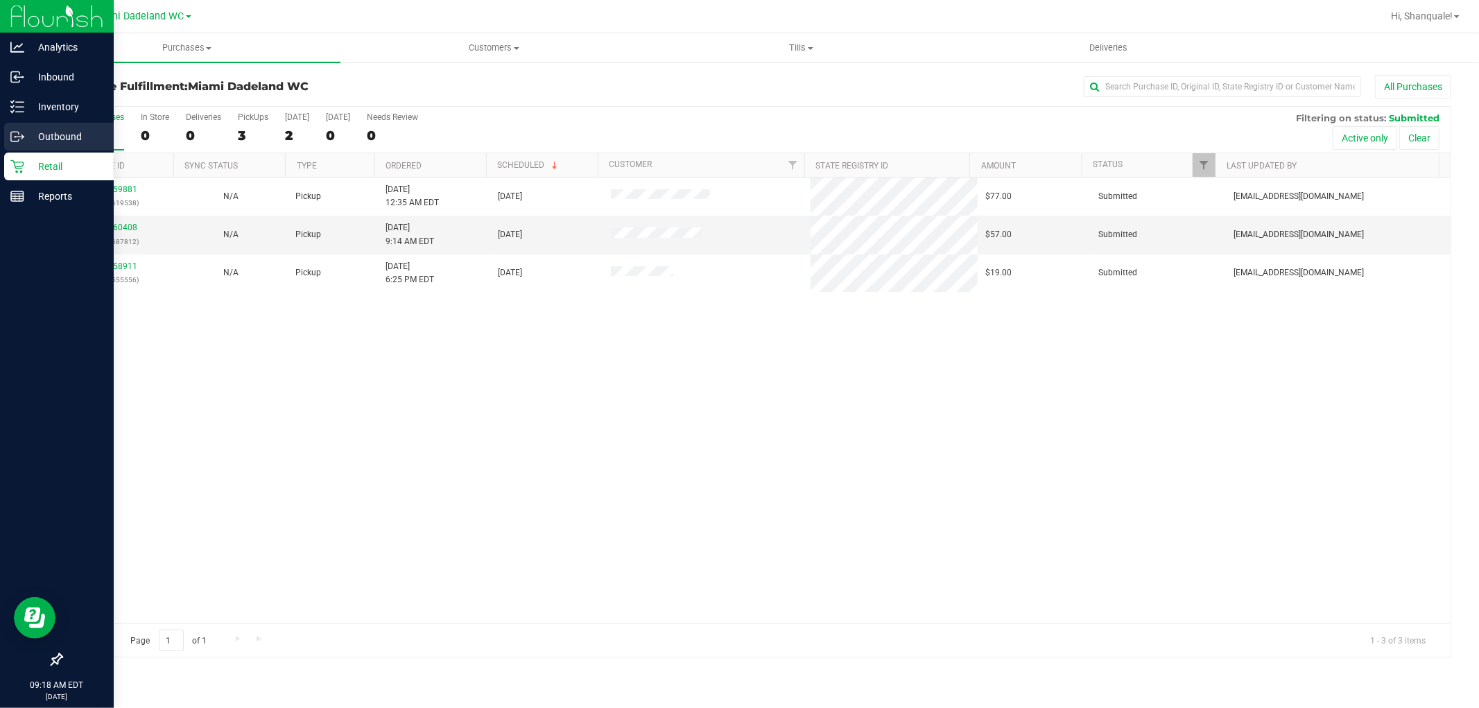
click at [45, 137] on p "Outbound" at bounding box center [65, 136] width 83 height 17
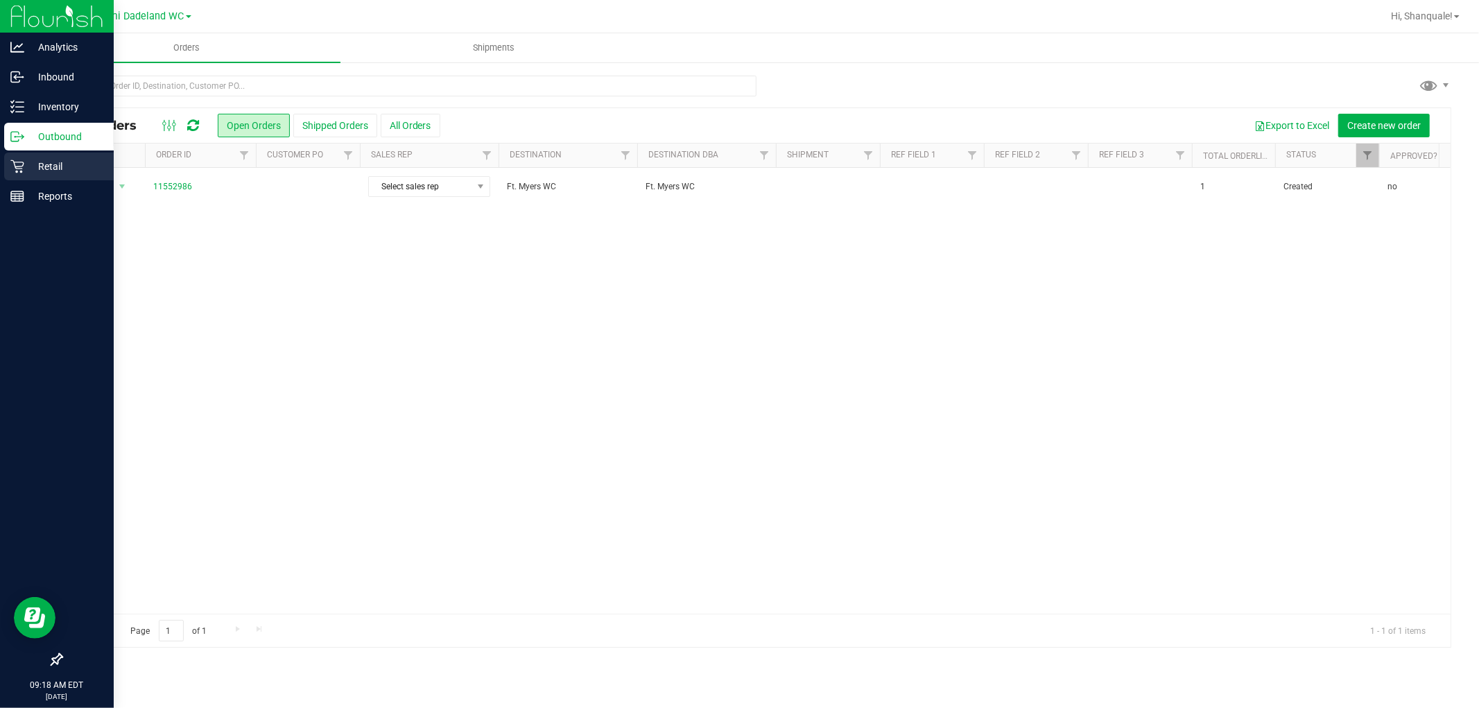
click at [45, 179] on div "Retail" at bounding box center [59, 167] width 110 height 28
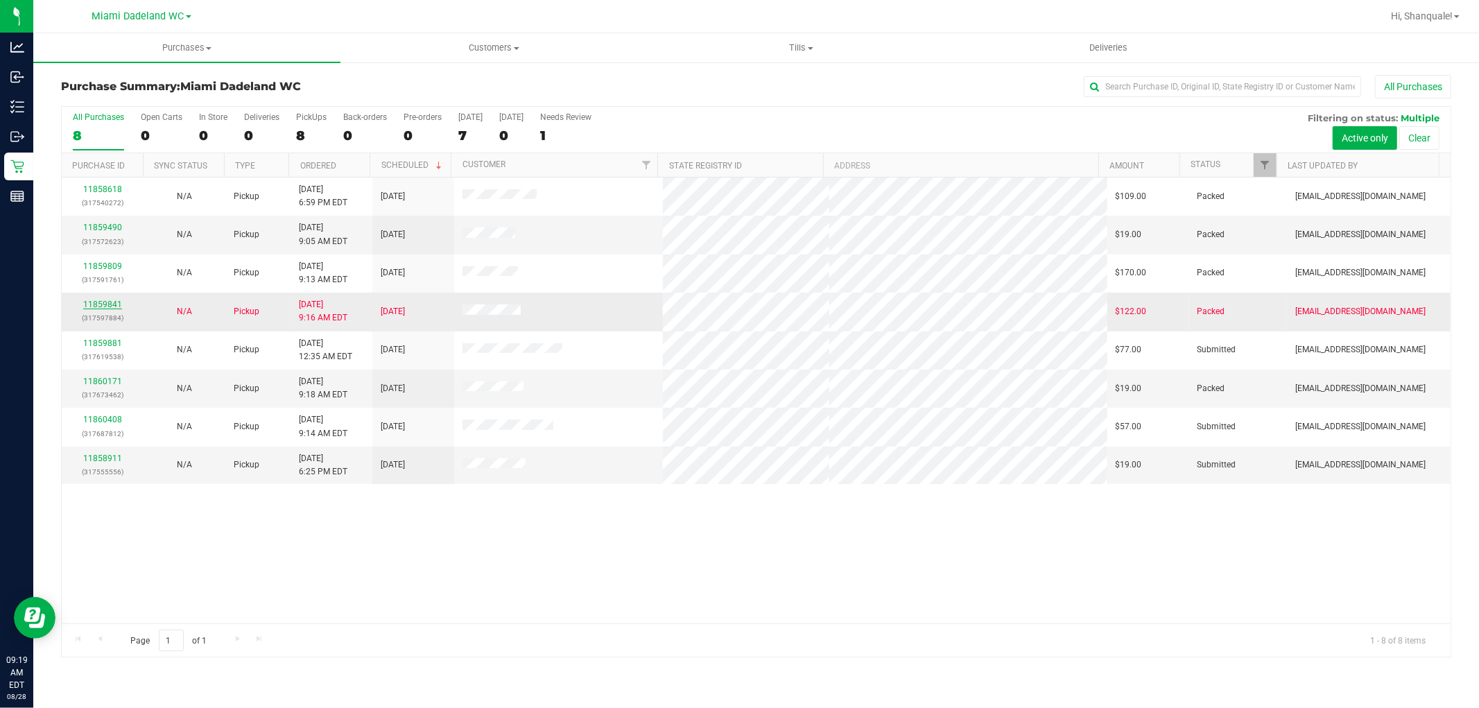
click at [102, 302] on link "11859841" at bounding box center [102, 305] width 39 height 10
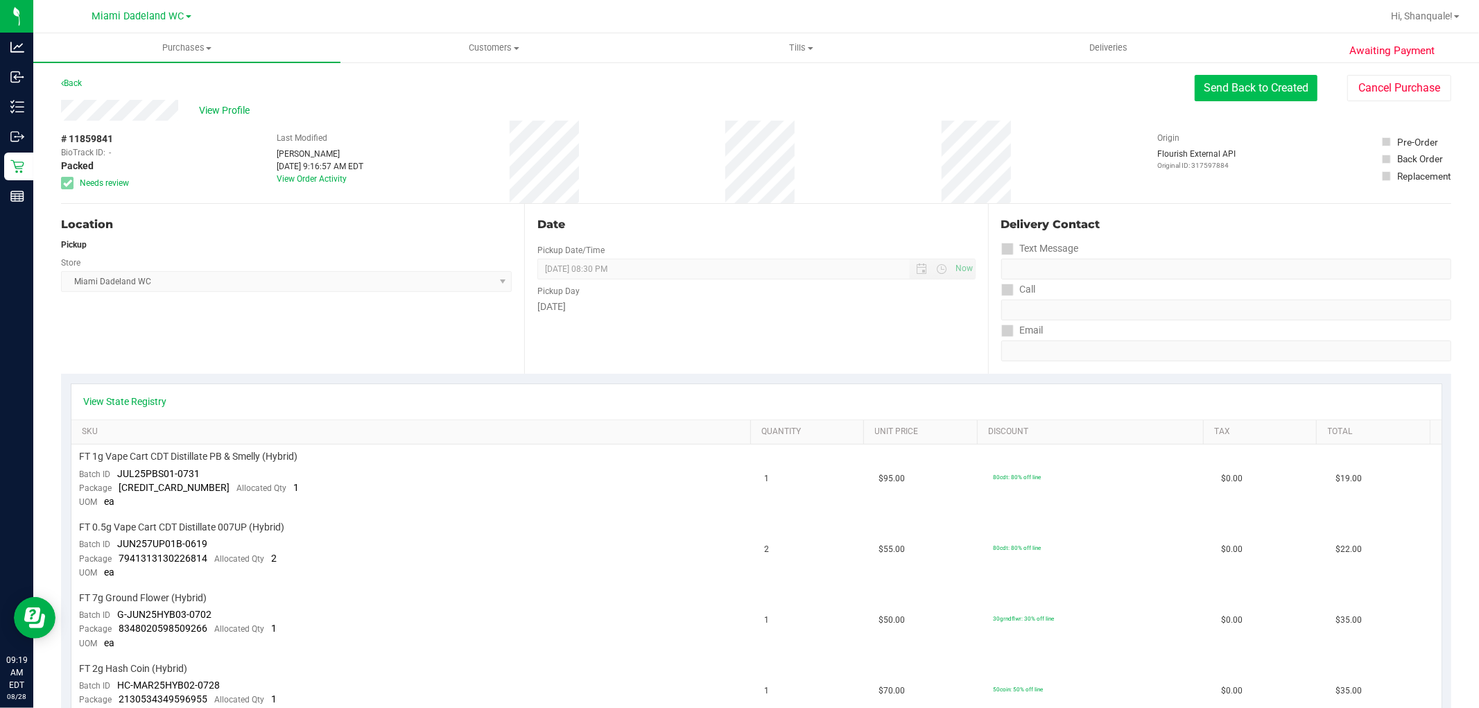
click at [1232, 99] on button "Send Back to Created" at bounding box center [1256, 88] width 123 height 26
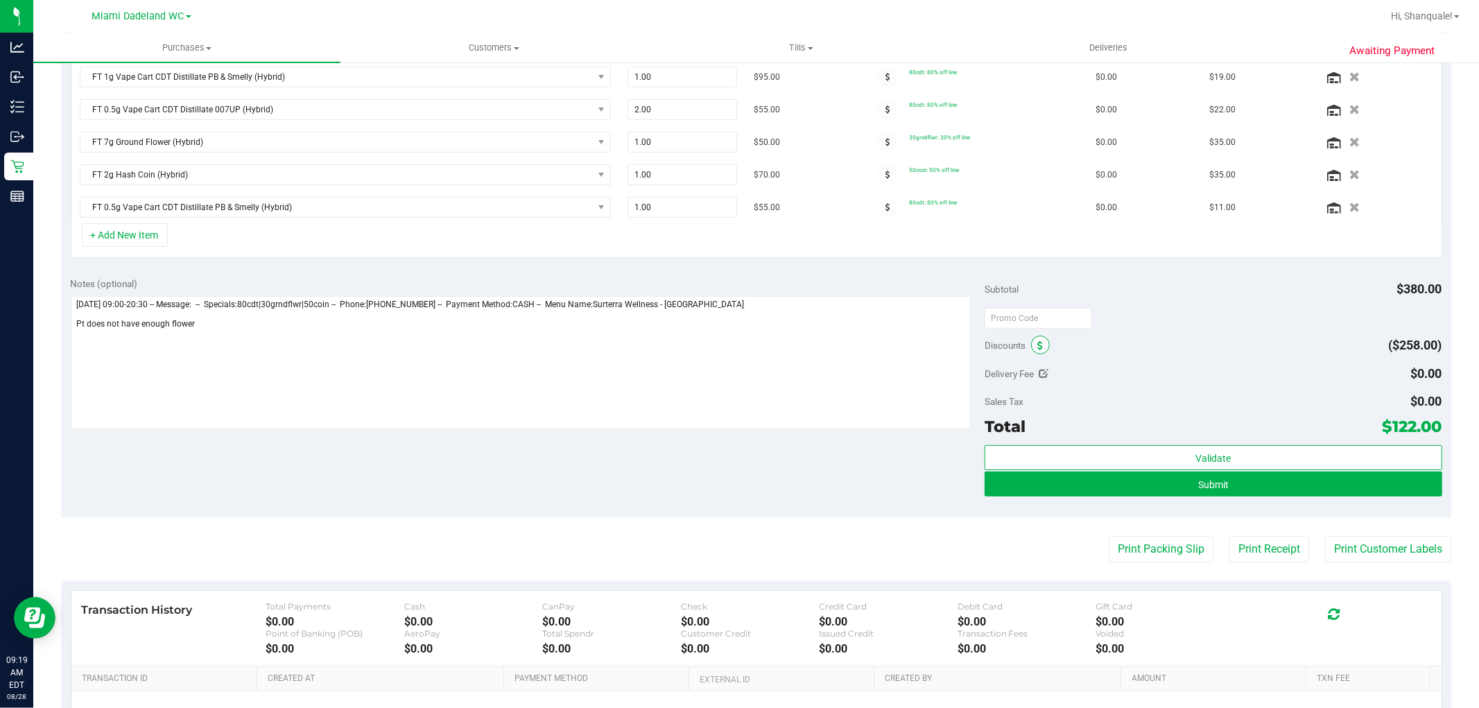
scroll to position [385, 0]
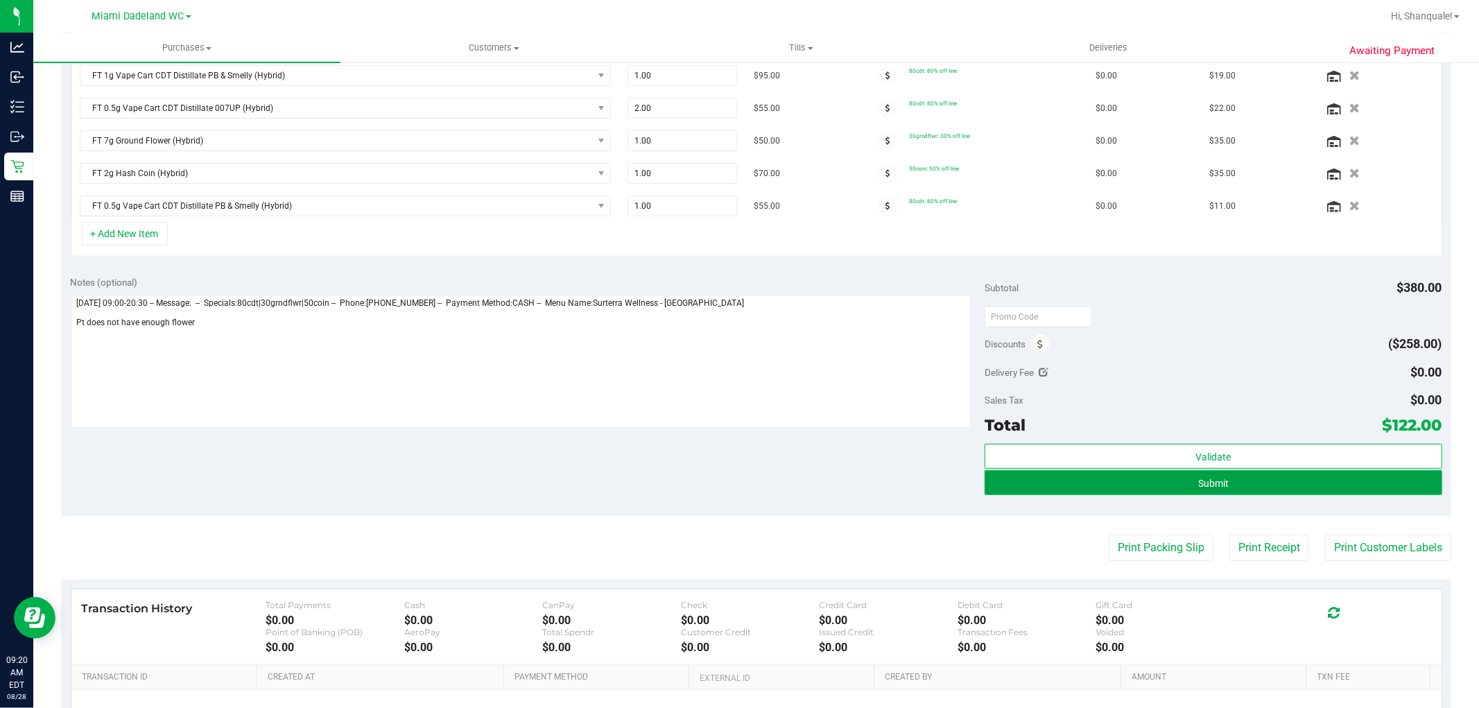
click at [1205, 482] on span "Submit" at bounding box center [1213, 483] width 31 height 11
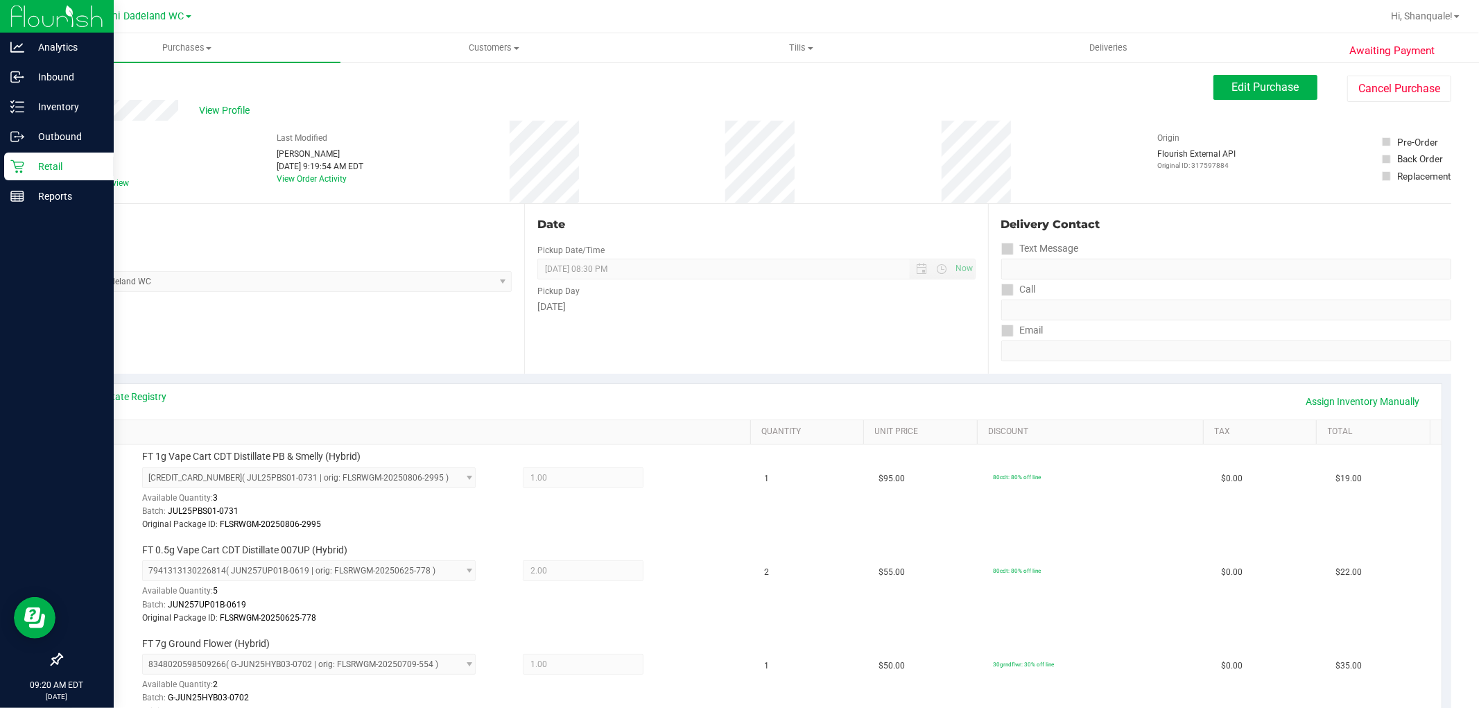
click at [44, 164] on p "Retail" at bounding box center [65, 166] width 83 height 17
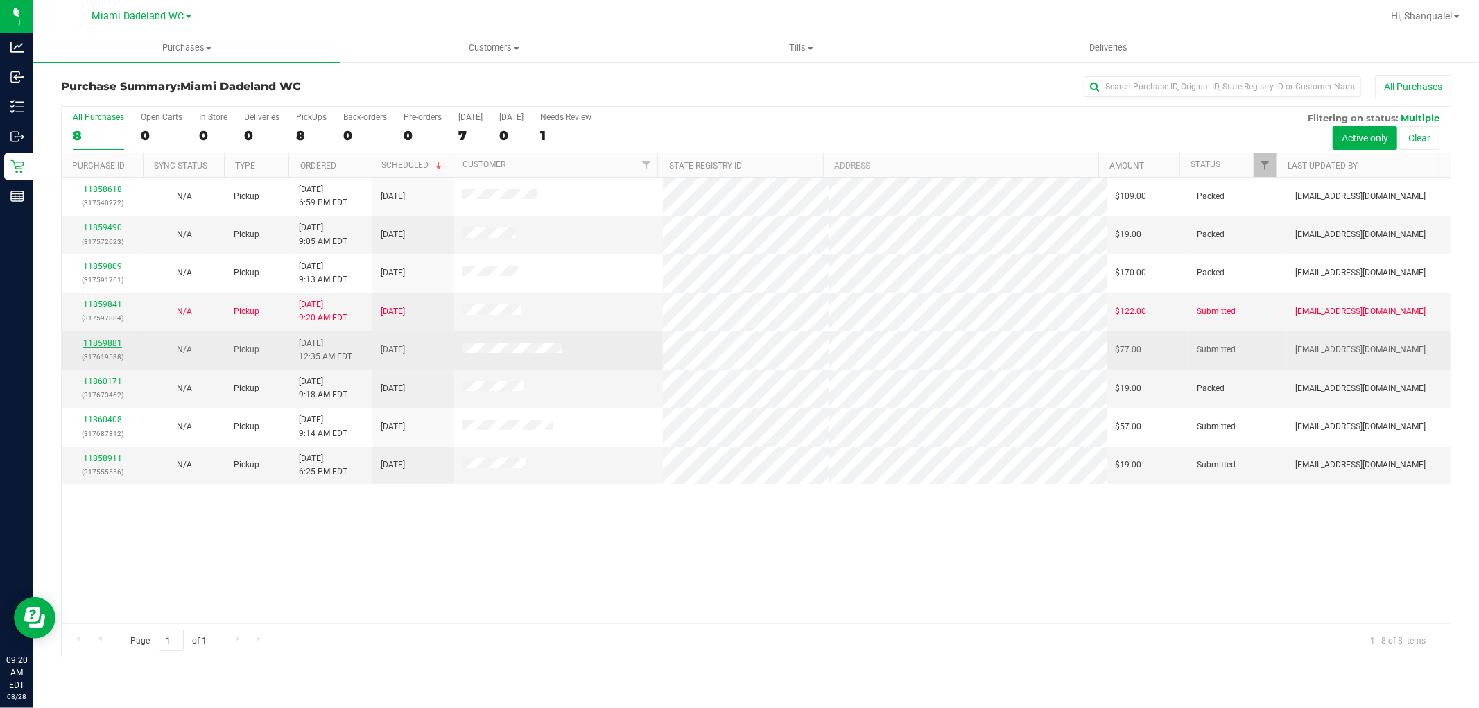
click at [95, 344] on link "11859881" at bounding box center [102, 343] width 39 height 10
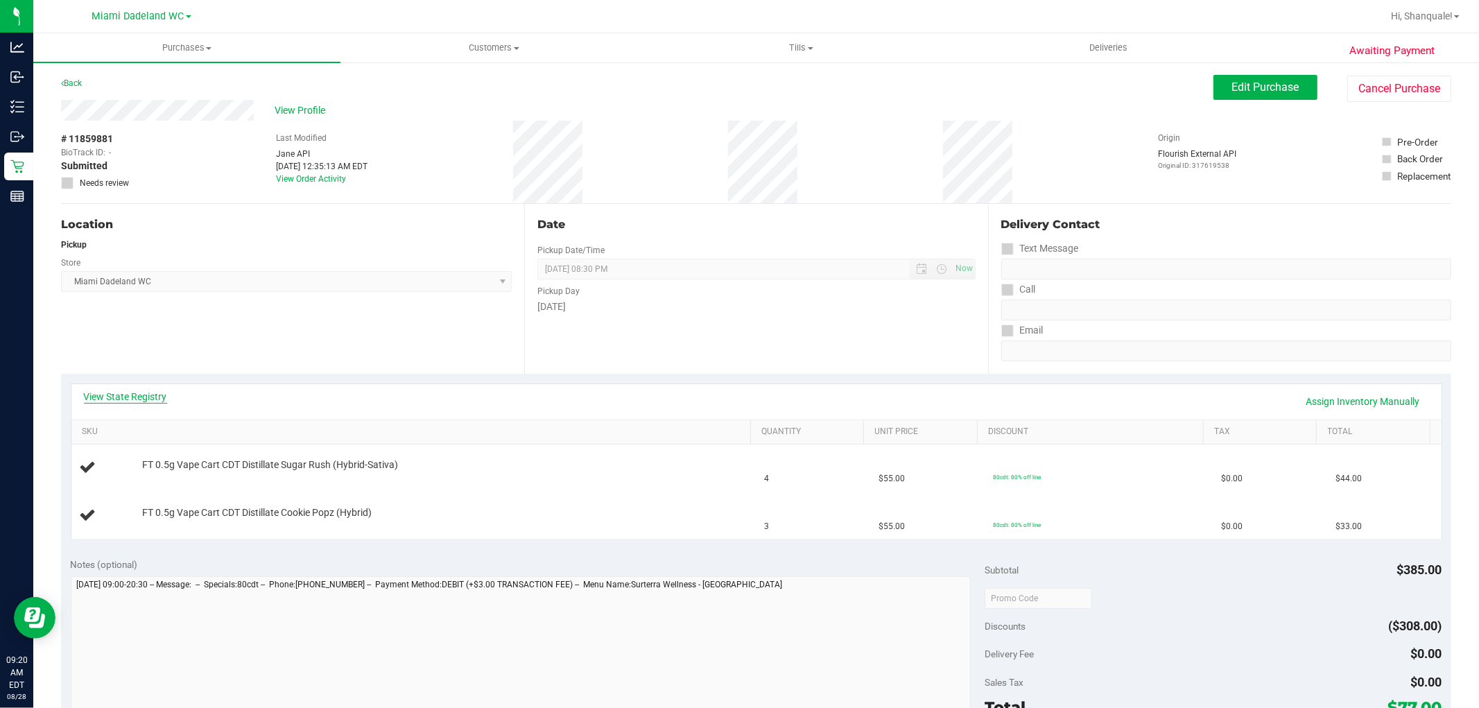
click at [148, 399] on link "View State Registry" at bounding box center [125, 397] width 83 height 14
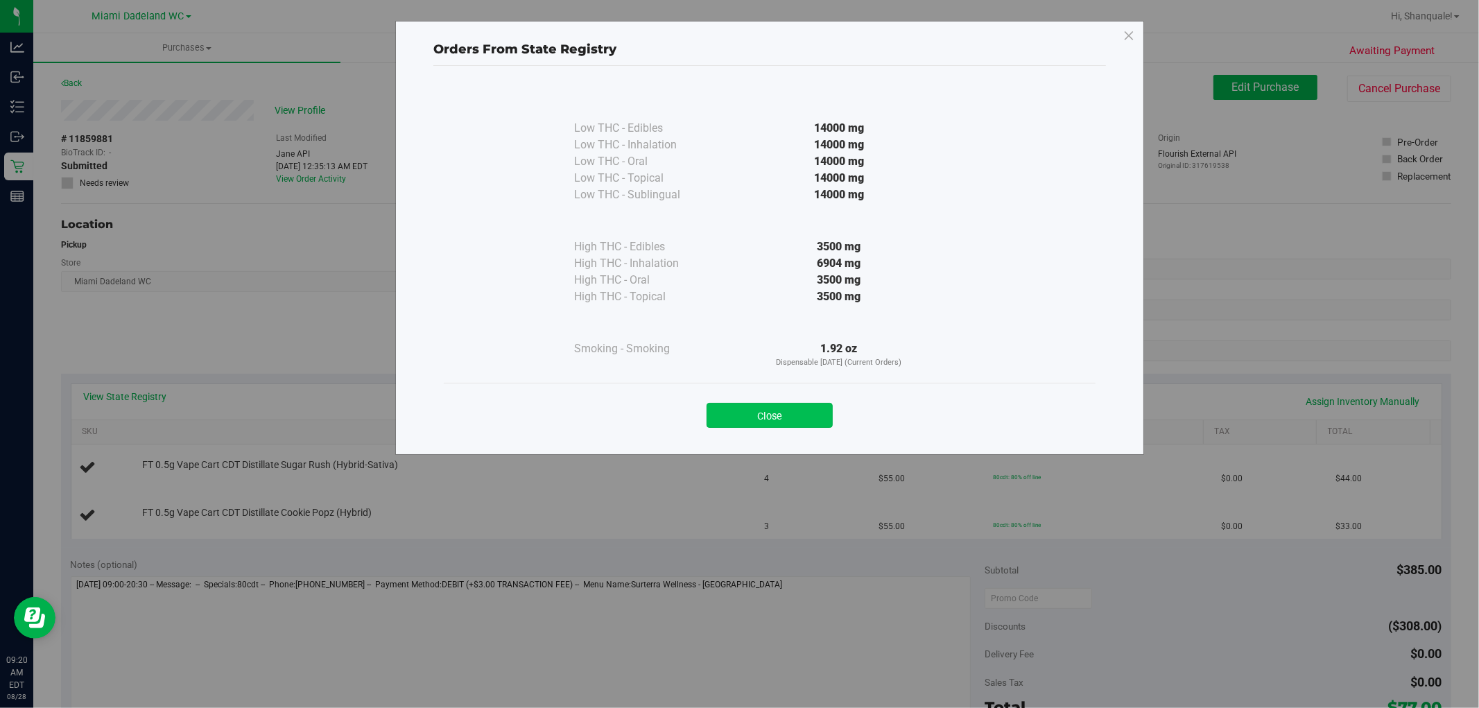
click at [748, 411] on button "Close" at bounding box center [770, 415] width 126 height 25
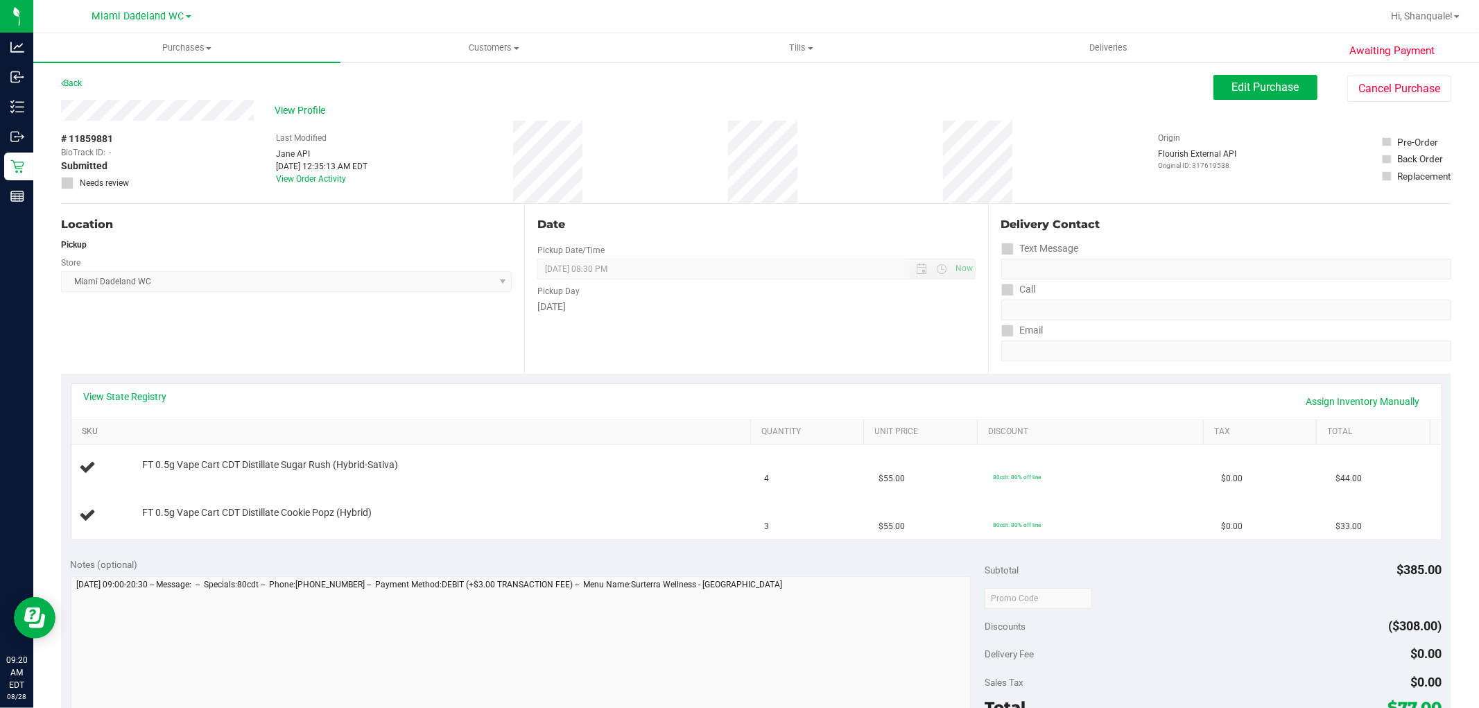
click at [100, 431] on link "SKU" at bounding box center [414, 432] width 664 height 11
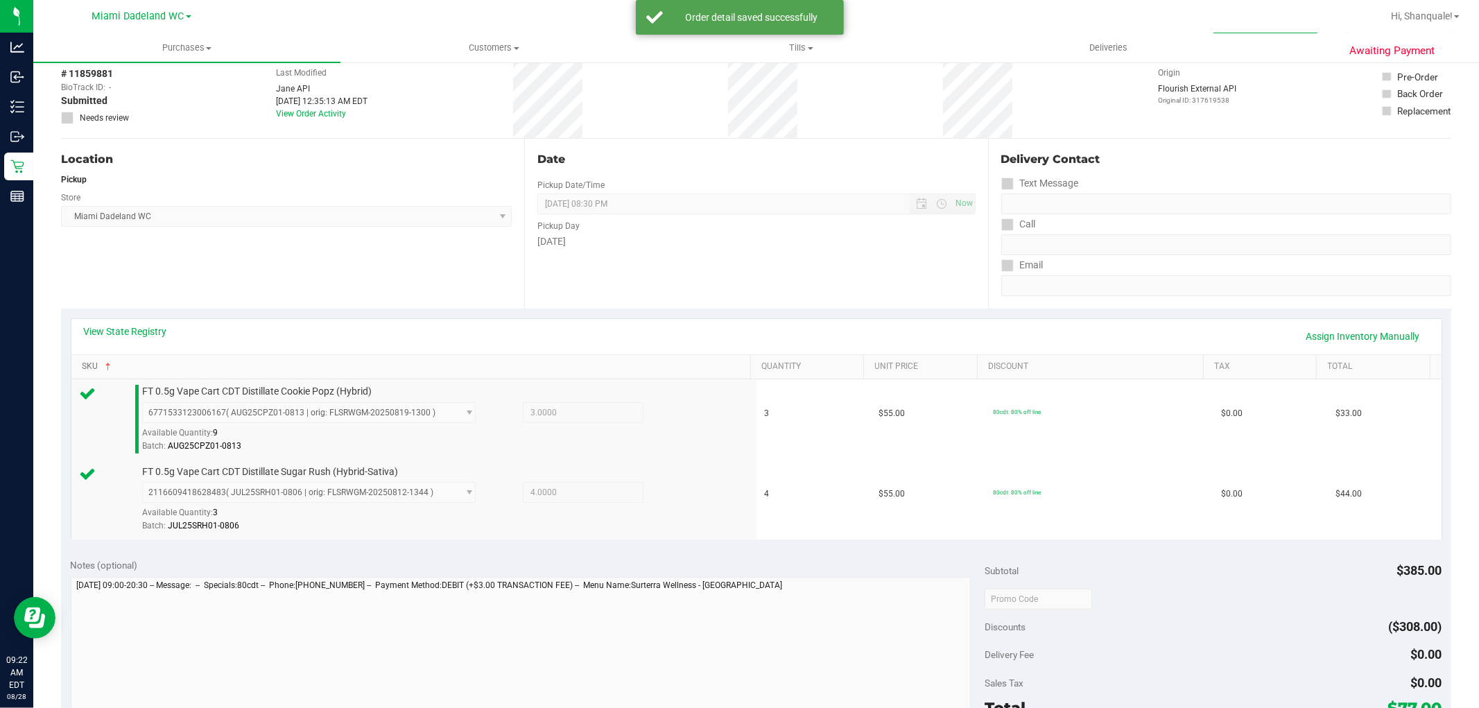
scroll to position [154, 0]
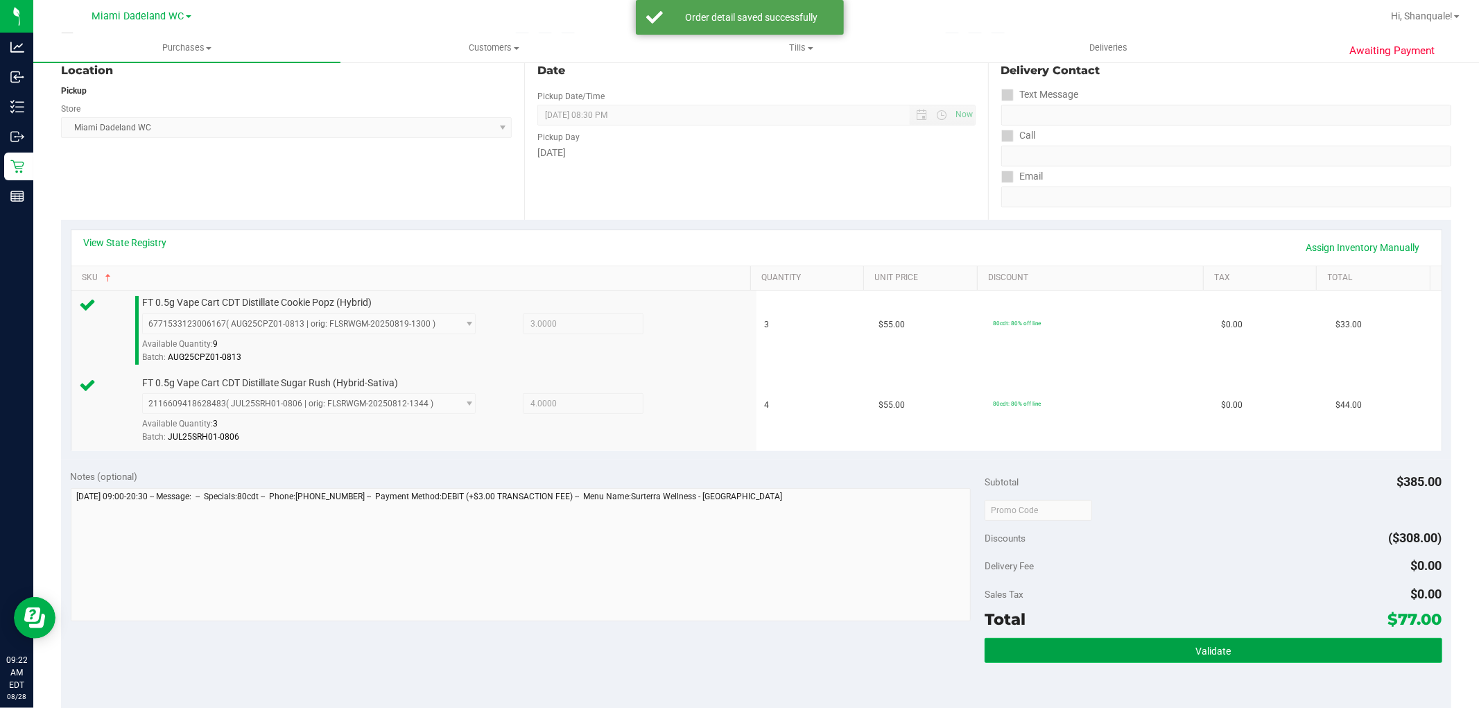
click at [1119, 648] on button "Validate" at bounding box center [1213, 650] width 457 height 25
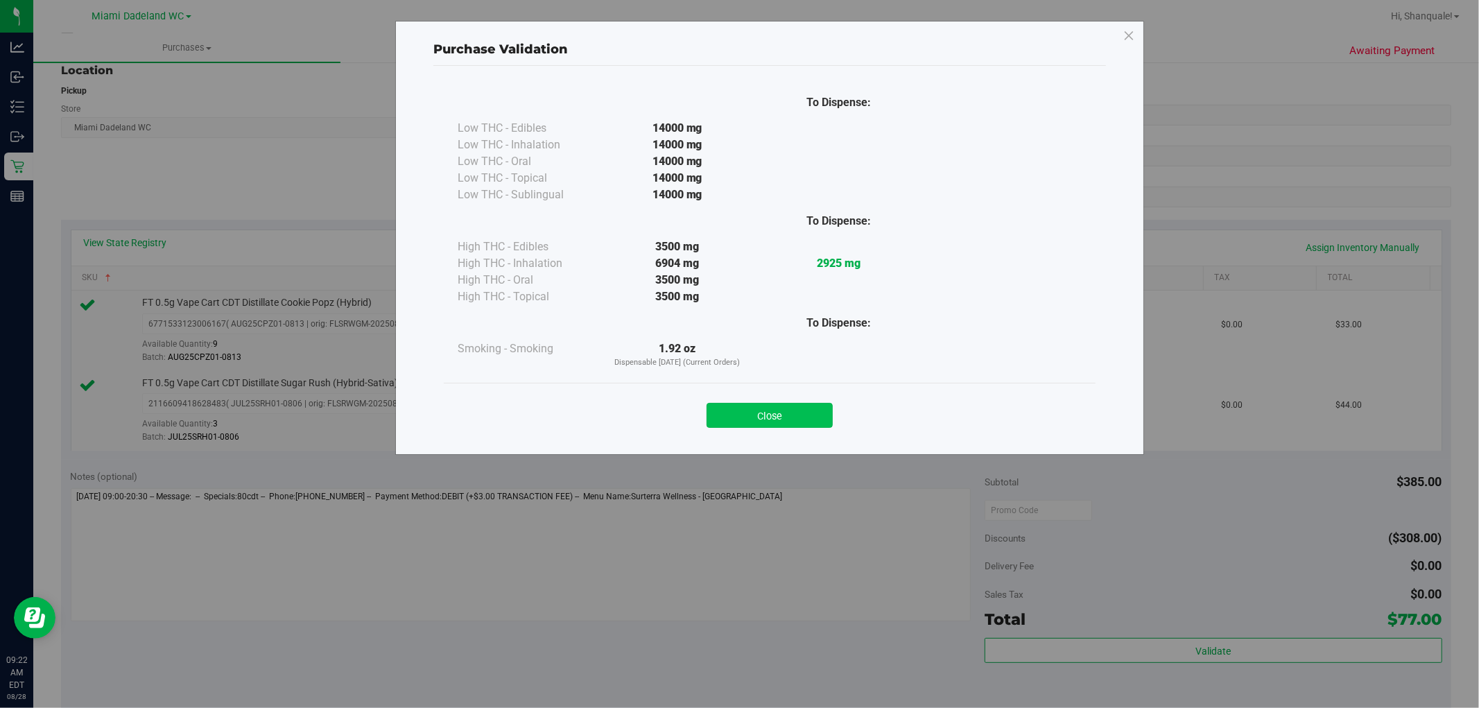
click at [792, 424] on button "Close" at bounding box center [770, 415] width 126 height 25
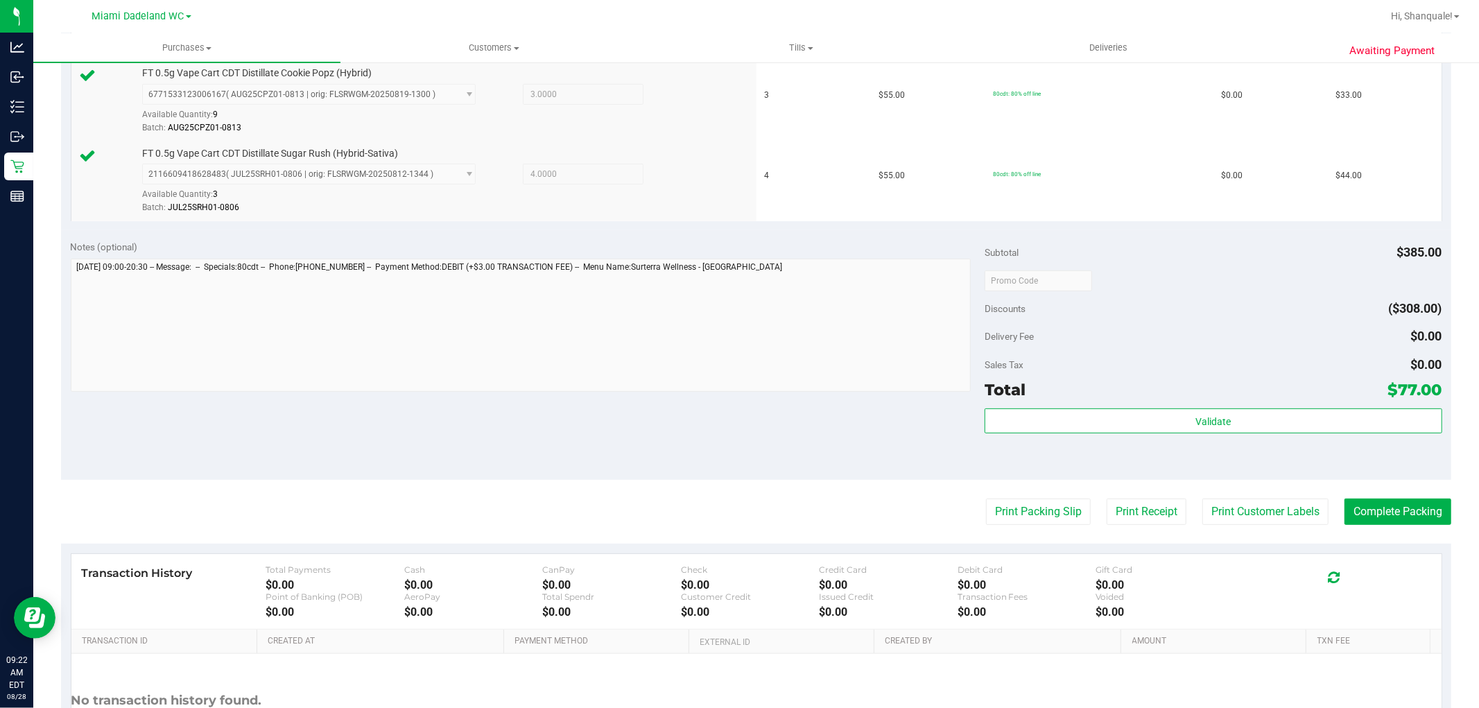
scroll to position [385, 0]
click at [1036, 503] on button "Print Packing Slip" at bounding box center [1038, 510] width 105 height 26
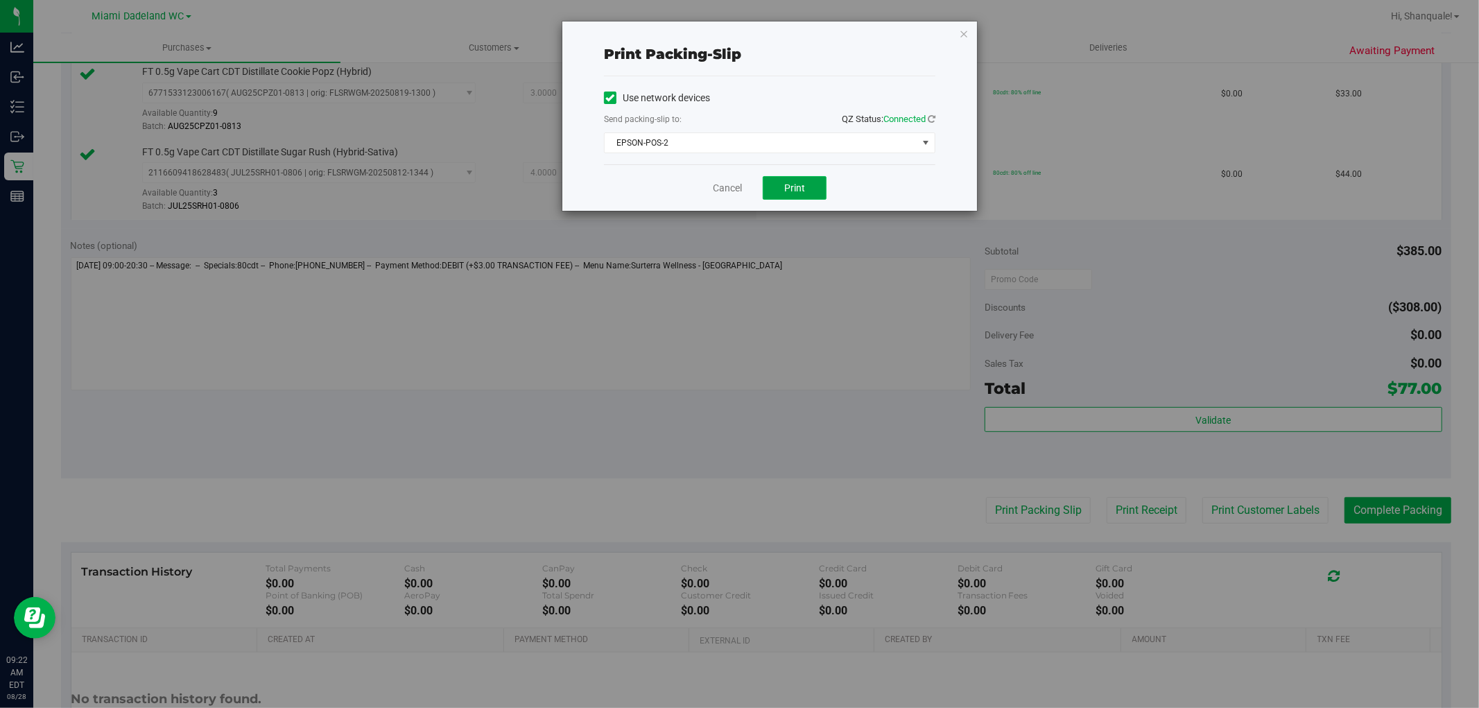
click at [807, 190] on button "Print" at bounding box center [795, 188] width 64 height 24
click at [728, 188] on link "Cancel" at bounding box center [727, 188] width 29 height 15
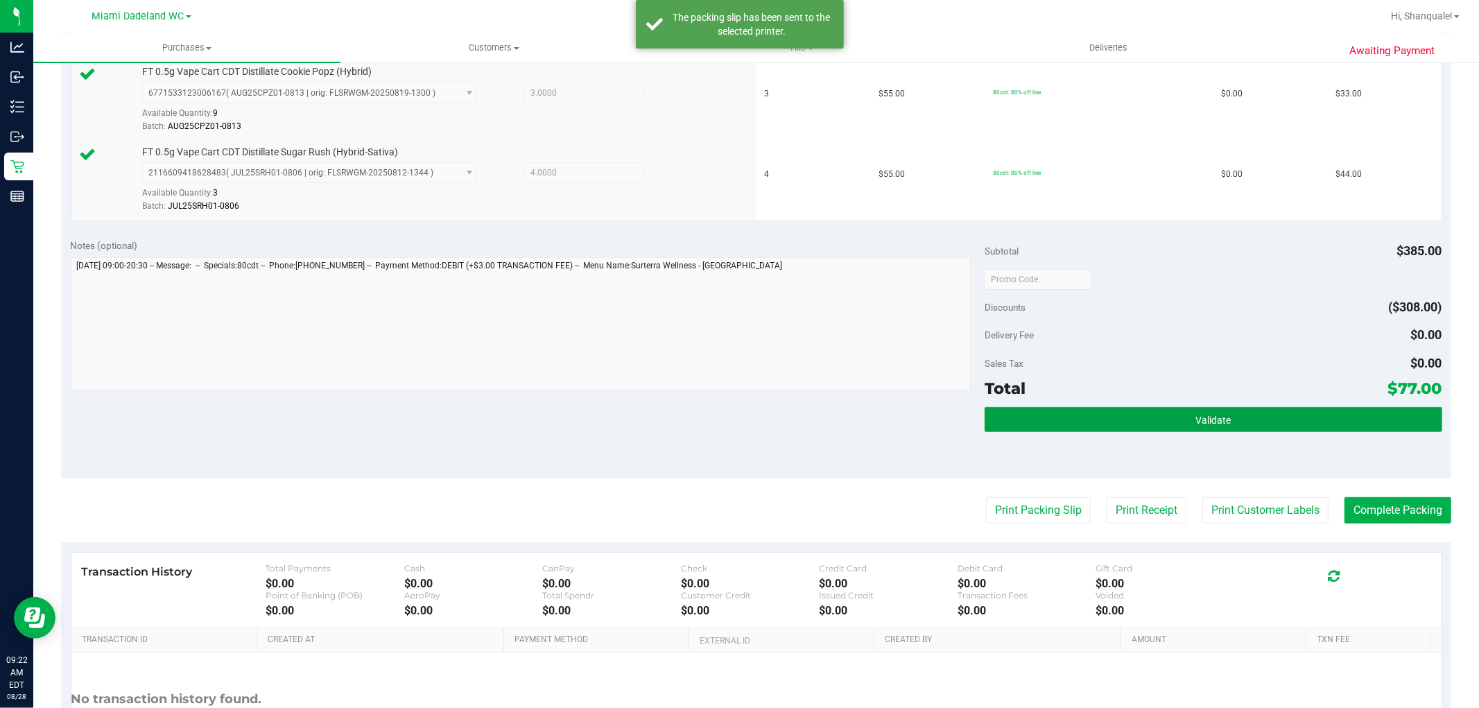
click at [1115, 421] on button "Validate" at bounding box center [1213, 419] width 457 height 25
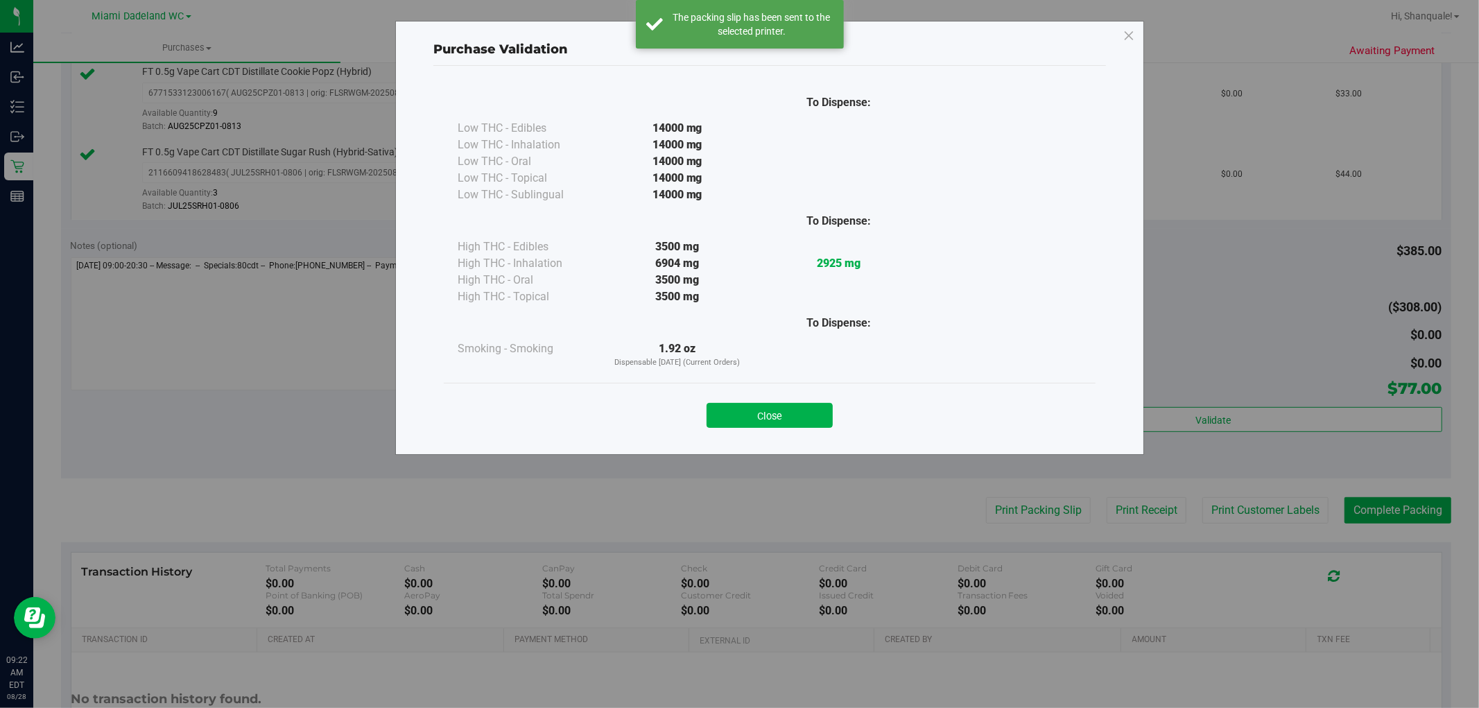
click at [814, 399] on div "Close" at bounding box center [769, 411] width 631 height 35
click at [836, 420] on div "Close" at bounding box center [769, 411] width 631 height 35
click at [814, 415] on button "Close" at bounding box center [770, 415] width 126 height 25
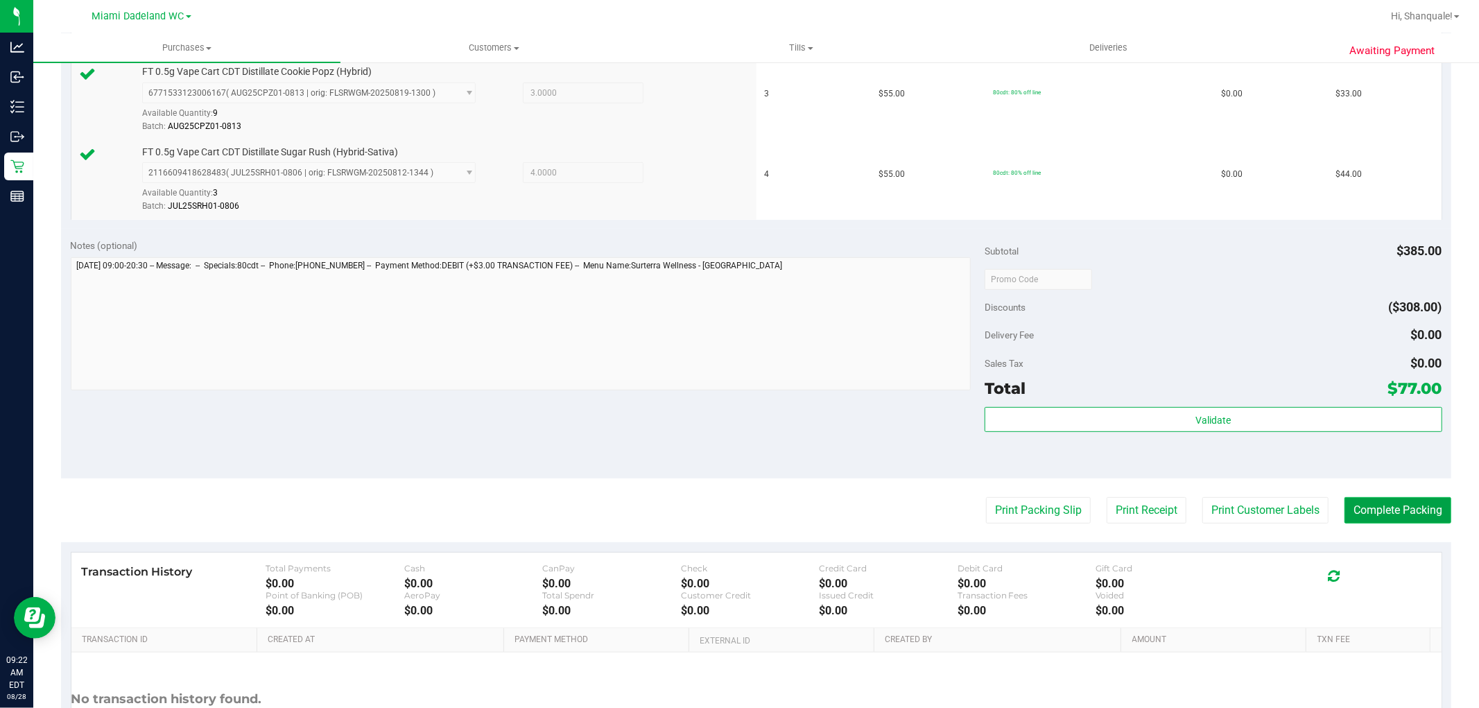
click at [1431, 514] on button "Complete Packing" at bounding box center [1398, 510] width 107 height 26
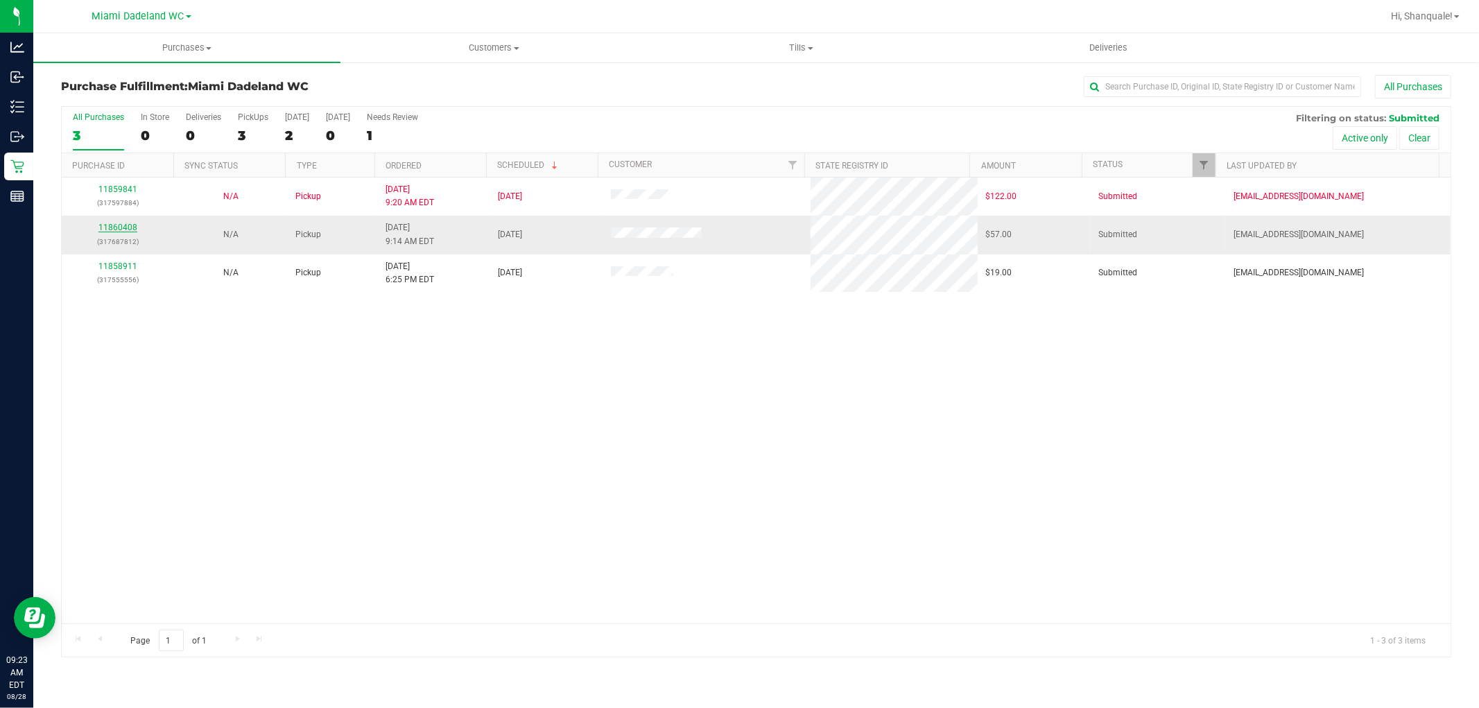
click at [114, 227] on link "11860408" at bounding box center [117, 228] width 39 height 10
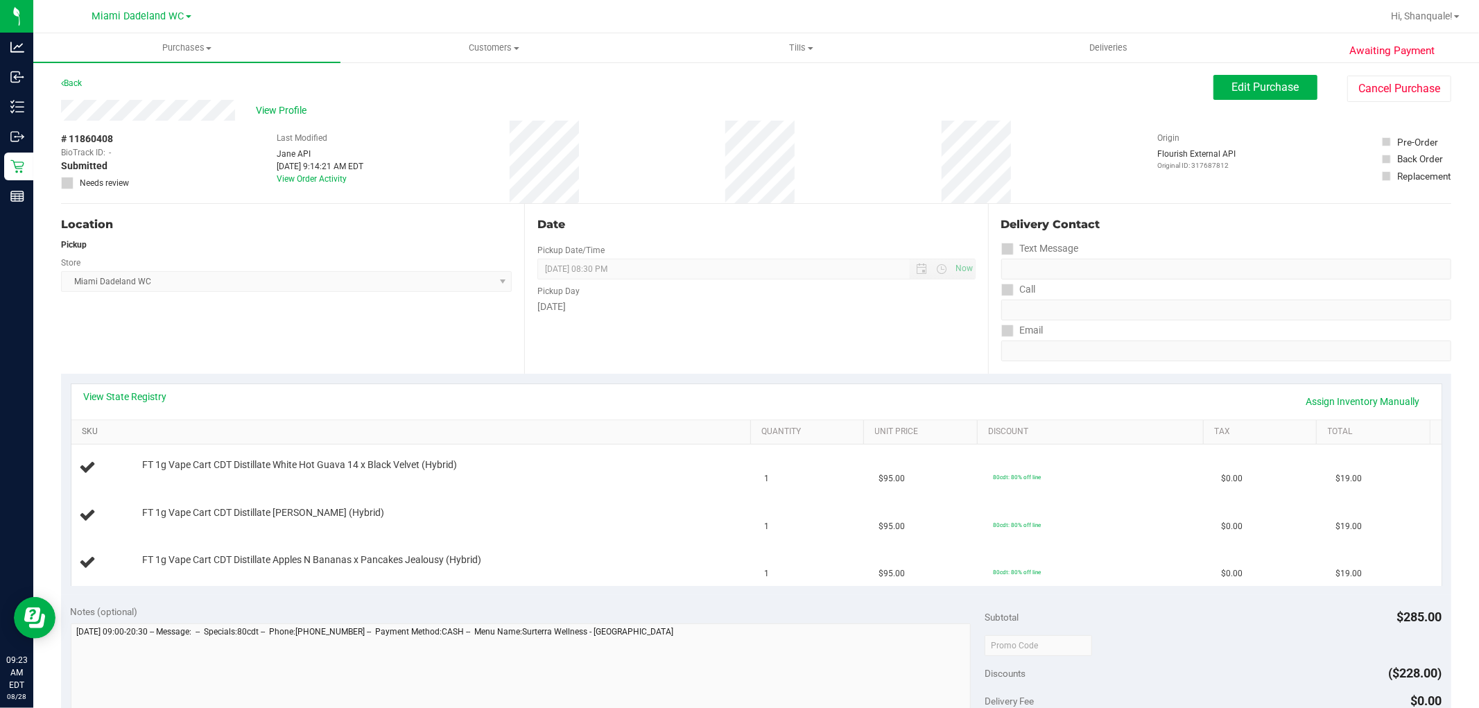
click at [97, 430] on link "SKU" at bounding box center [414, 432] width 664 height 11
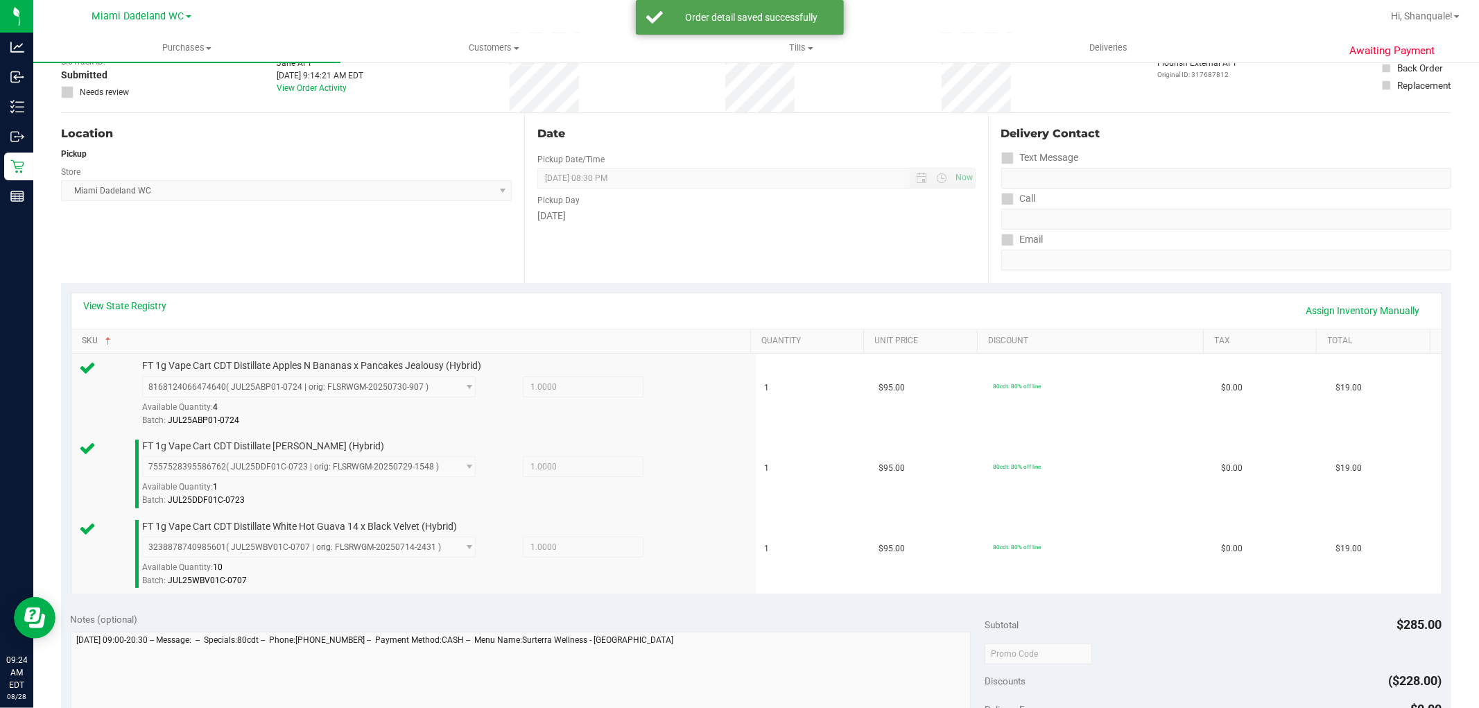
scroll to position [231, 0]
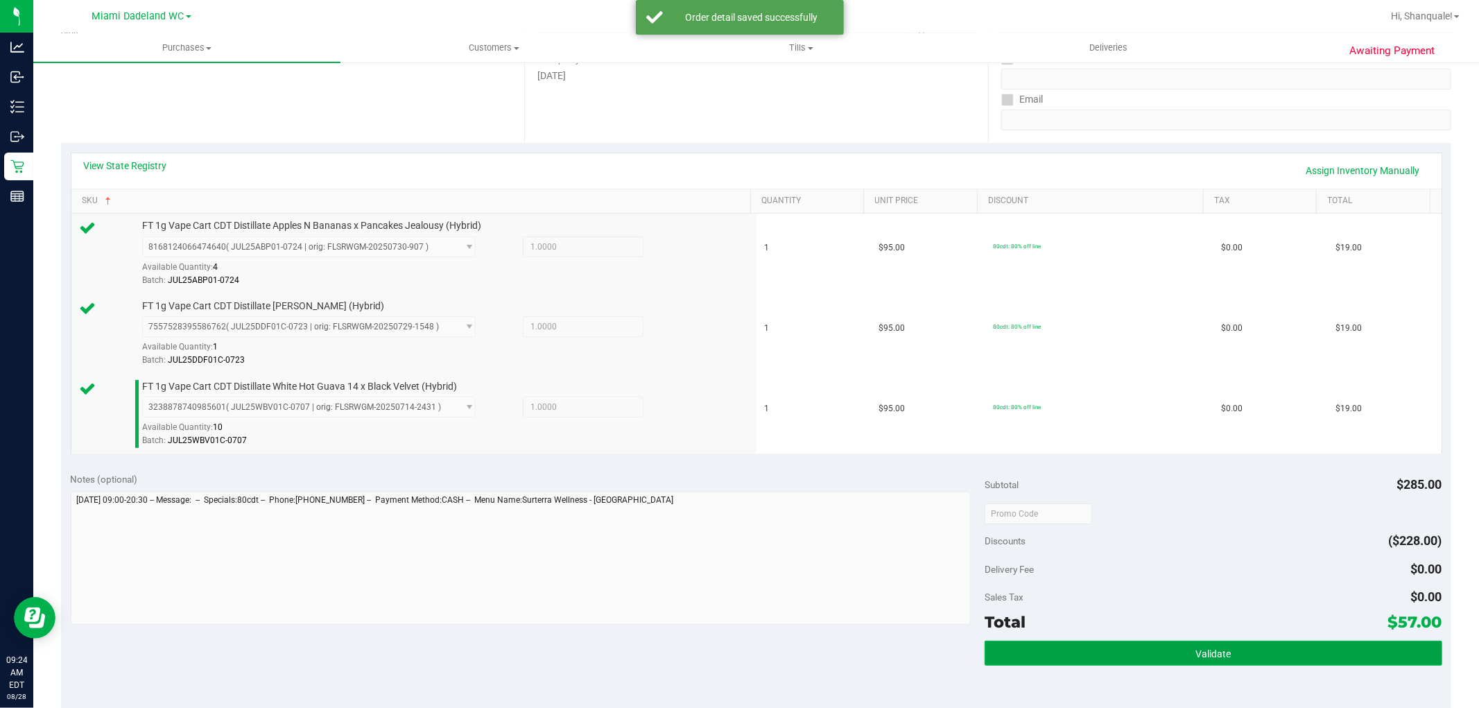
click at [1214, 649] on span "Validate" at bounding box center [1213, 653] width 35 height 11
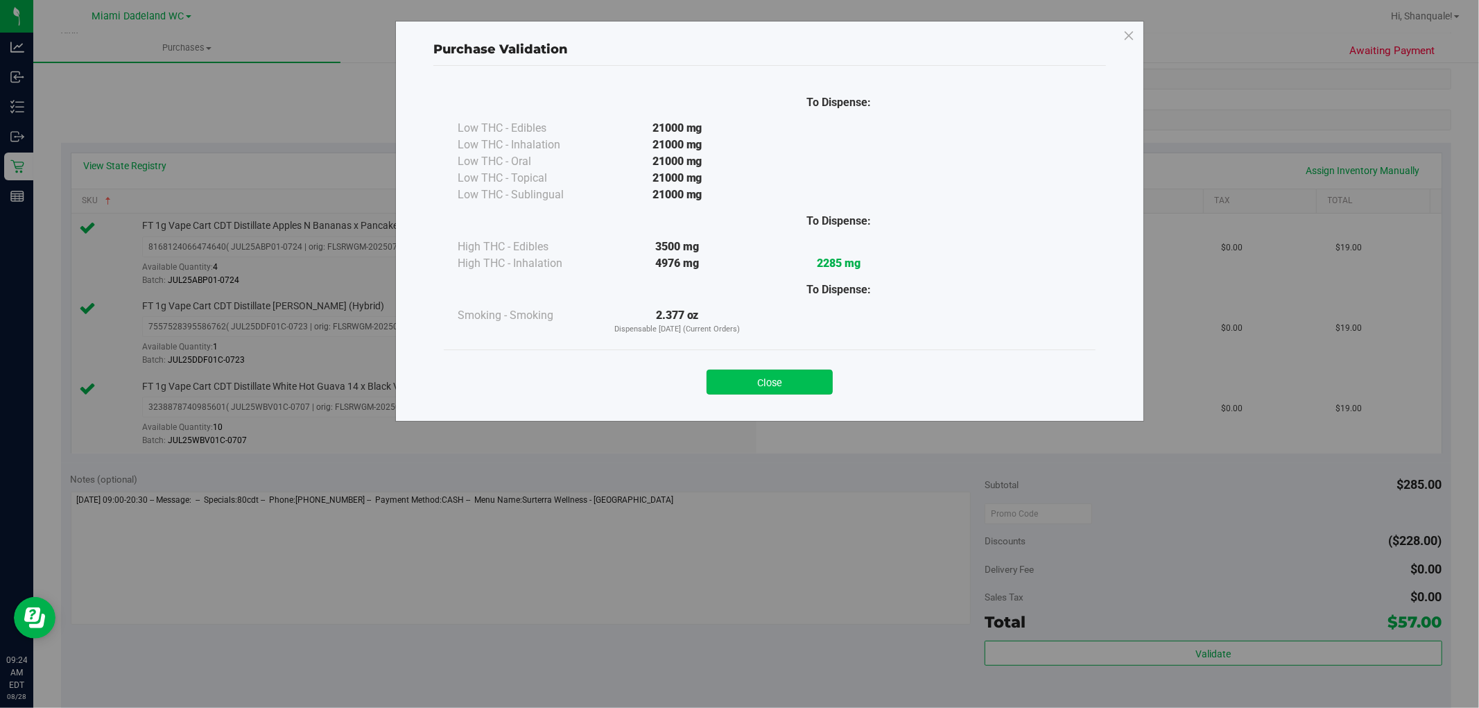
click at [782, 382] on button "Close" at bounding box center [770, 382] width 126 height 25
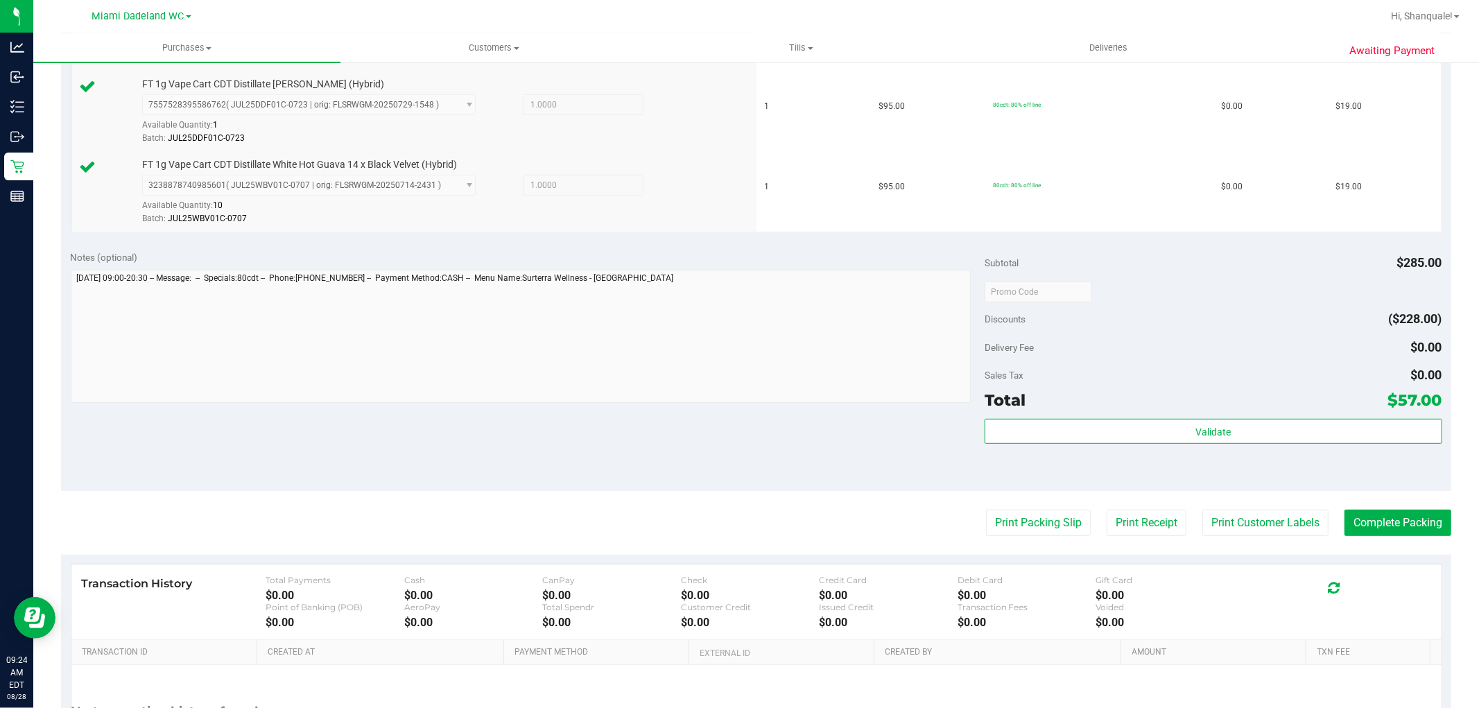
scroll to position [462, 0]
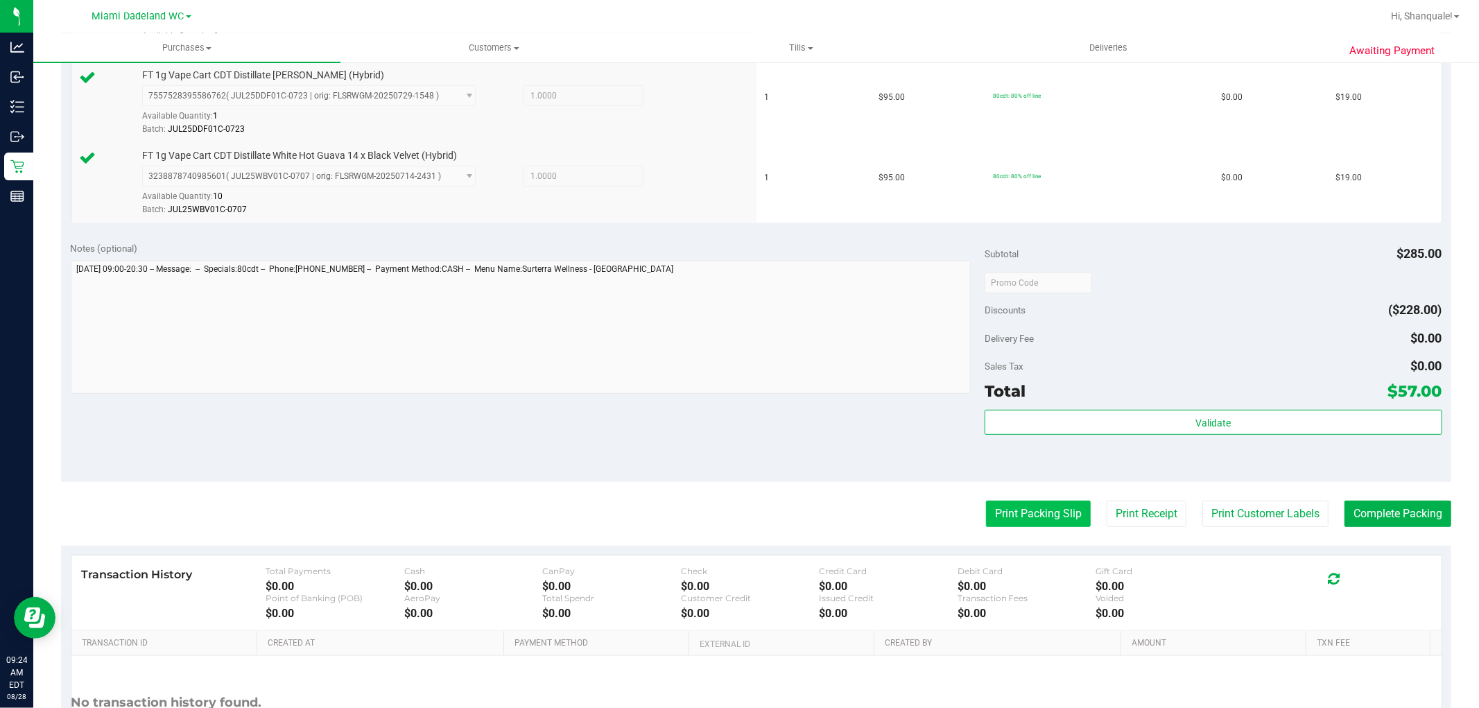
click at [1029, 520] on button "Print Packing Slip" at bounding box center [1038, 514] width 105 height 26
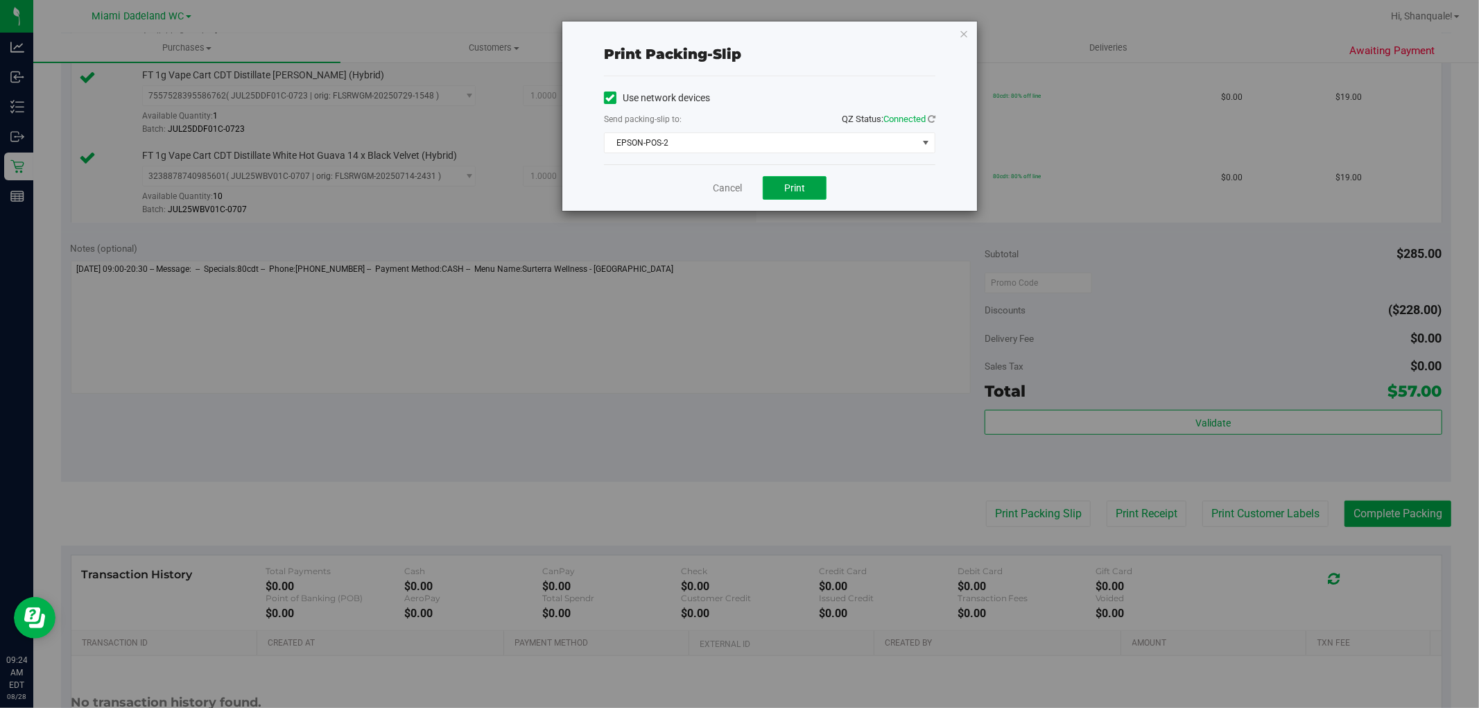
click at [798, 182] on span "Print" at bounding box center [794, 187] width 21 height 11
click at [723, 189] on link "Cancel" at bounding box center [727, 188] width 29 height 15
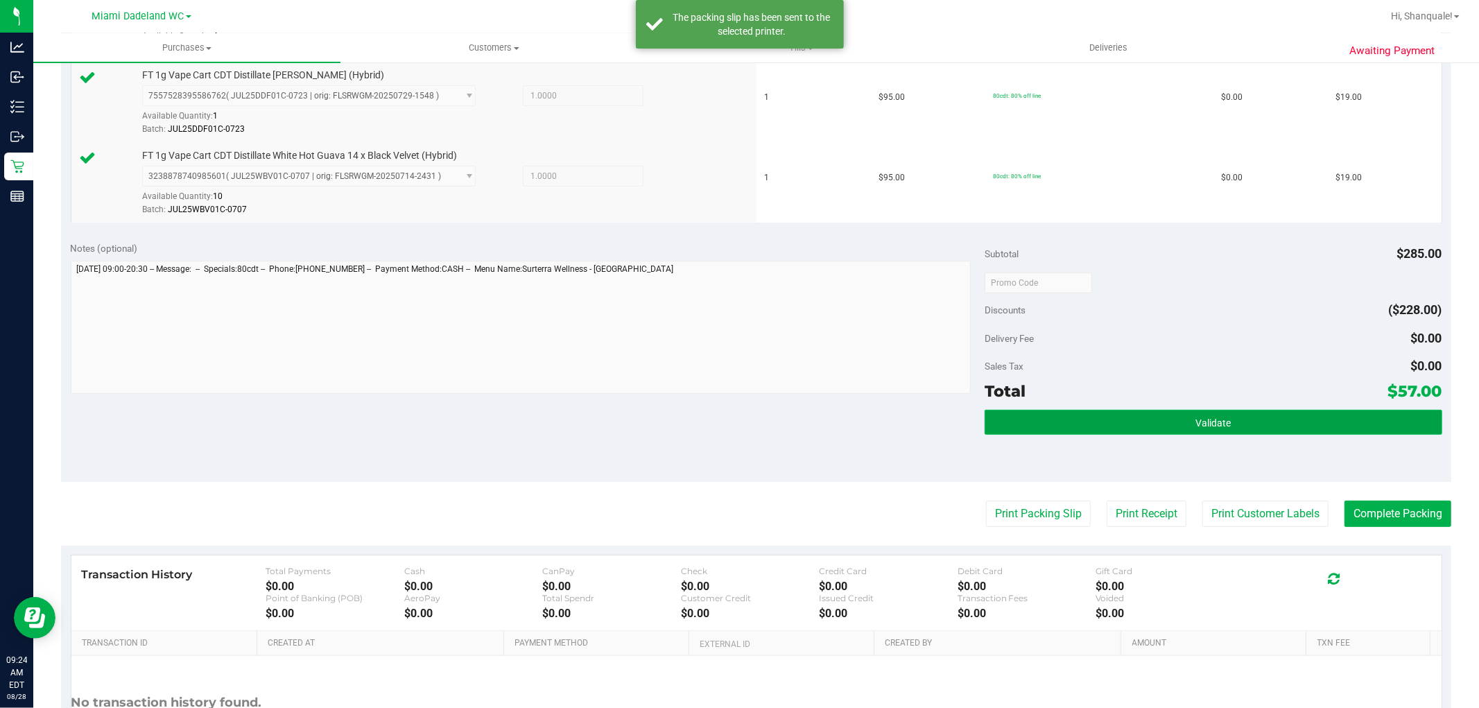
click at [1239, 412] on button "Validate" at bounding box center [1213, 422] width 457 height 25
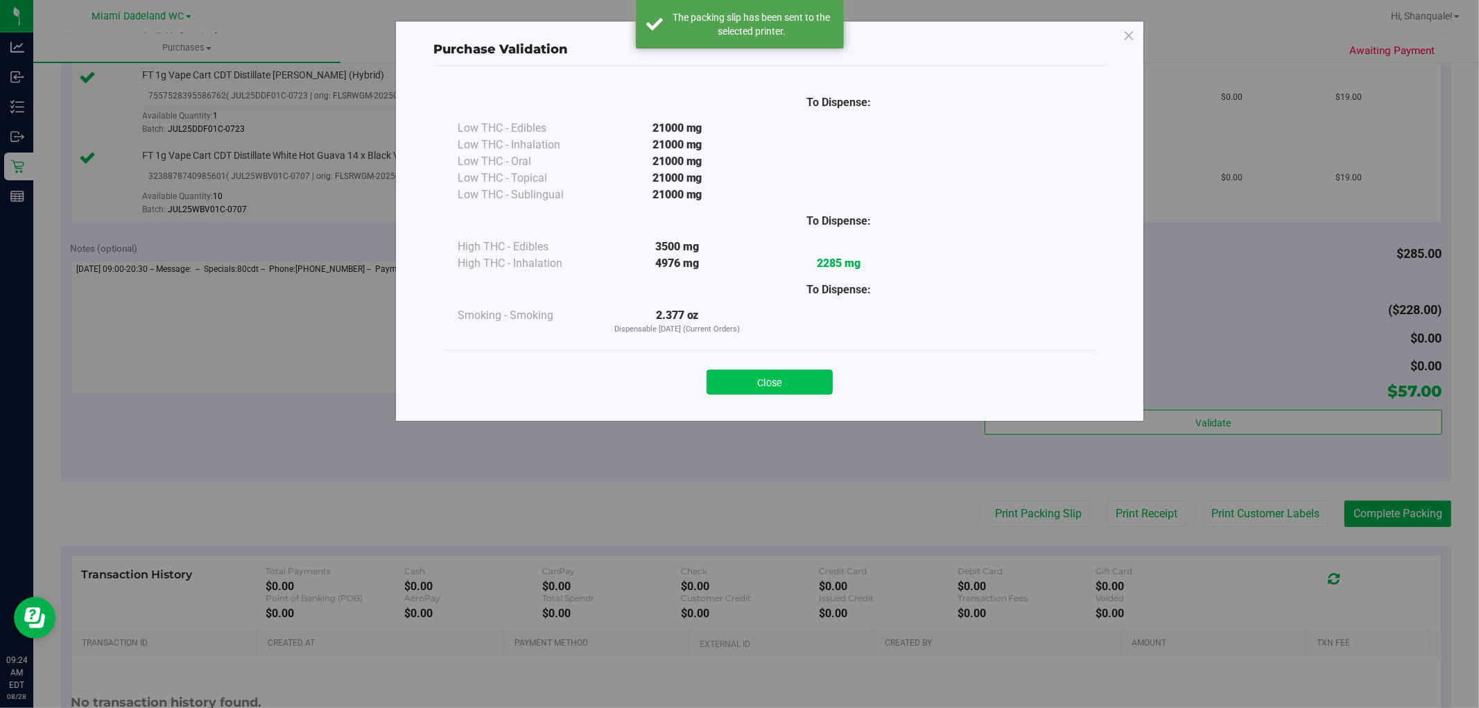
click at [786, 391] on button "Close" at bounding box center [770, 382] width 126 height 25
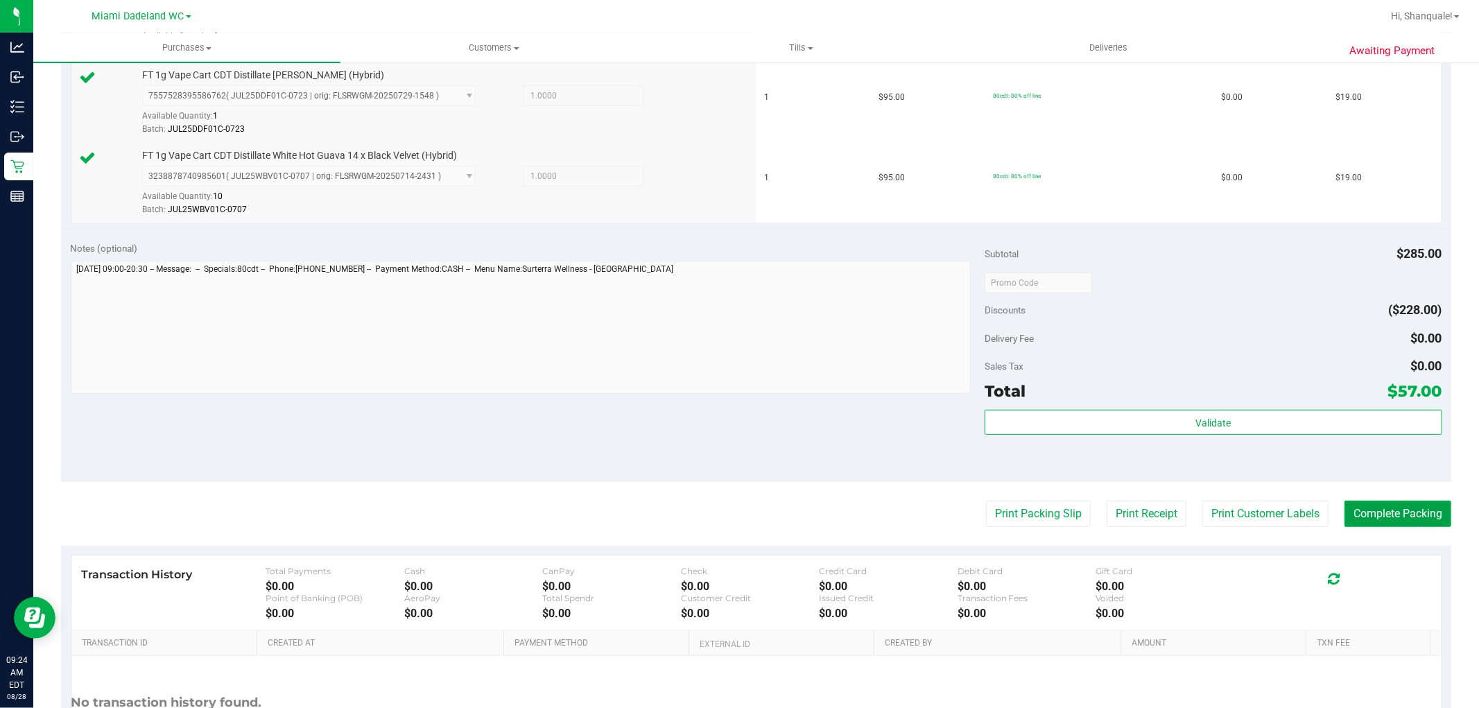
drag, startPoint x: 1347, startPoint y: 517, endPoint x: 1354, endPoint y: 513, distance: 7.1
click at [1353, 514] on button "Complete Packing" at bounding box center [1398, 514] width 107 height 26
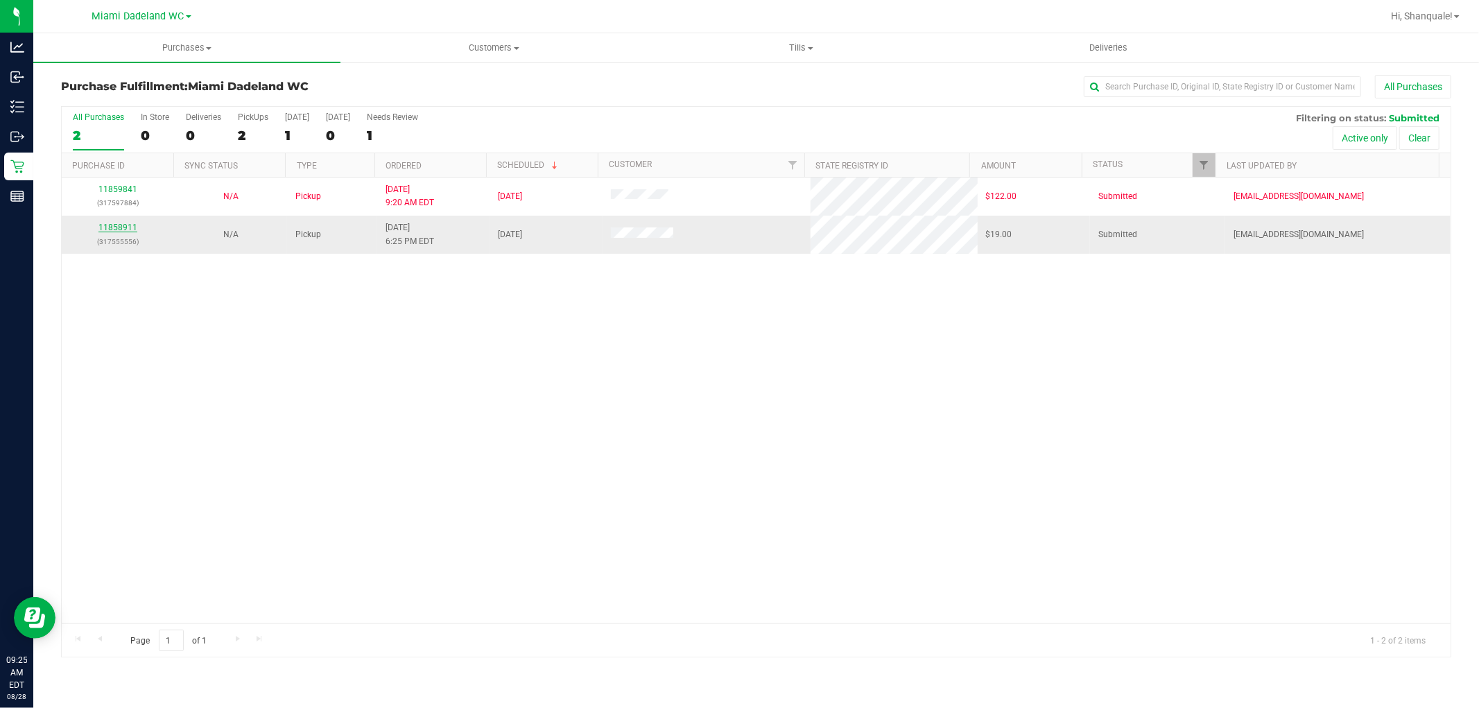
click at [119, 223] on link "11858911" at bounding box center [117, 228] width 39 height 10
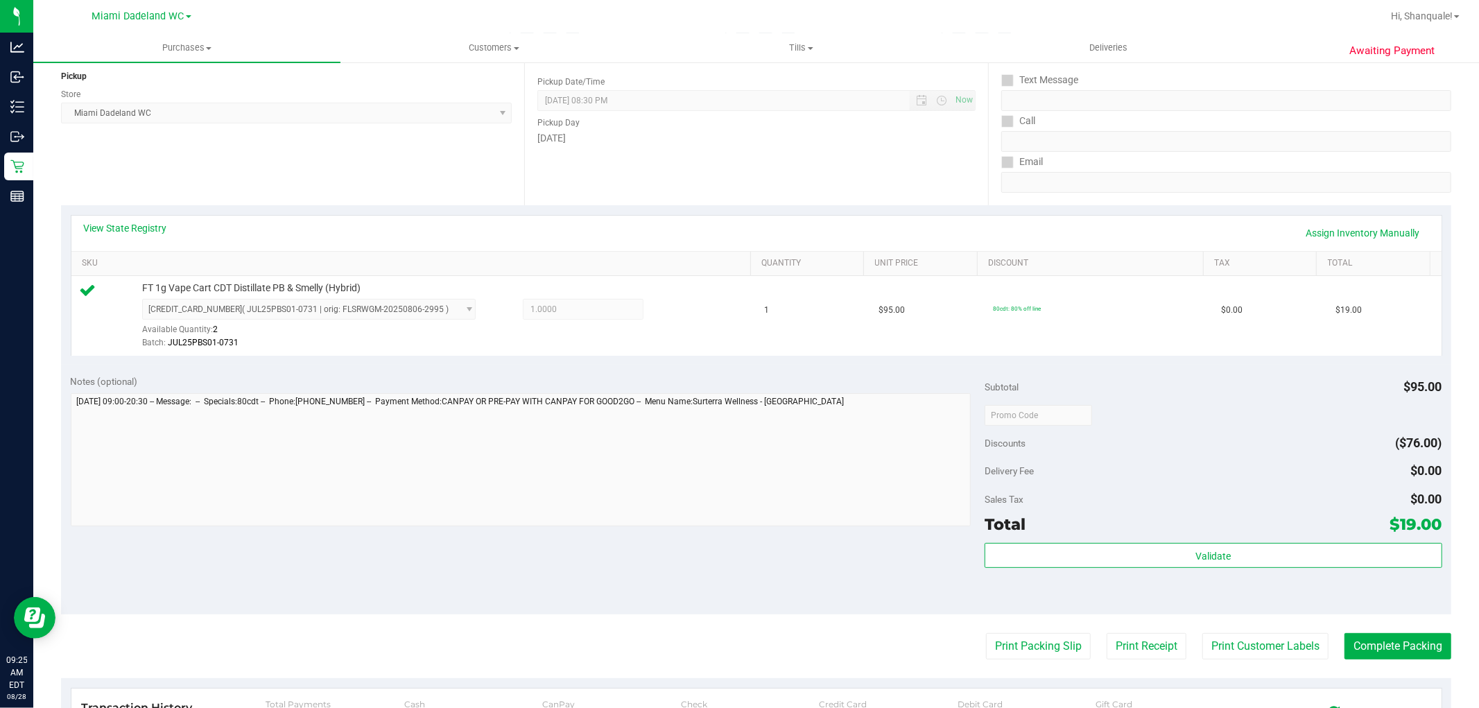
scroll to position [231, 0]
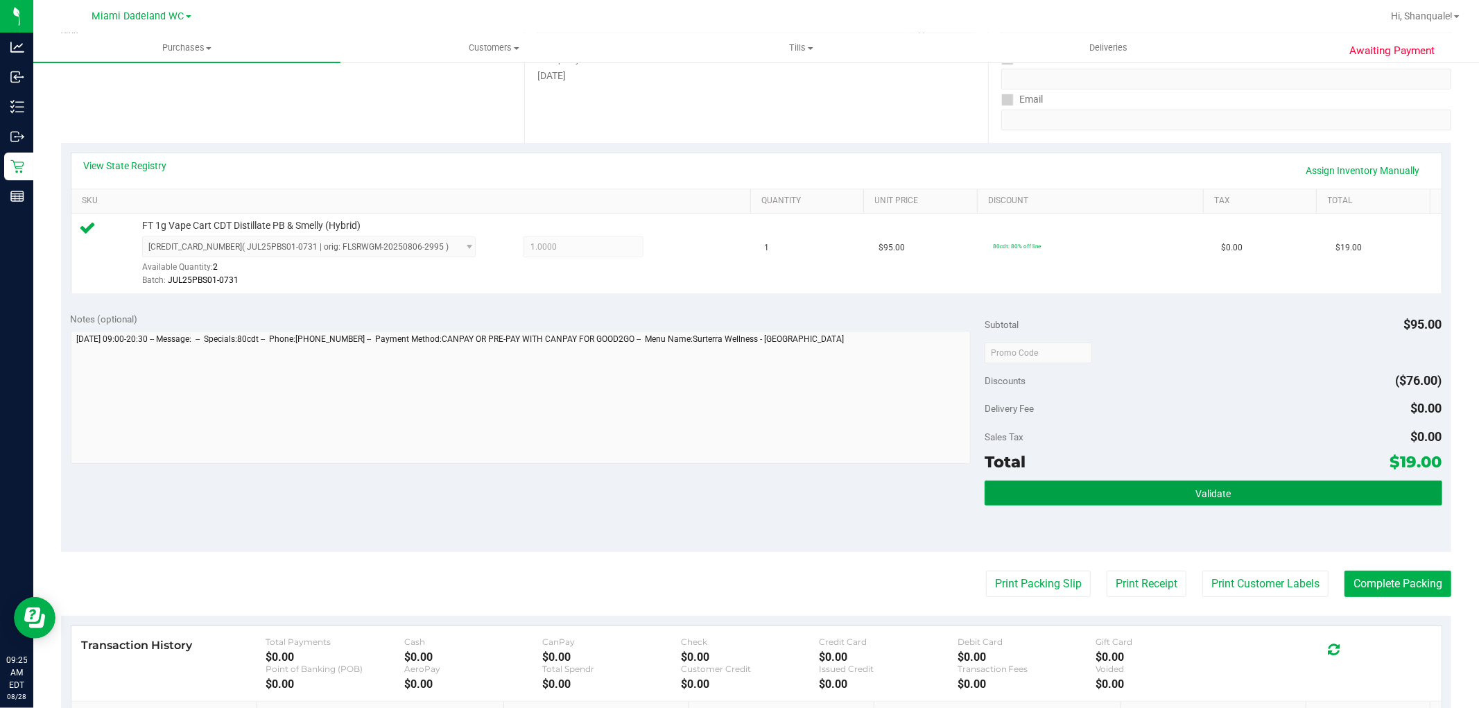
click at [1134, 498] on button "Validate" at bounding box center [1213, 493] width 457 height 25
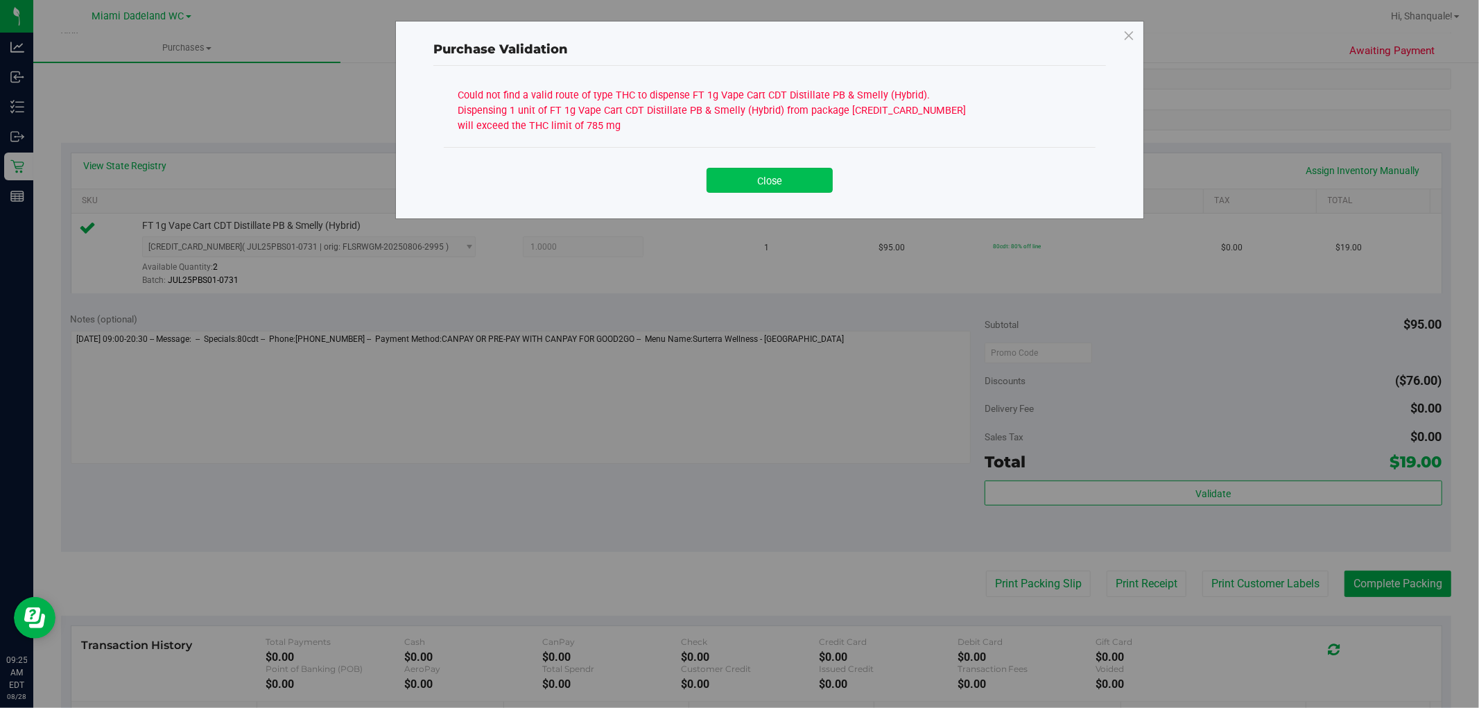
click at [766, 182] on button "Close" at bounding box center [770, 180] width 126 height 25
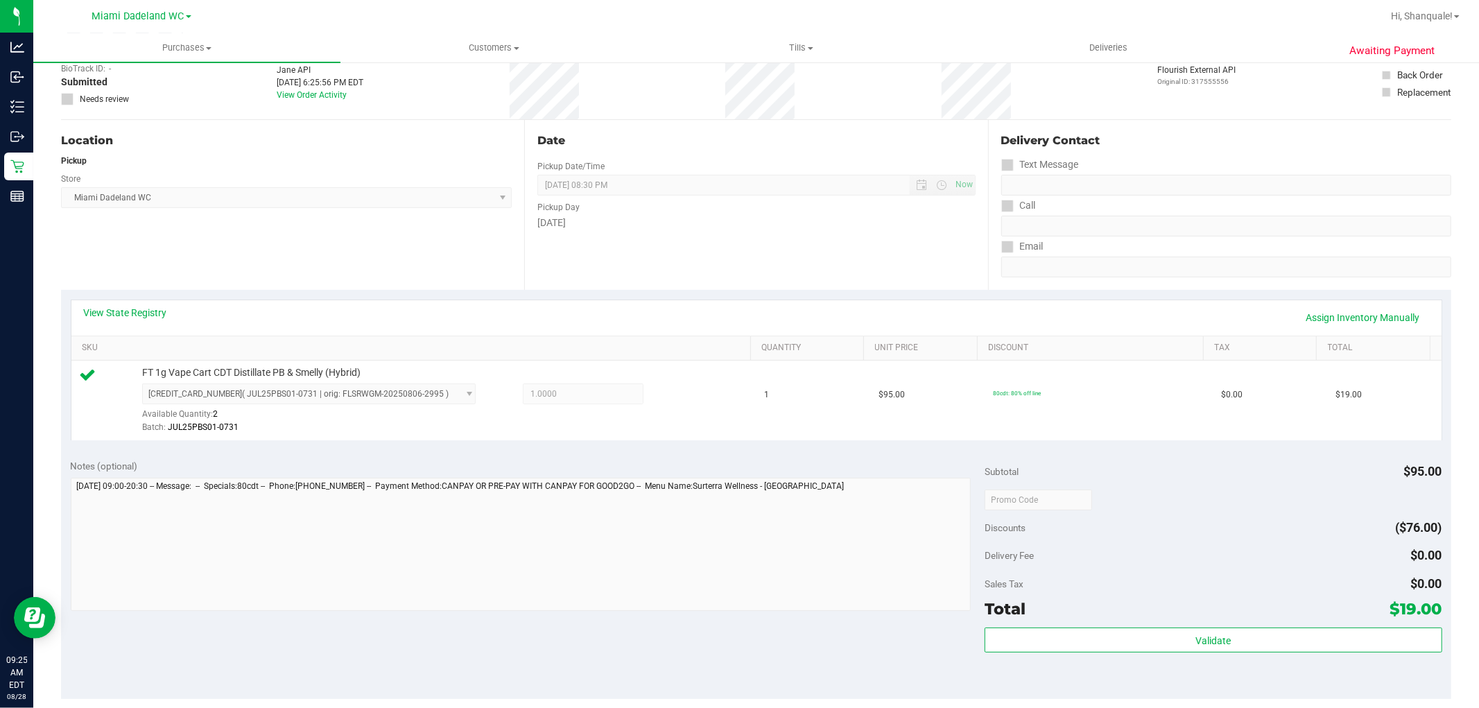
scroll to position [77, 0]
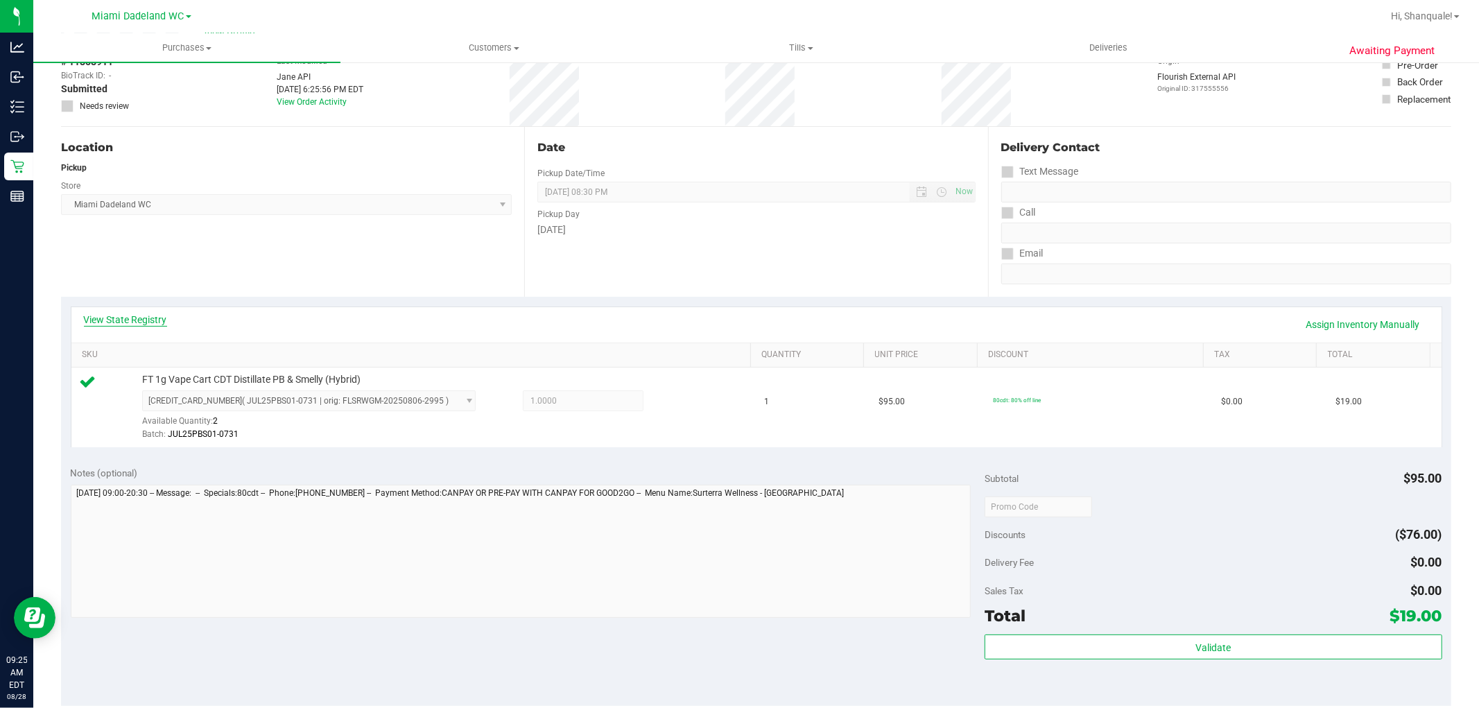
click at [144, 316] on link "View State Registry" at bounding box center [125, 320] width 83 height 14
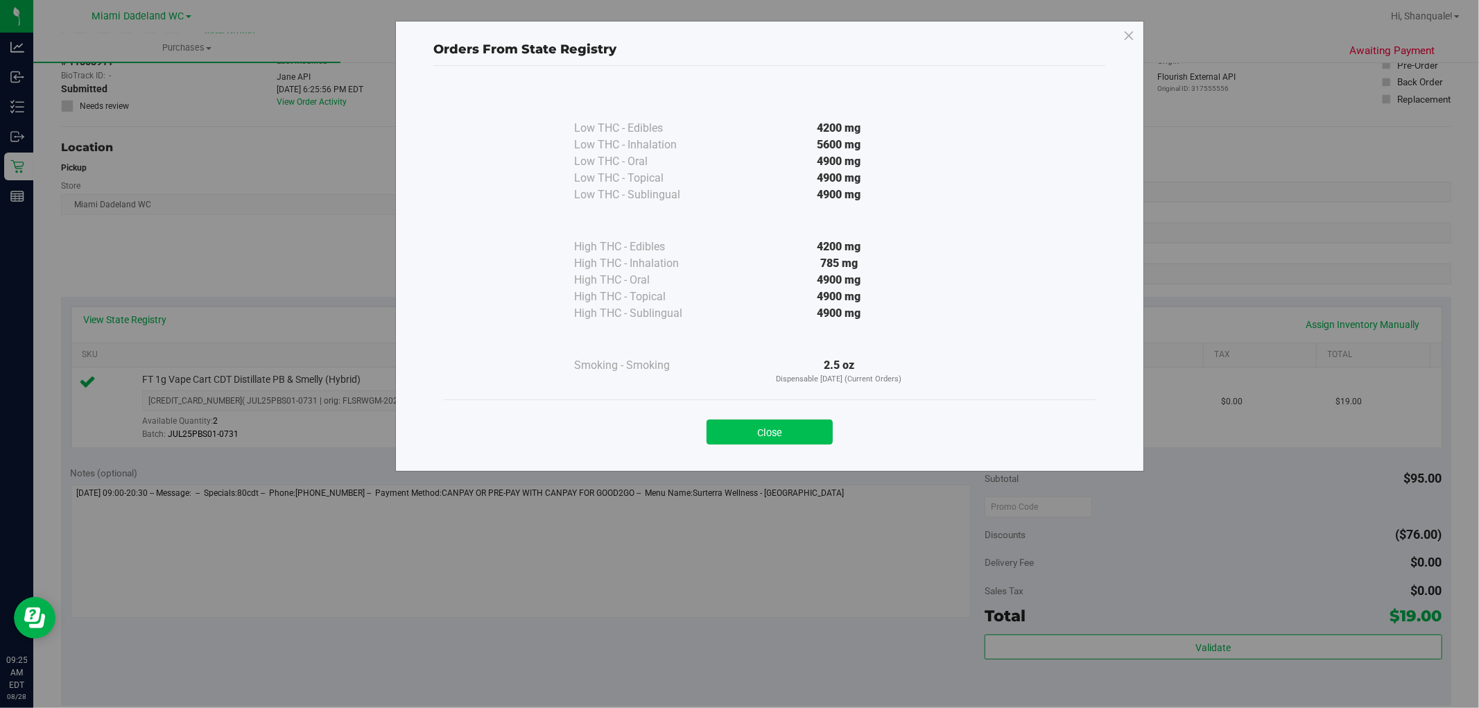
click at [771, 431] on button "Close" at bounding box center [770, 432] width 126 height 25
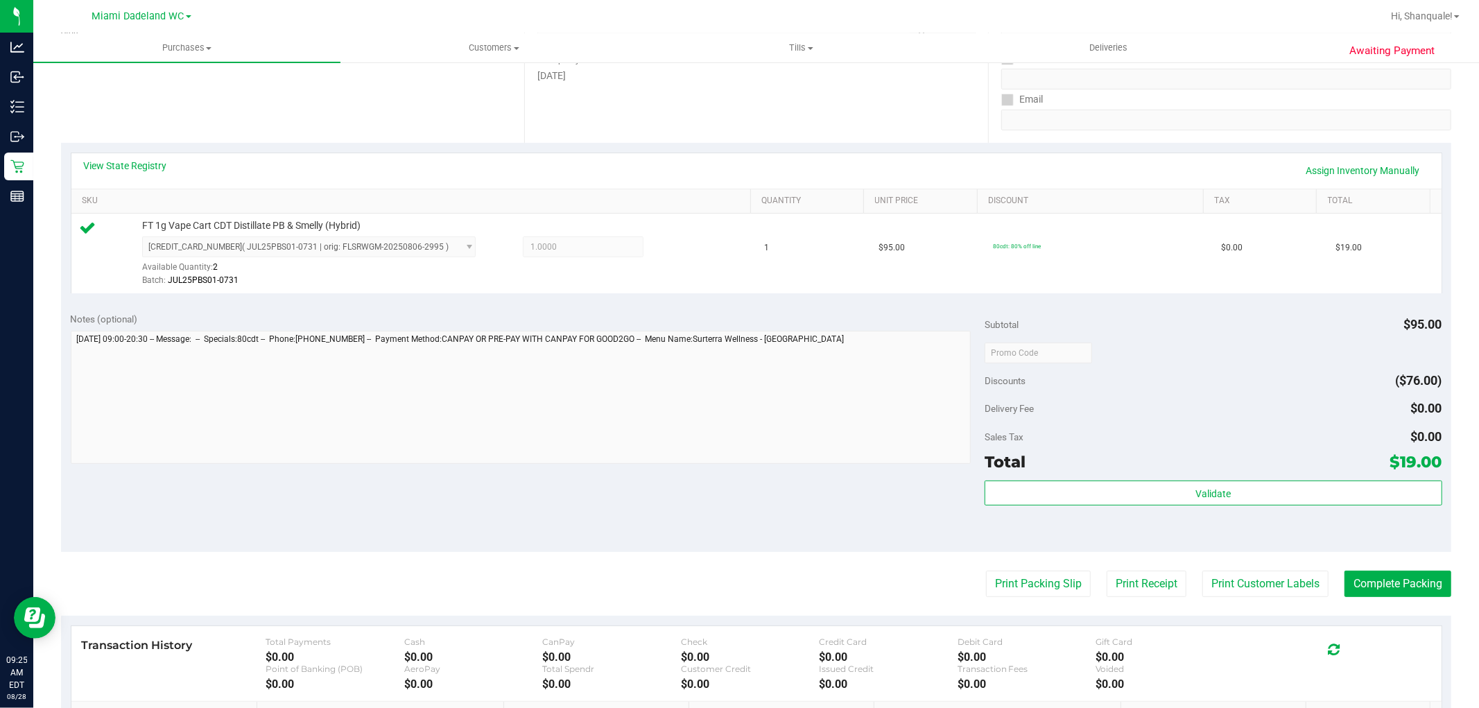
scroll to position [385, 0]
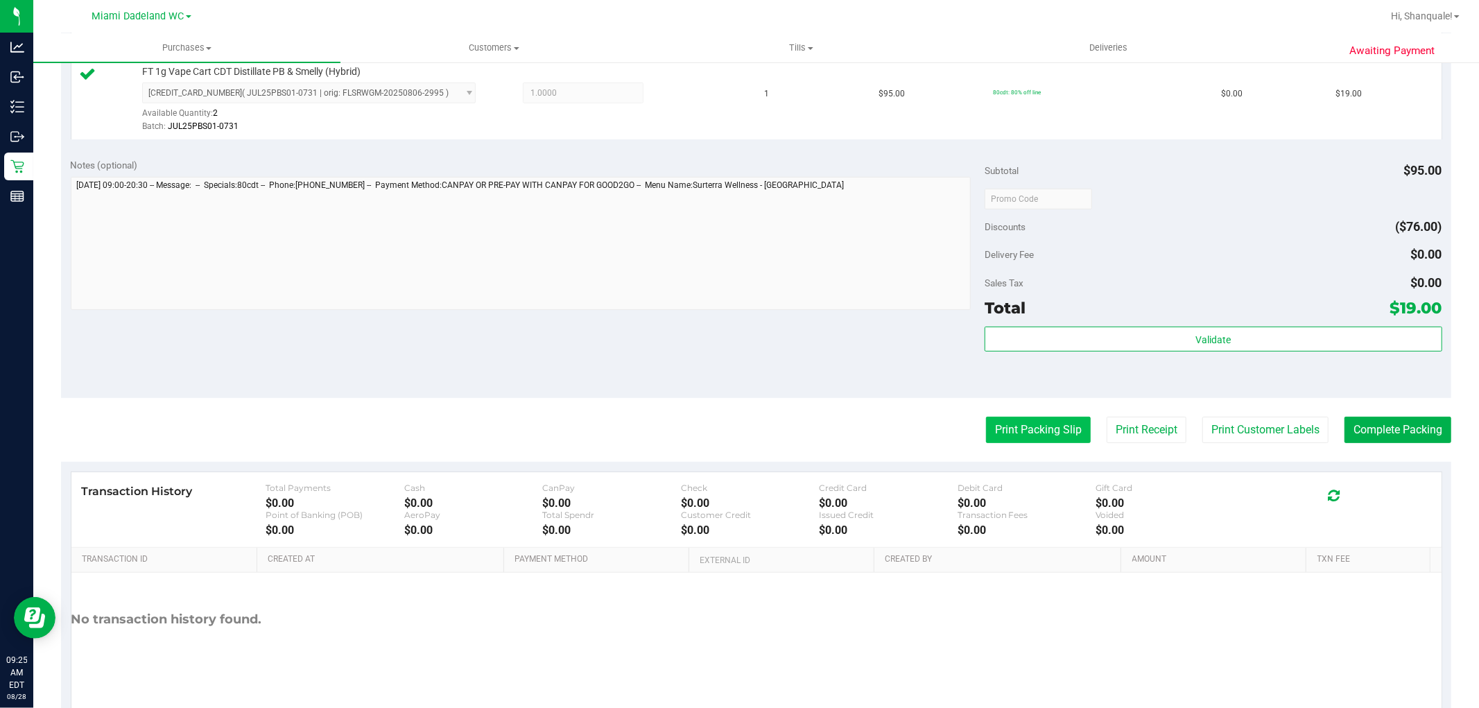
click at [1043, 431] on button "Print Packing Slip" at bounding box center [1038, 430] width 105 height 26
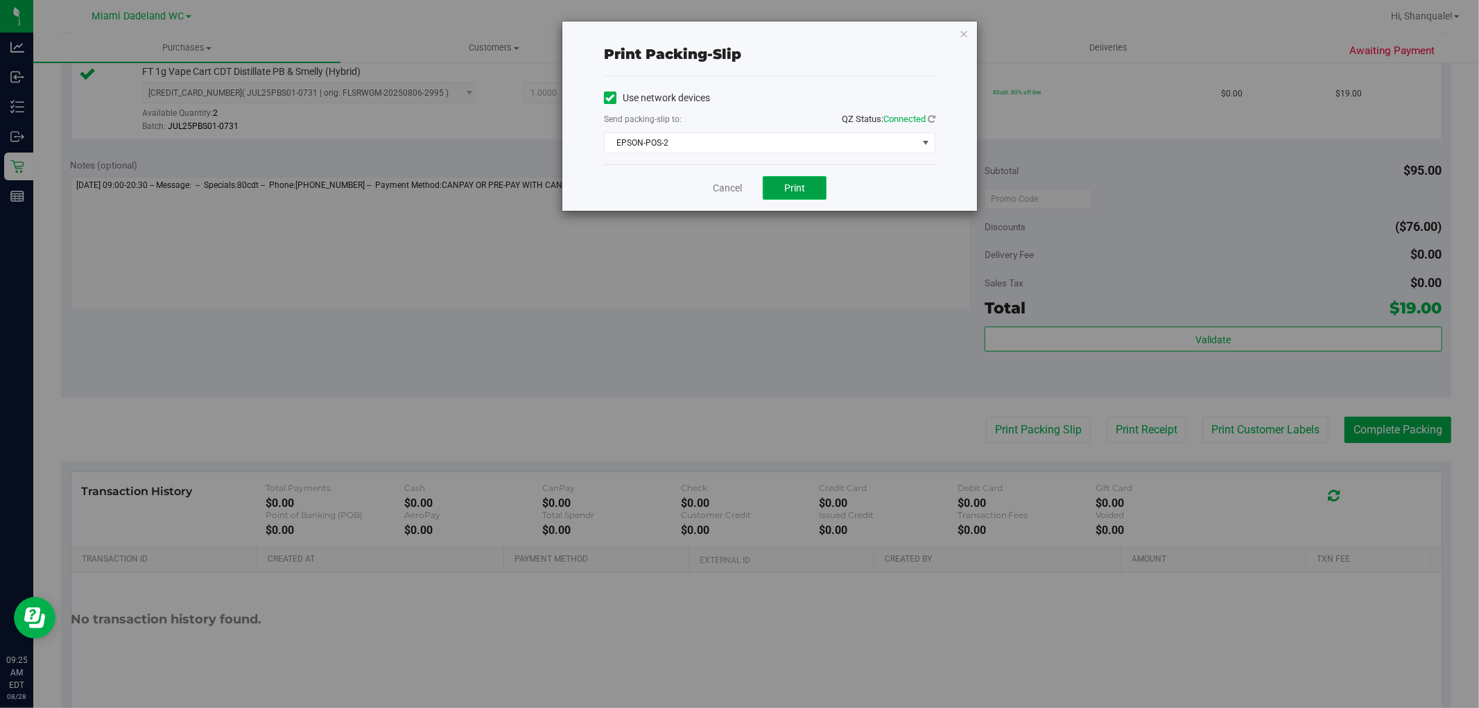
click at [772, 192] on button "Print" at bounding box center [795, 188] width 64 height 24
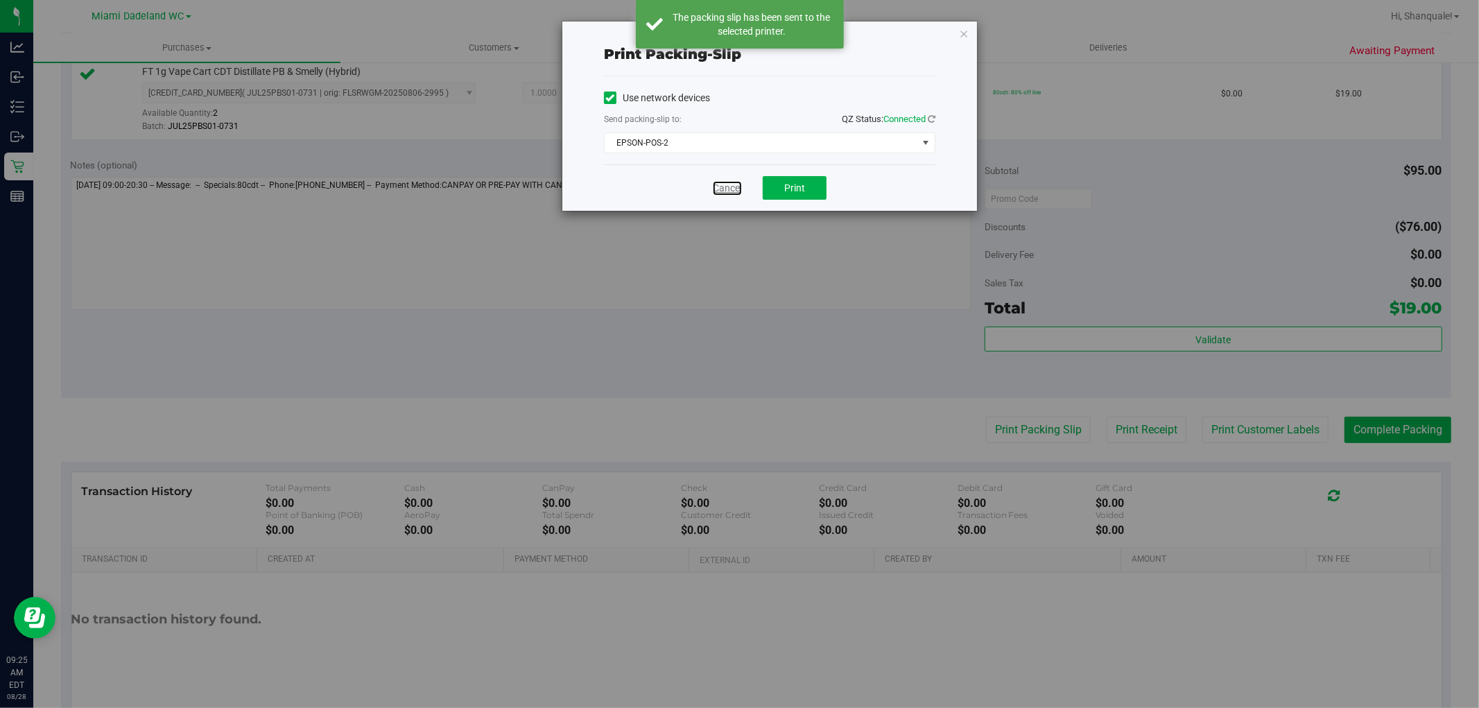
click at [730, 184] on link "Cancel" at bounding box center [727, 188] width 29 height 15
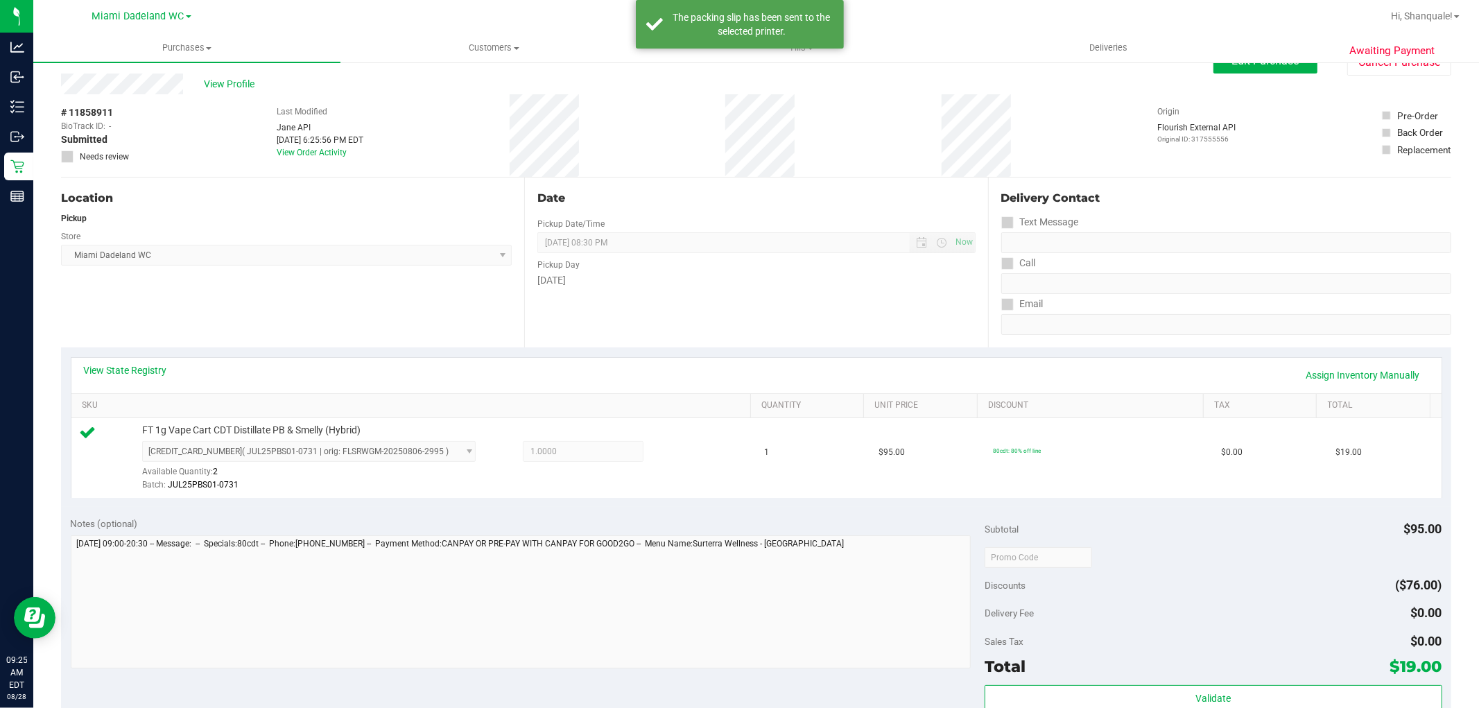
scroll to position [0, 0]
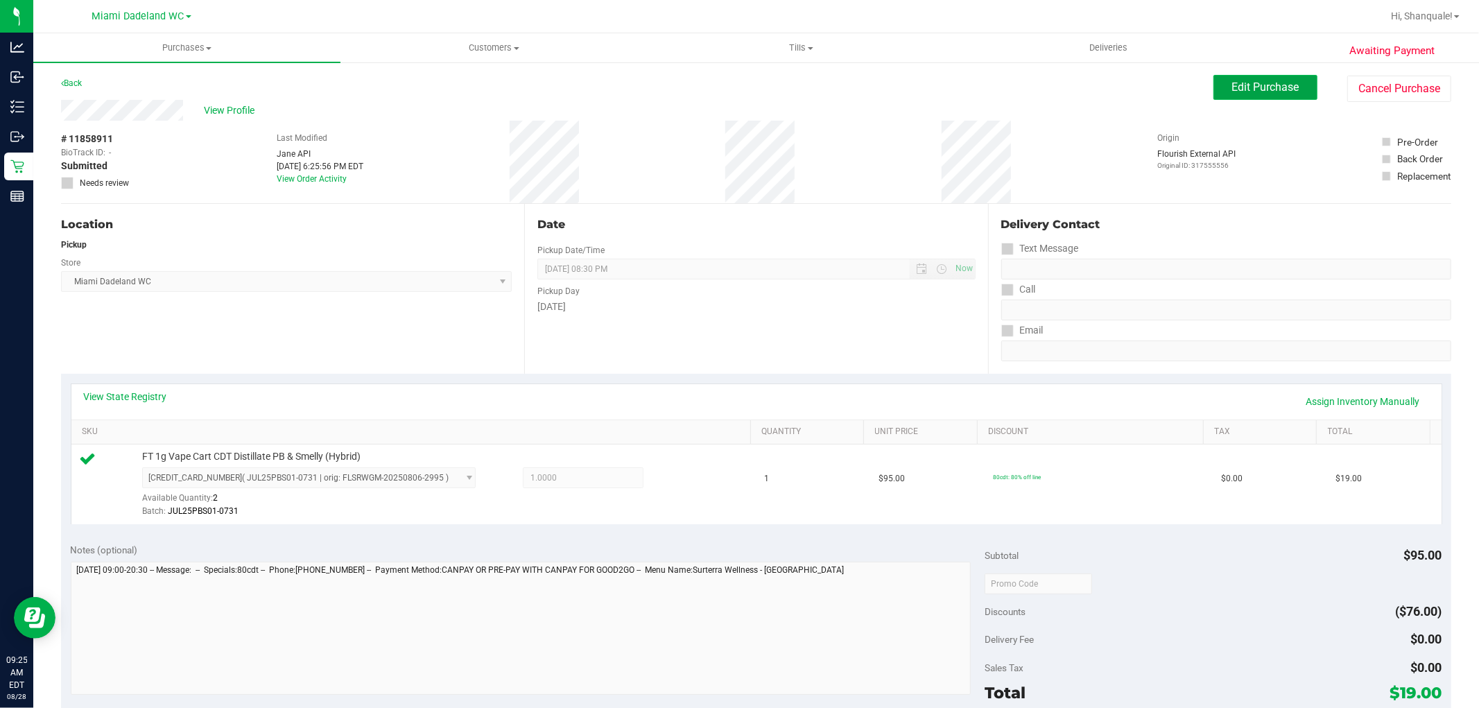
click at [1243, 78] on button "Edit Purchase" at bounding box center [1266, 87] width 104 height 25
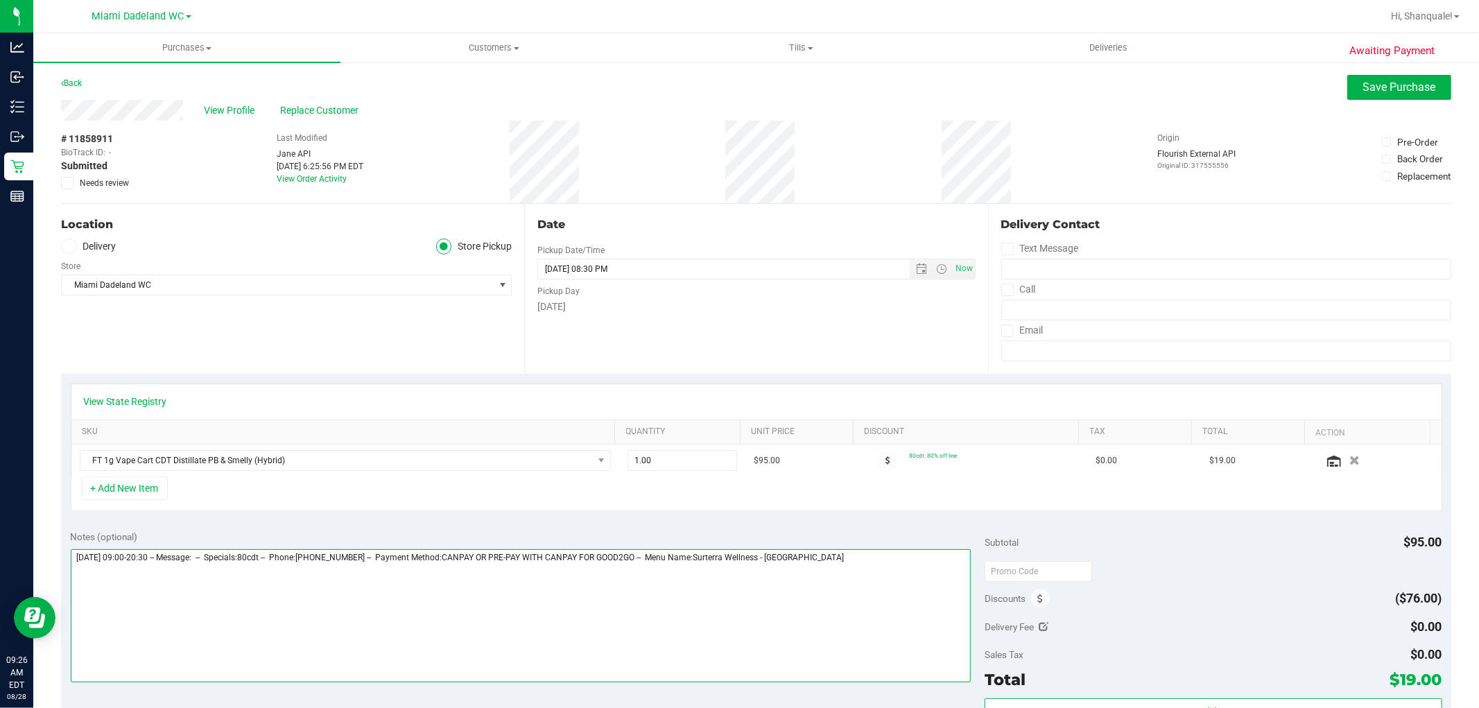
drag, startPoint x: 927, startPoint y: 556, endPoint x: 920, endPoint y: 571, distance: 17.4
click at [921, 557] on textarea at bounding box center [521, 615] width 901 height 133
type textarea "[DATE] 09:00-20:30 -- Message: -- Specials:80cdt -- Phone:[PHONE_NUMBER] -- Pay…"
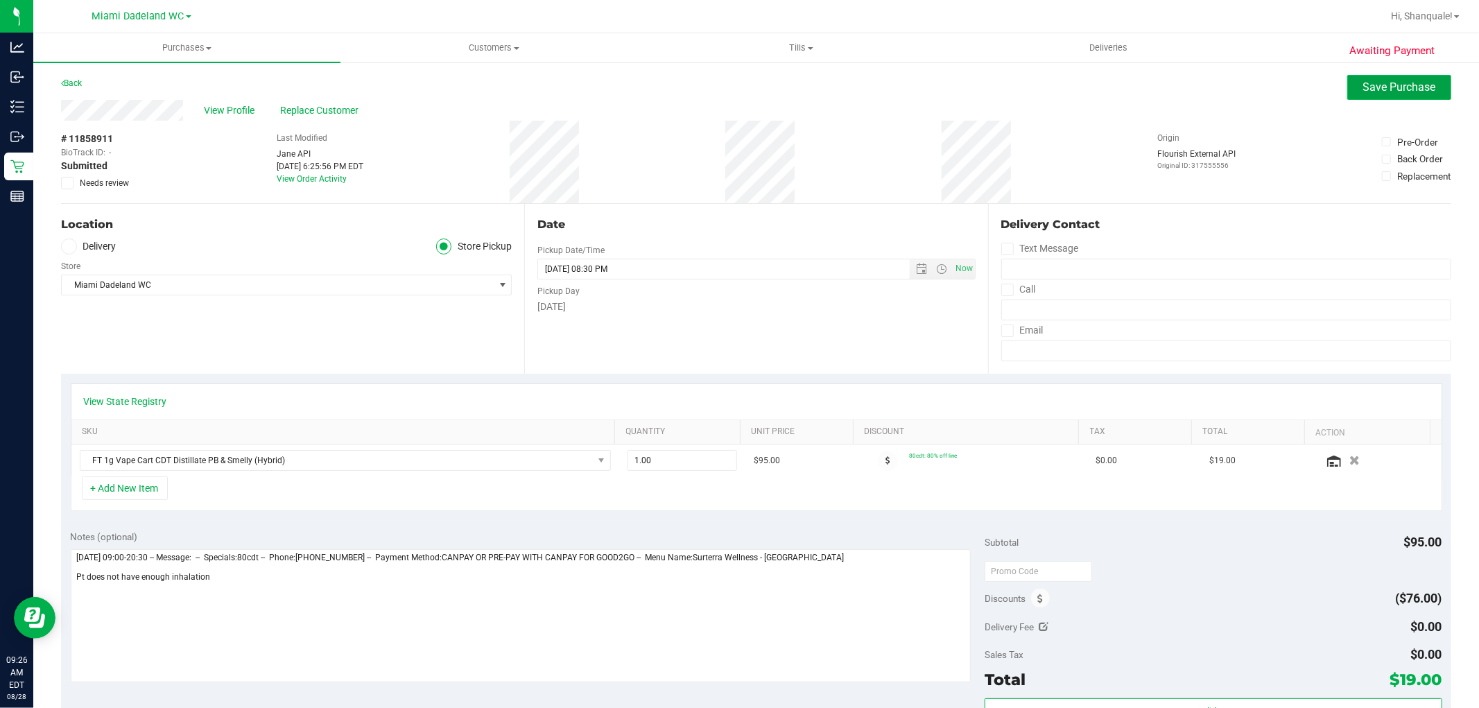
click at [1377, 93] on span "Save Purchase" at bounding box center [1399, 86] width 73 height 13
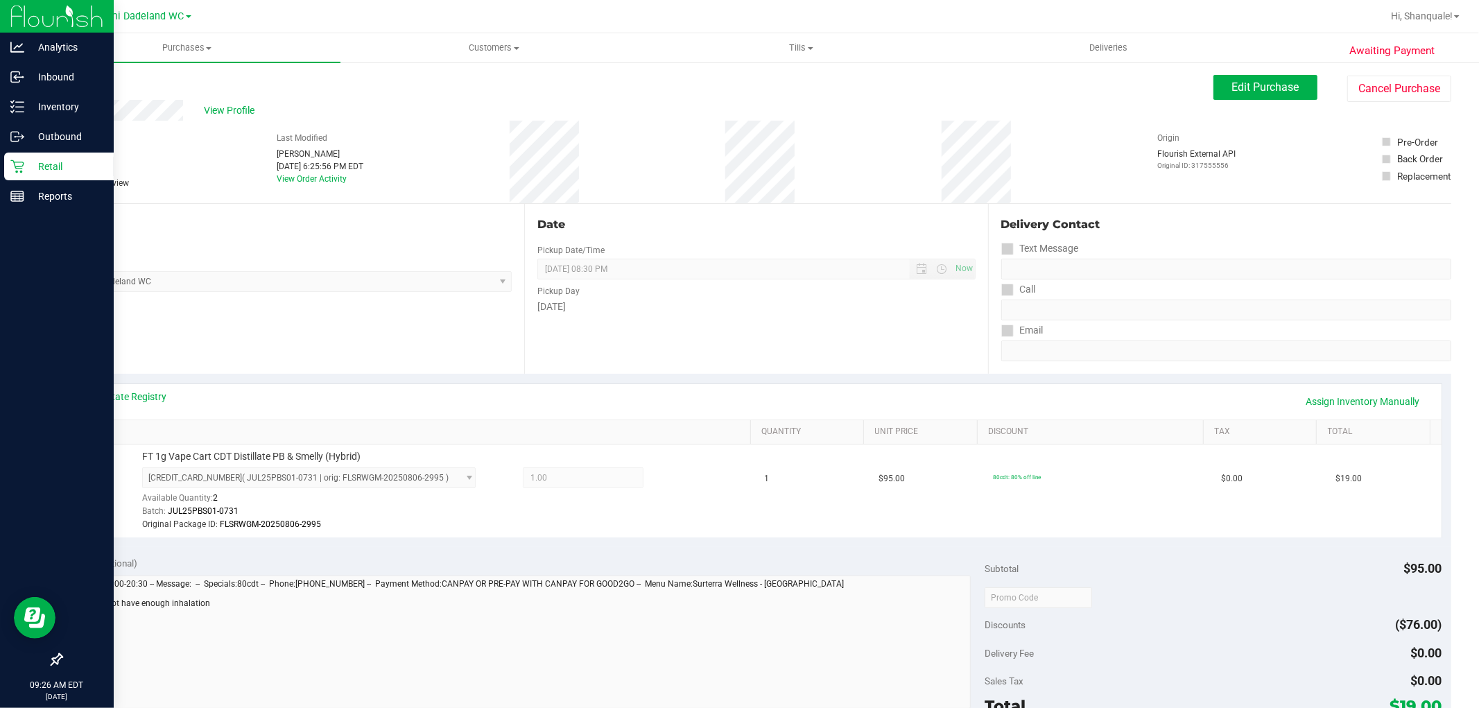
click at [57, 169] on p "Retail" at bounding box center [65, 166] width 83 height 17
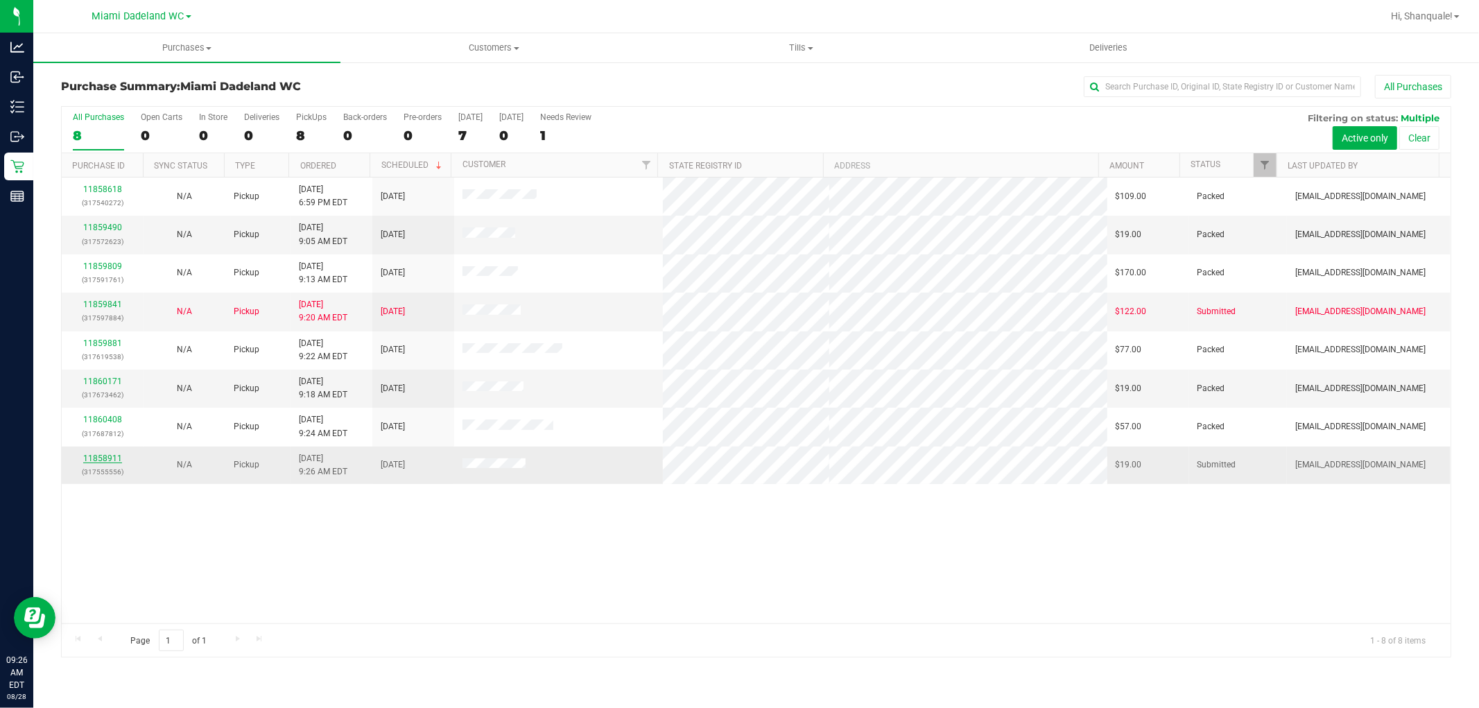
click at [112, 460] on link "11858911" at bounding box center [102, 459] width 39 height 10
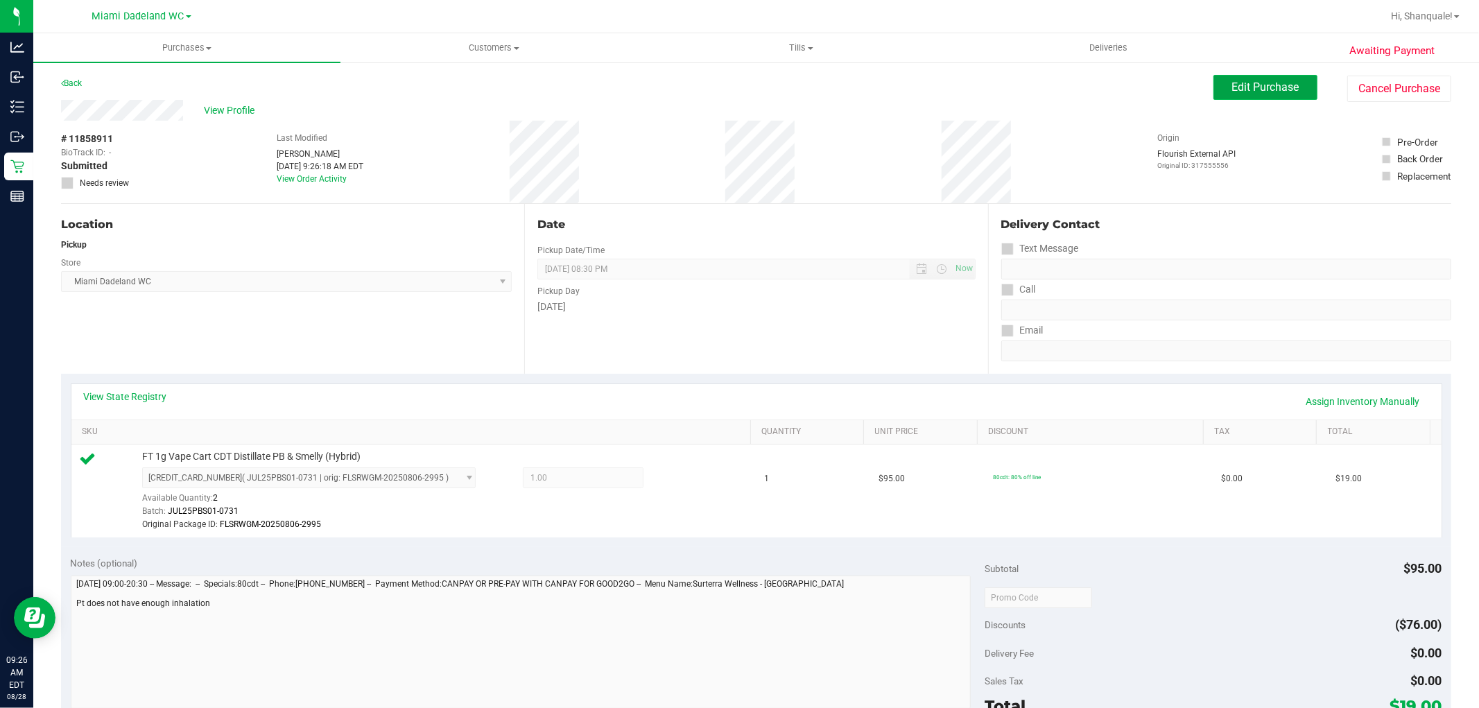
click at [1228, 78] on button "Edit Purchase" at bounding box center [1266, 87] width 104 height 25
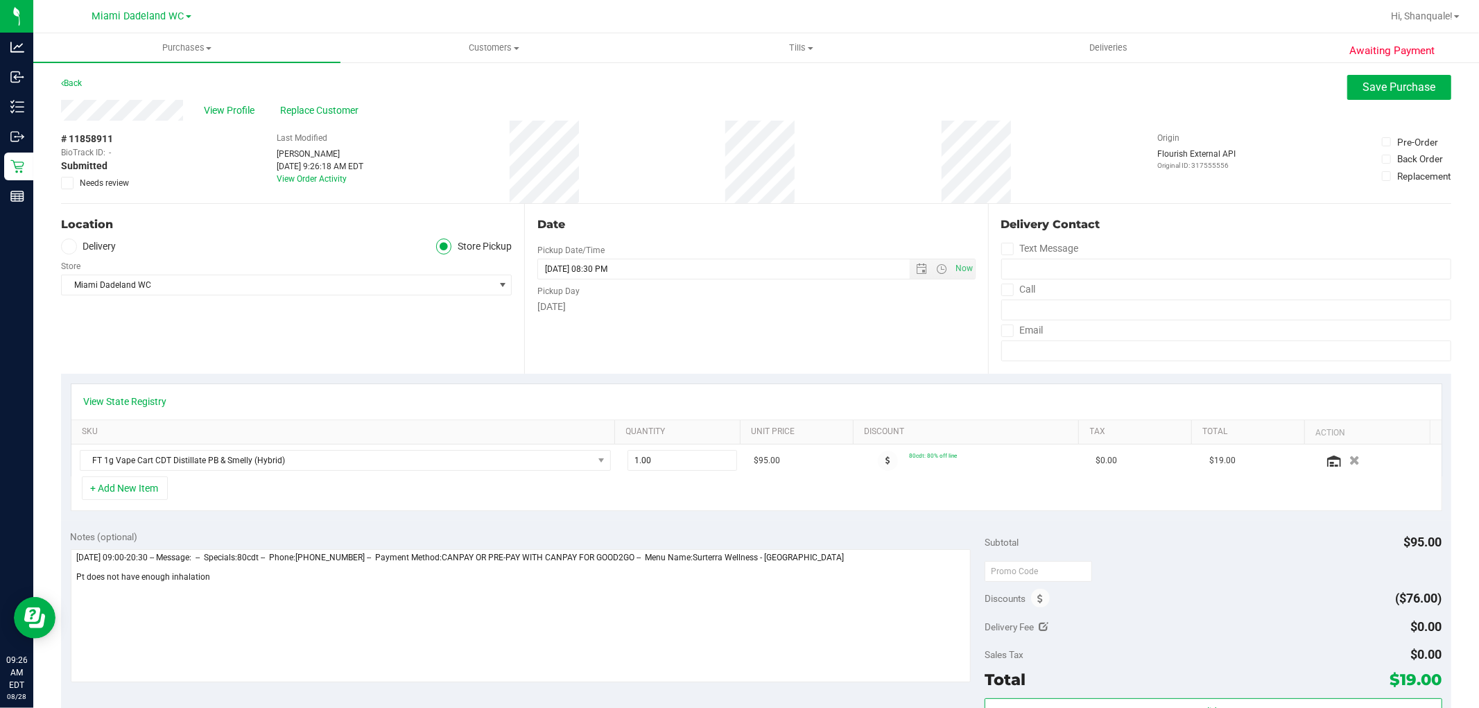
click at [70, 183] on icon at bounding box center [67, 183] width 9 height 0
click at [0, 0] on input "Needs review" at bounding box center [0, 0] width 0 height 0
drag, startPoint x: 1392, startPoint y: 80, endPoint x: 1370, endPoint y: 80, distance: 22.2
click at [1390, 80] on span "Save Purchase" at bounding box center [1399, 86] width 73 height 13
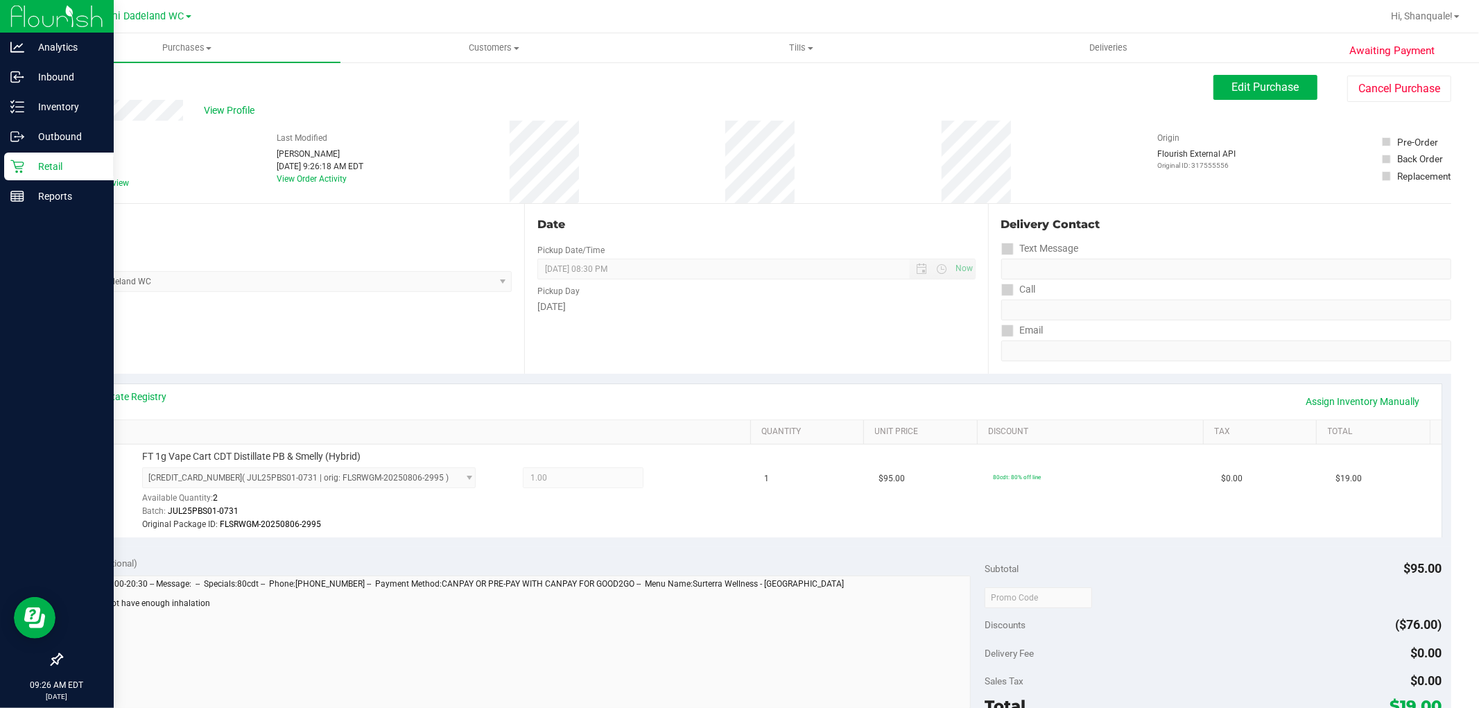
click at [28, 164] on p "Retail" at bounding box center [65, 166] width 83 height 17
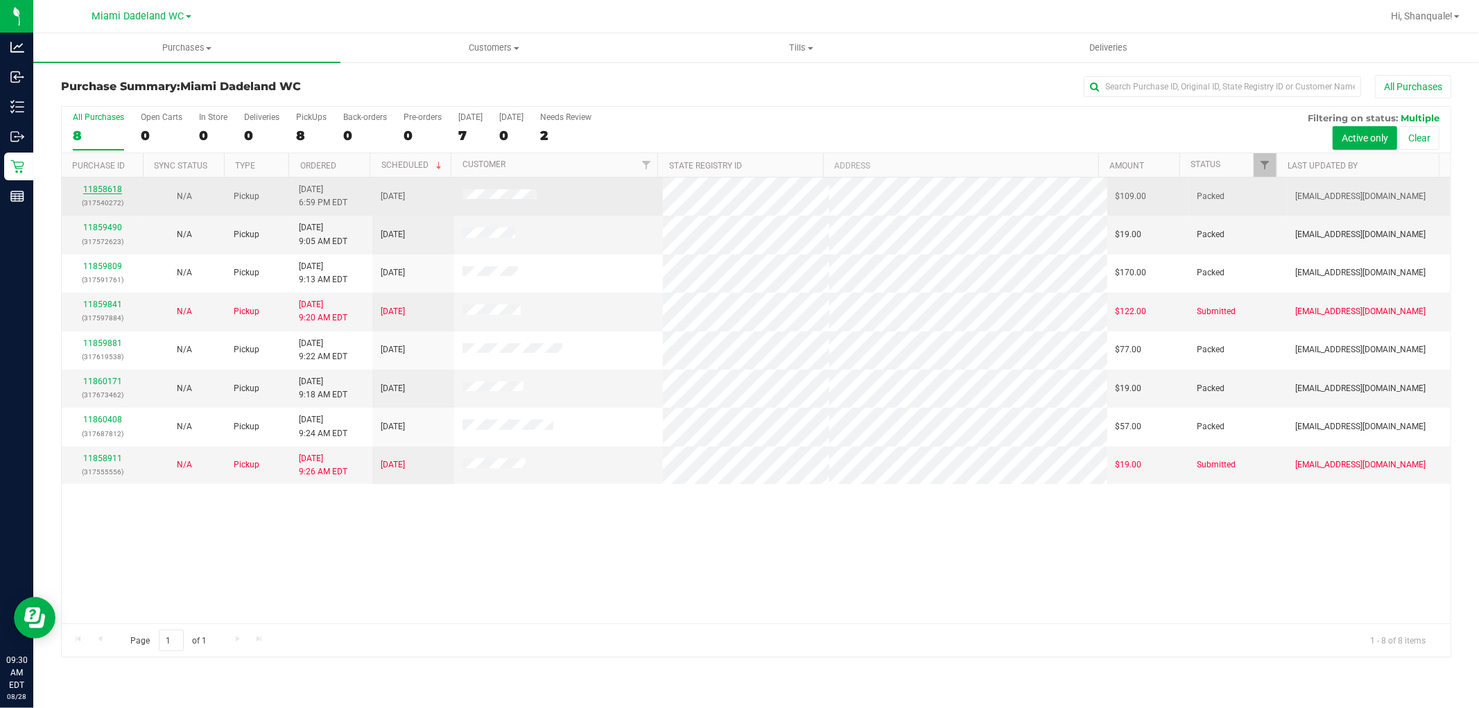
click at [91, 186] on link "11858618" at bounding box center [102, 189] width 39 height 10
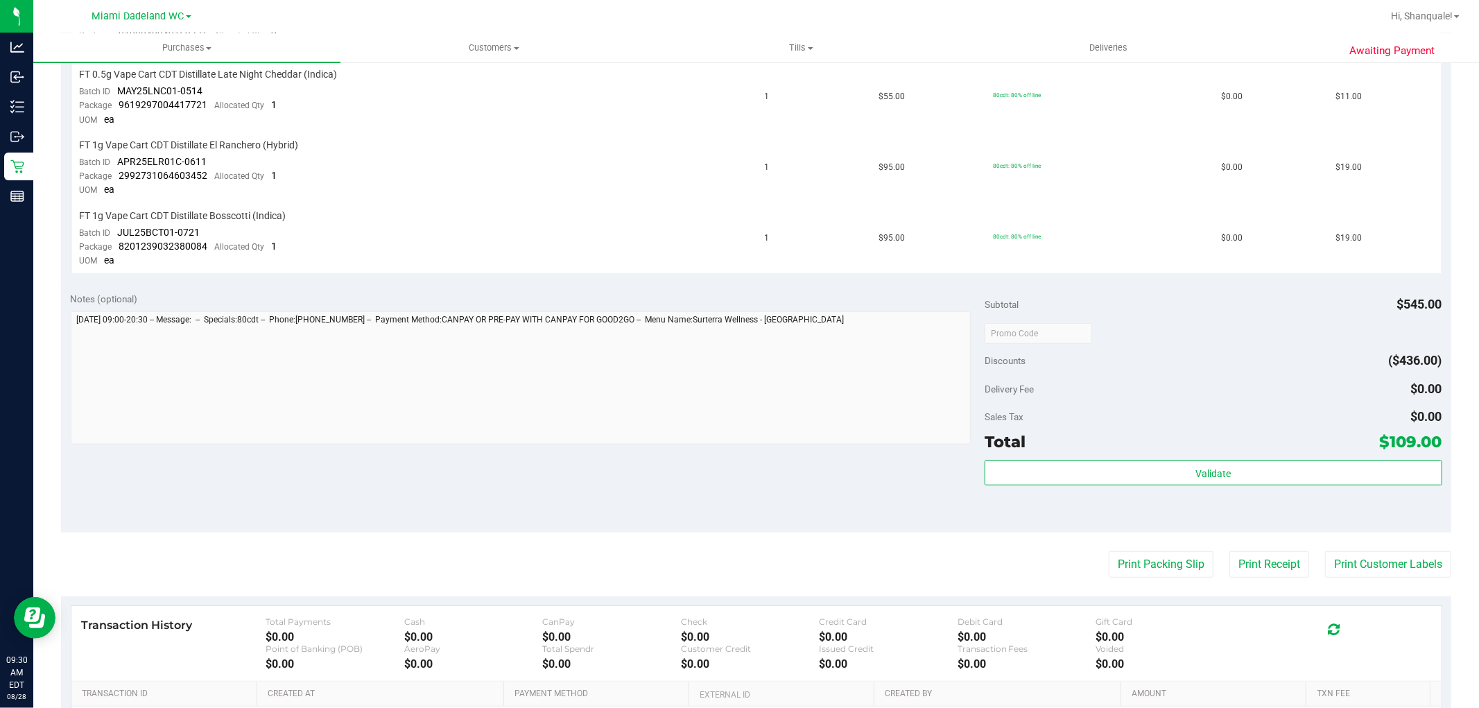
scroll to position [694, 0]
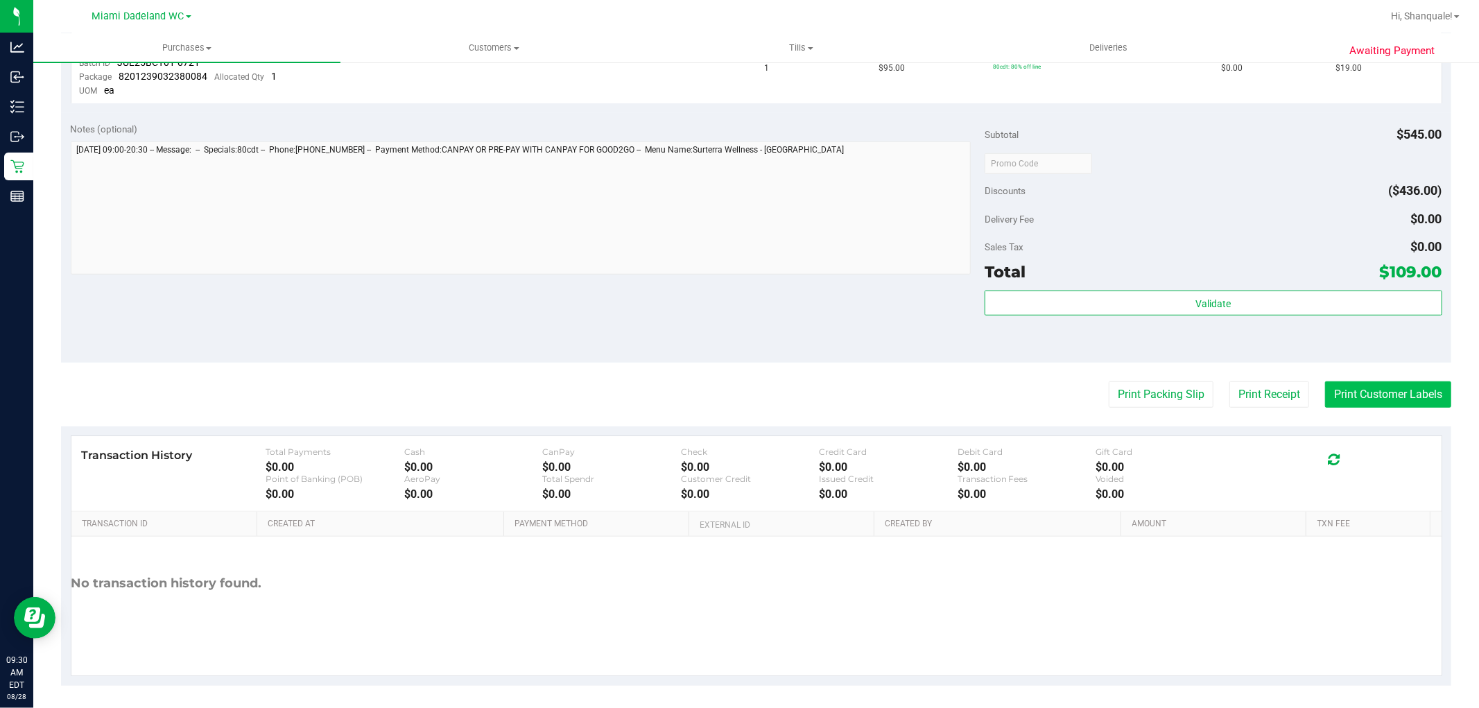
click at [1325, 390] on button "Print Customer Labels" at bounding box center [1388, 394] width 126 height 26
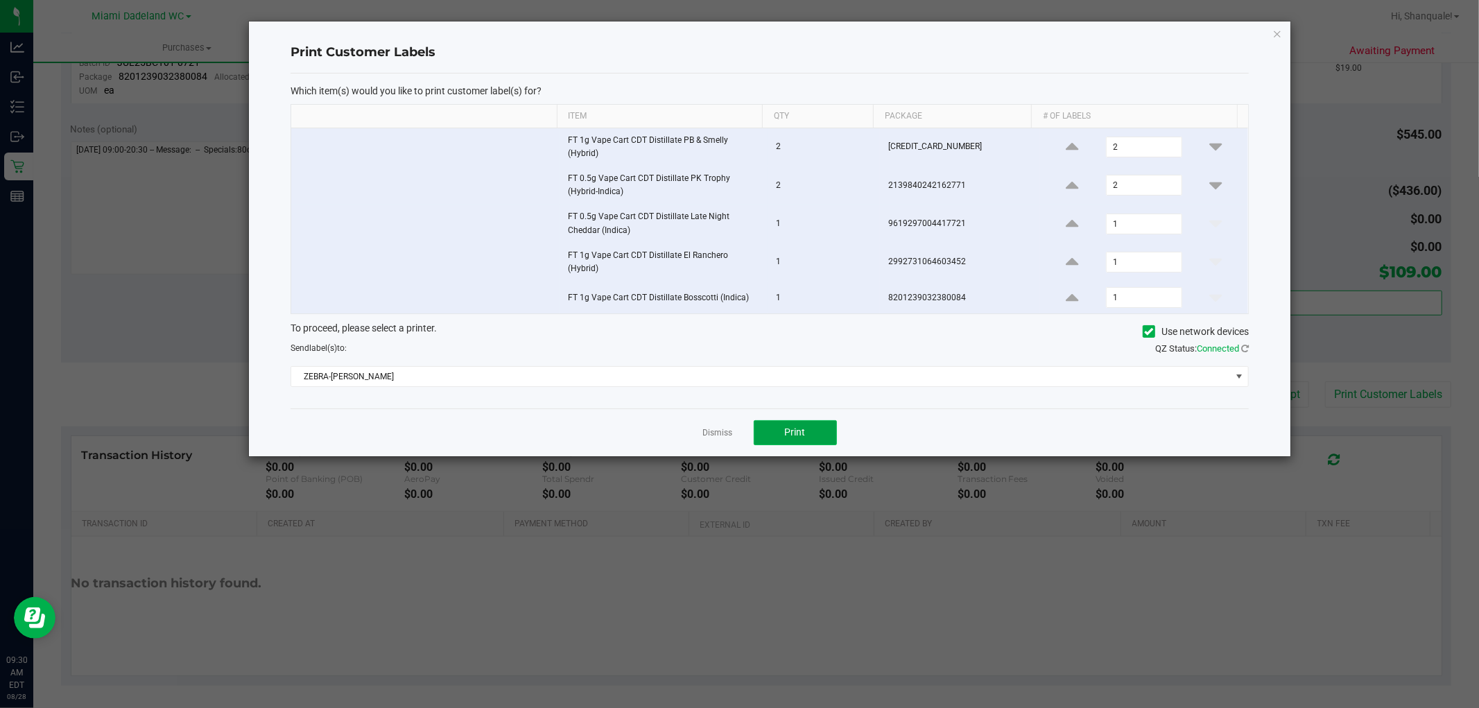
click at [781, 431] on button "Print" at bounding box center [795, 432] width 83 height 25
click at [721, 435] on link "Dismiss" at bounding box center [718, 433] width 30 height 12
